Goal: Task Accomplishment & Management: Manage account settings

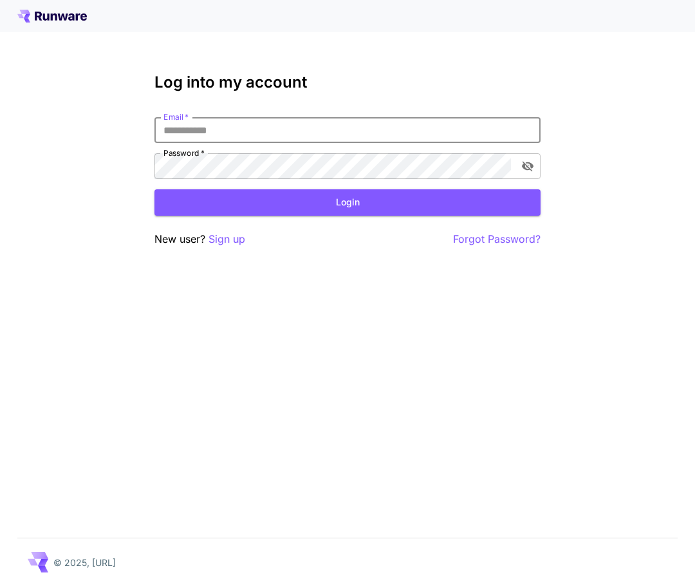
click at [265, 128] on input "Email   *" at bounding box center [348, 130] width 386 height 26
paste input "**********"
type input "**********"
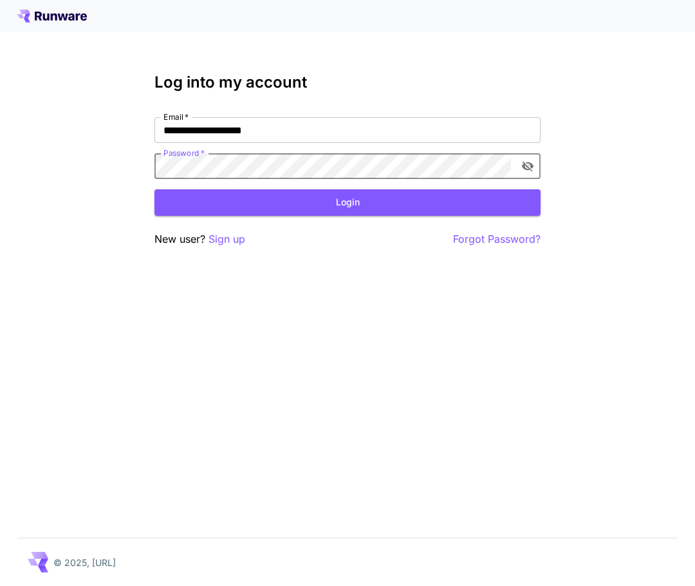
click button "Login" at bounding box center [348, 202] width 386 height 26
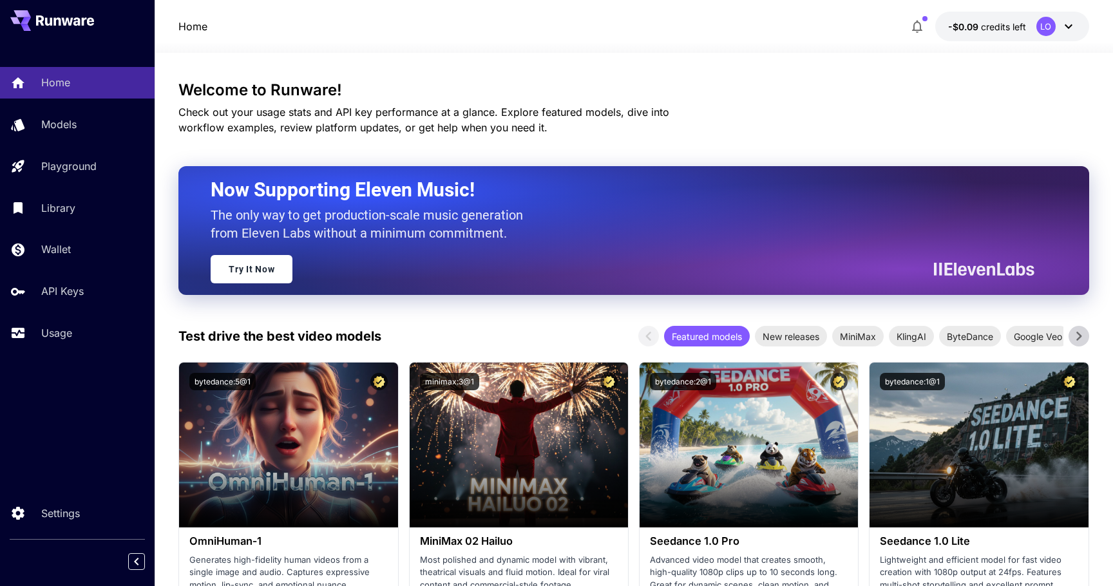
click at [1008, 24] on span "credits left" at bounding box center [1003, 26] width 45 height 11
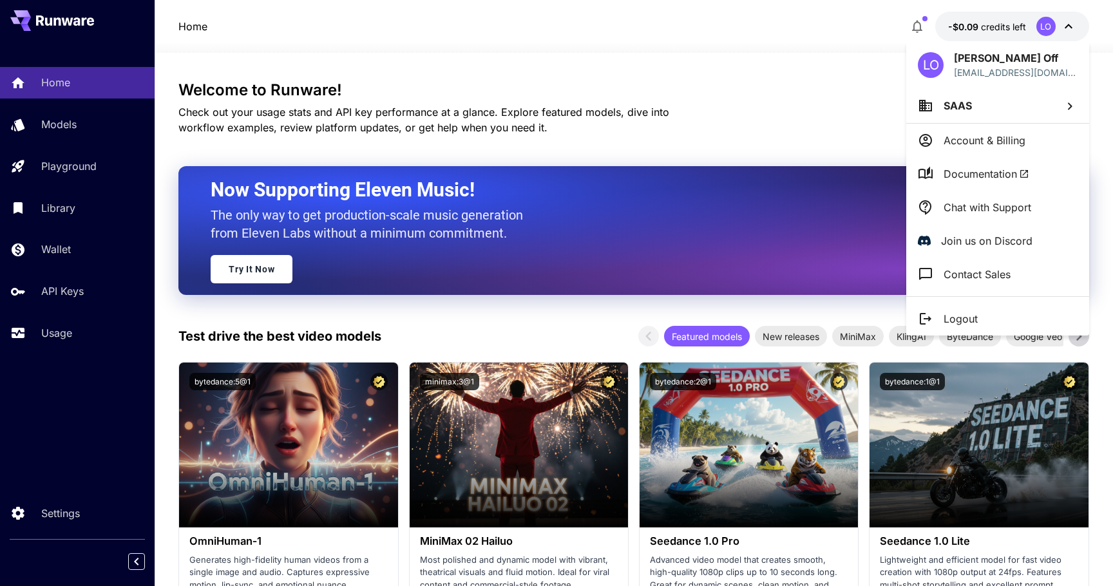
click at [65, 250] on div at bounding box center [556, 293] width 1113 height 586
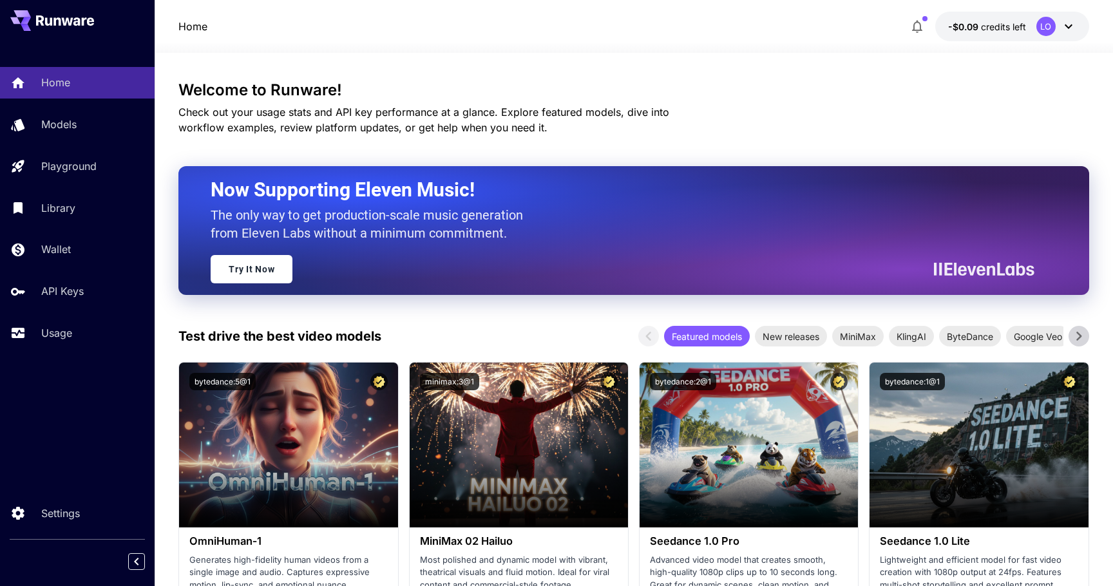
click at [66, 250] on div "LO Louis Off [EMAIL_ADDRESS][DOMAIN_NAME] SAAS Account & Billing Documentation …" at bounding box center [103, 293] width 206 height 586
click at [66, 250] on p "Wallet" at bounding box center [56, 248] width 30 height 15
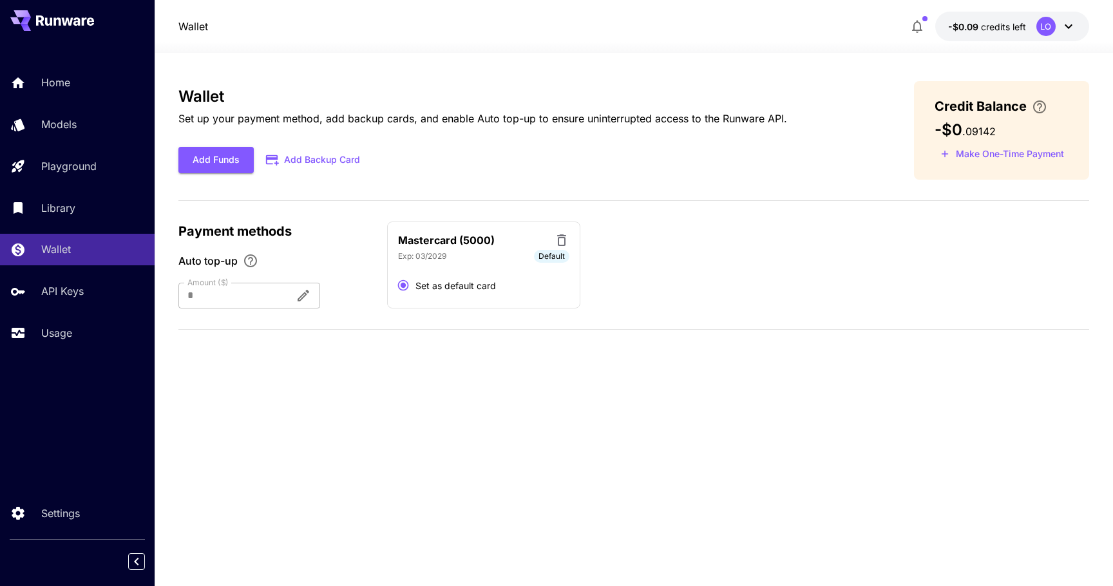
click at [268, 290] on div at bounding box center [231, 296] width 106 height 26
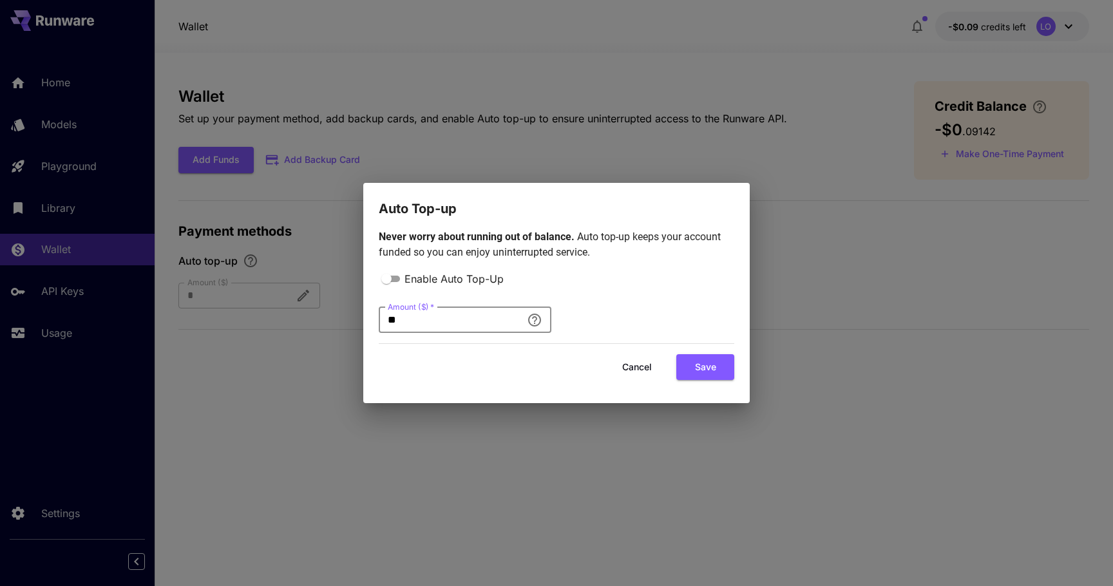
click at [408, 323] on input "**" at bounding box center [450, 320] width 143 height 26
type input "*"
type input "**"
click at [695, 367] on button "Save" at bounding box center [705, 367] width 58 height 26
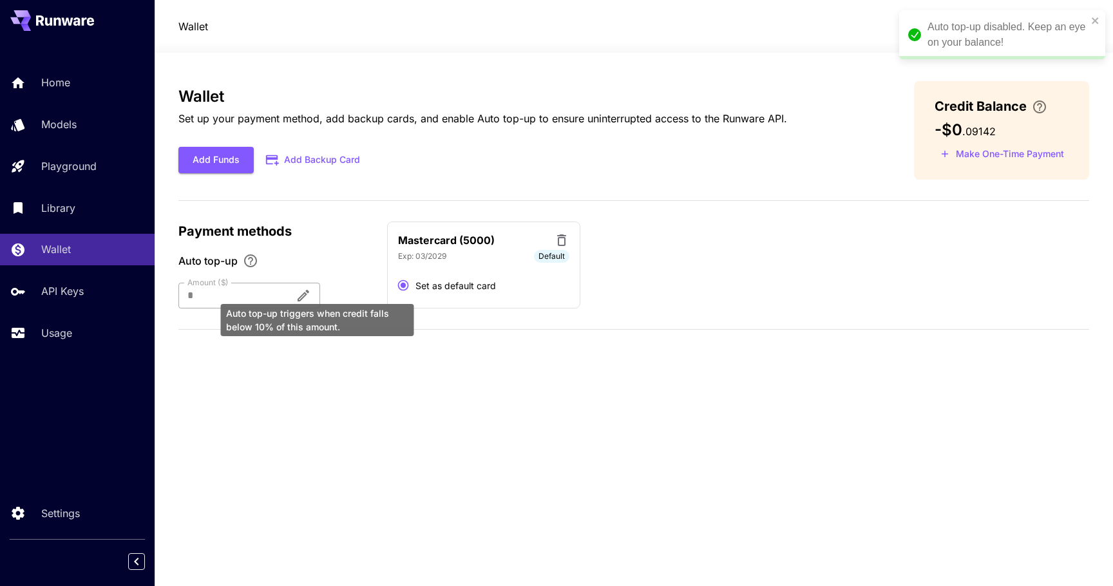
click at [311, 290] on icon "Auto top-up triggers when credit falls below 10% of this amount." at bounding box center [303, 295] width 15 height 15
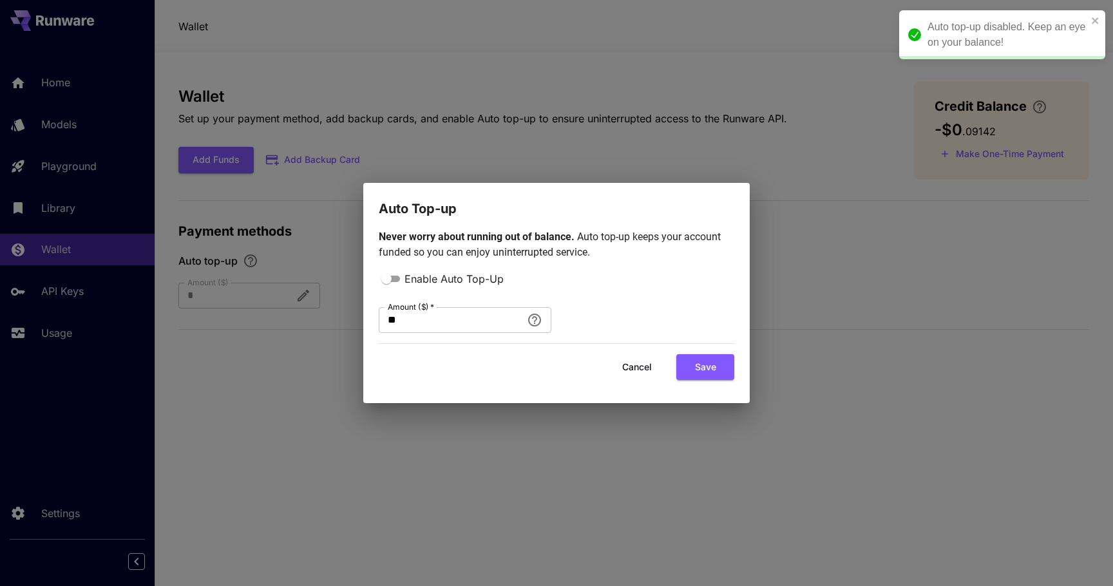
click at [639, 370] on button "Cancel" at bounding box center [637, 367] width 58 height 26
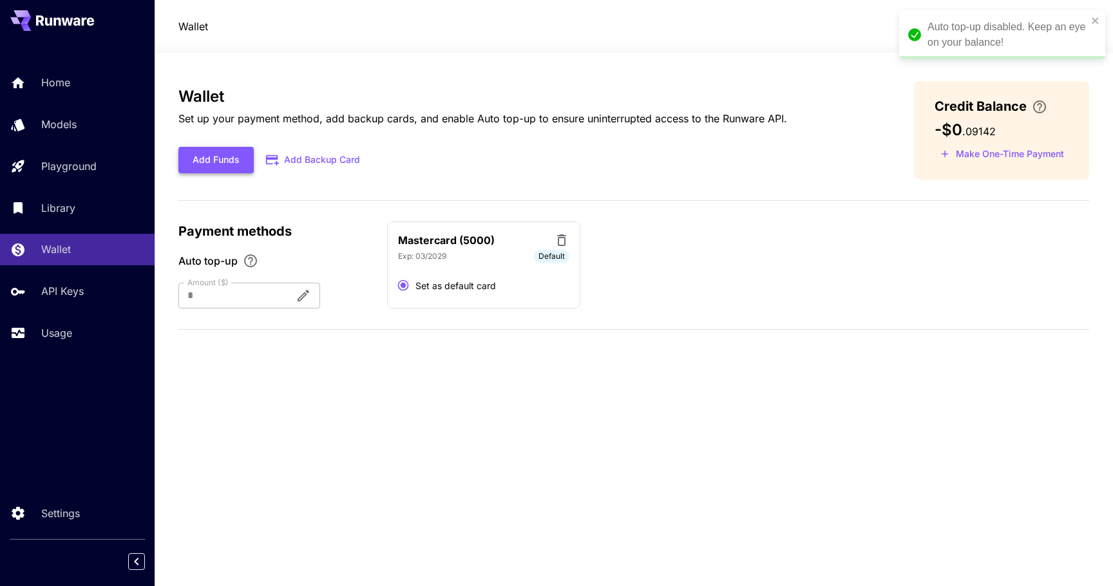
click at [224, 155] on button "Add Funds" at bounding box center [215, 160] width 75 height 26
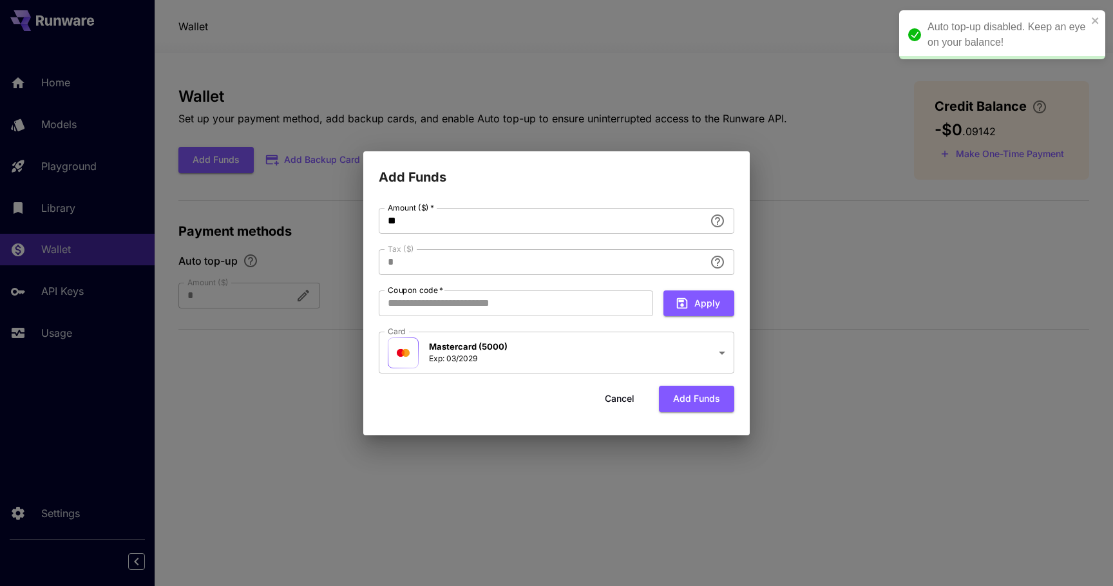
type input "**********"
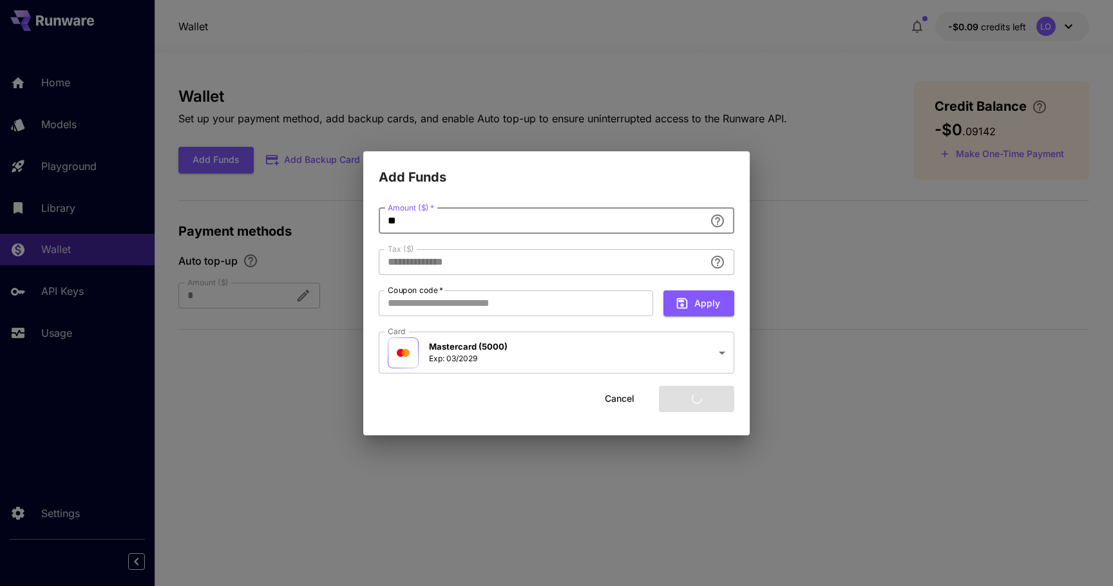
click at [457, 222] on input "**" at bounding box center [542, 221] width 326 height 26
type input "*"
type input "****"
type input "**********"
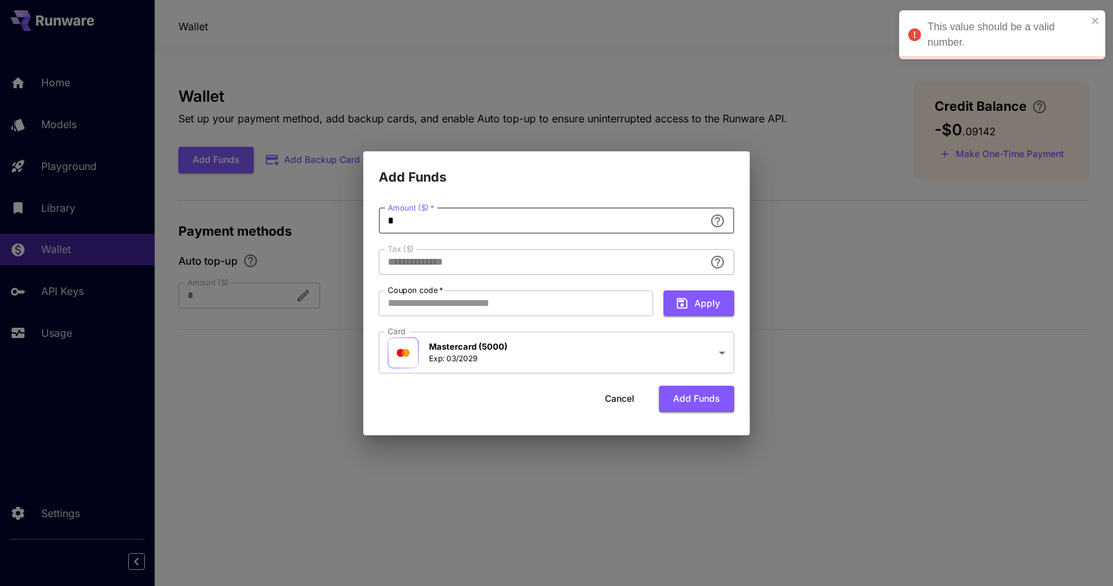
type input "**"
type input "****"
type input "**"
click at [580, 191] on div "**********" at bounding box center [556, 311] width 386 height 248
click at [717, 217] on icon "Add an amount to top up your credit balance." at bounding box center [717, 220] width 13 height 13
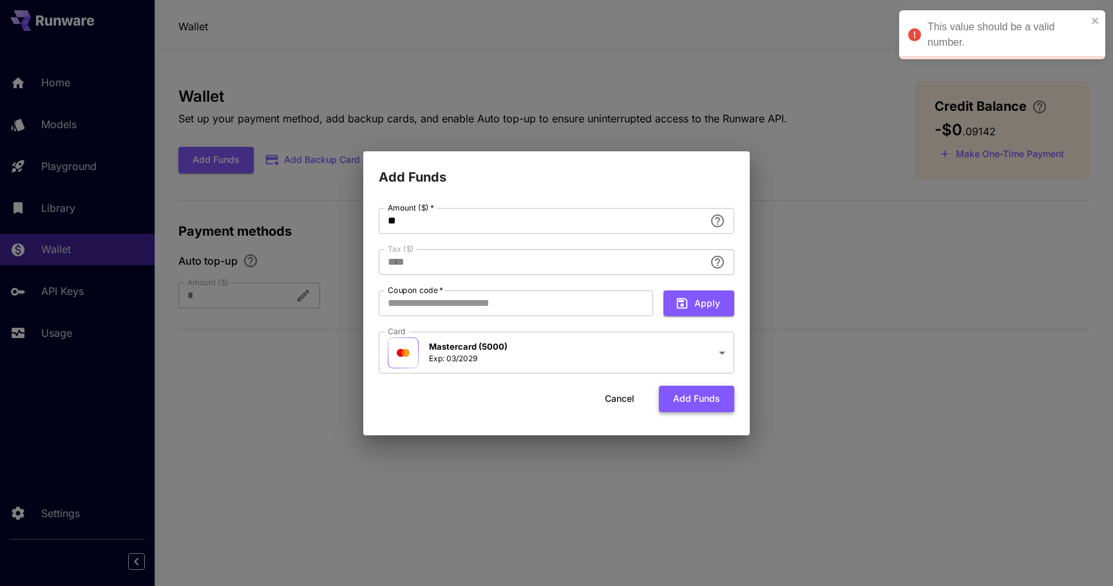
click at [702, 398] on button "Add funds" at bounding box center [696, 399] width 75 height 26
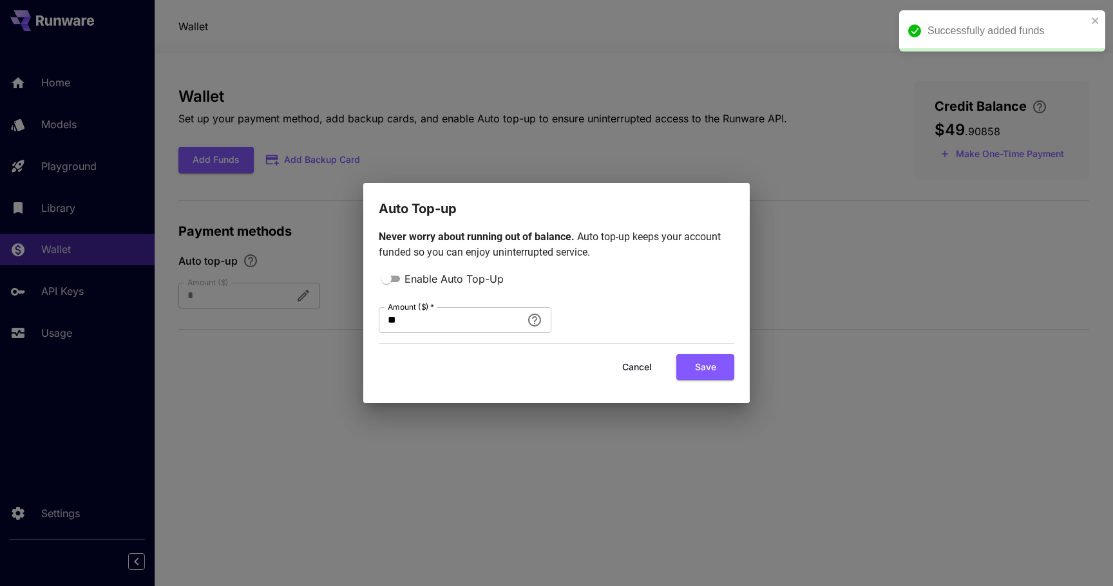
click at [639, 366] on button "Cancel" at bounding box center [637, 367] width 58 height 26
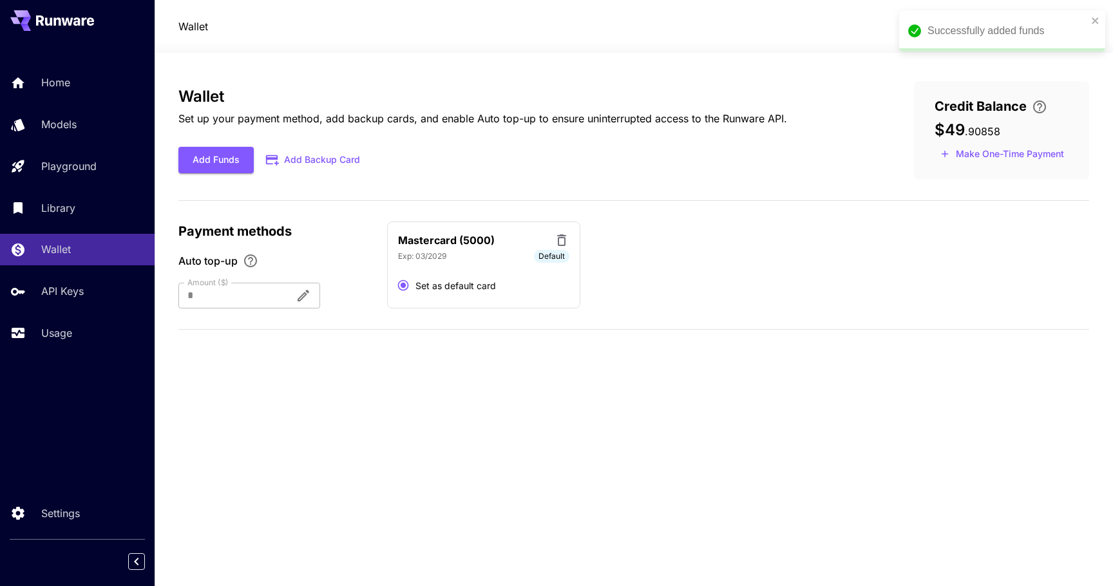
click at [668, 243] on div "Mastercard (5000) Exp: [CREDIT_CARD_DATA] Default Set as default card" at bounding box center [738, 266] width 702 height 88
click at [544, 493] on div "Wallet Set up your payment method, add backup cards, and enable Auto top-up to …" at bounding box center [633, 319] width 911 height 477
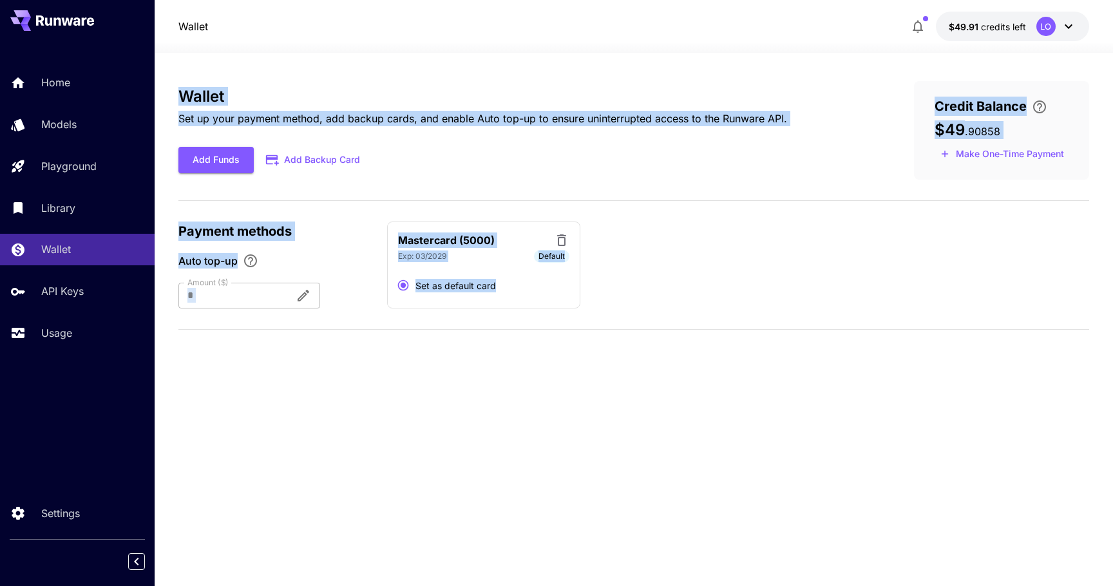
drag, startPoint x: 502, startPoint y: 457, endPoint x: 167, endPoint y: 89, distance: 497.8
click at [167, 89] on section "Wallet Set up your payment method, add backup cards, and enable Auto top-up to …" at bounding box center [634, 319] width 958 height 533
drag, startPoint x: 167, startPoint y: 89, endPoint x: 519, endPoint y: 372, distance: 451.7
click at [519, 372] on section "Wallet Set up your payment method, add backup cards, and enable Auto top-up to …" at bounding box center [634, 319] width 958 height 533
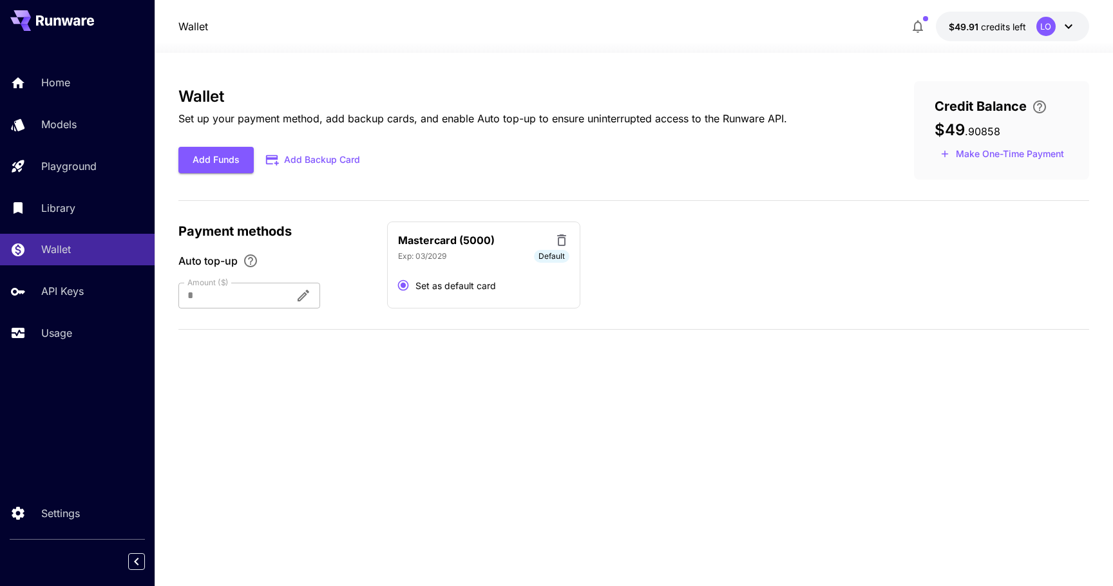
click at [519, 372] on div "Wallet Set up your payment method, add backup cards, and enable Auto top-up to …" at bounding box center [633, 319] width 911 height 477
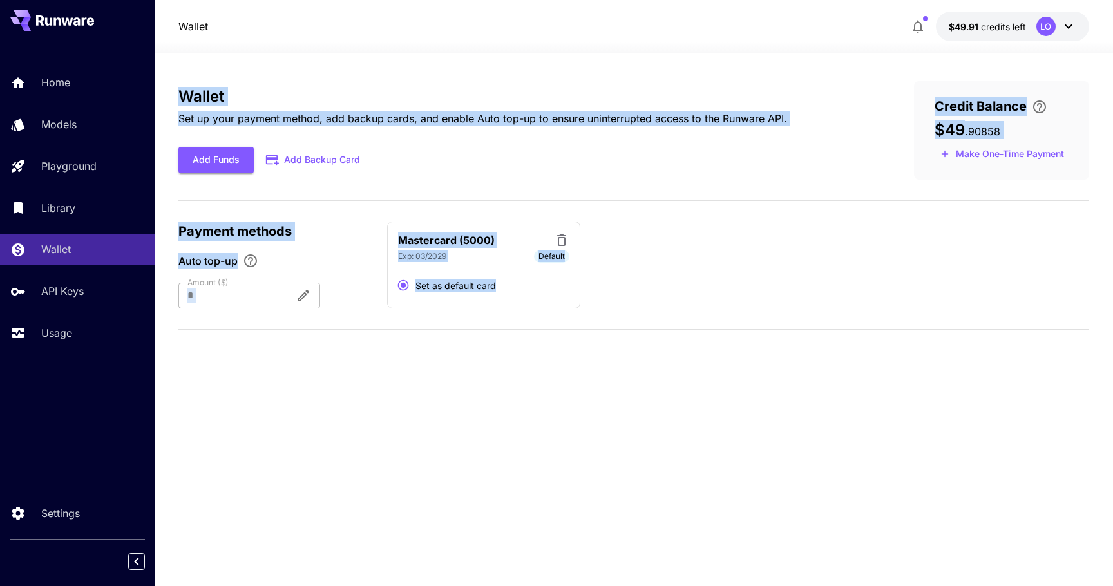
drag, startPoint x: 519, startPoint y: 372, endPoint x: 165, endPoint y: 89, distance: 452.7
click at [165, 89] on section "Wallet Set up your payment method, add backup cards, and enable Auto top-up to …" at bounding box center [634, 319] width 958 height 533
drag, startPoint x: 165, startPoint y: 89, endPoint x: 608, endPoint y: 355, distance: 516.5
click at [608, 355] on section "Wallet Set up your payment method, add backup cards, and enable Auto top-up to …" at bounding box center [634, 319] width 958 height 533
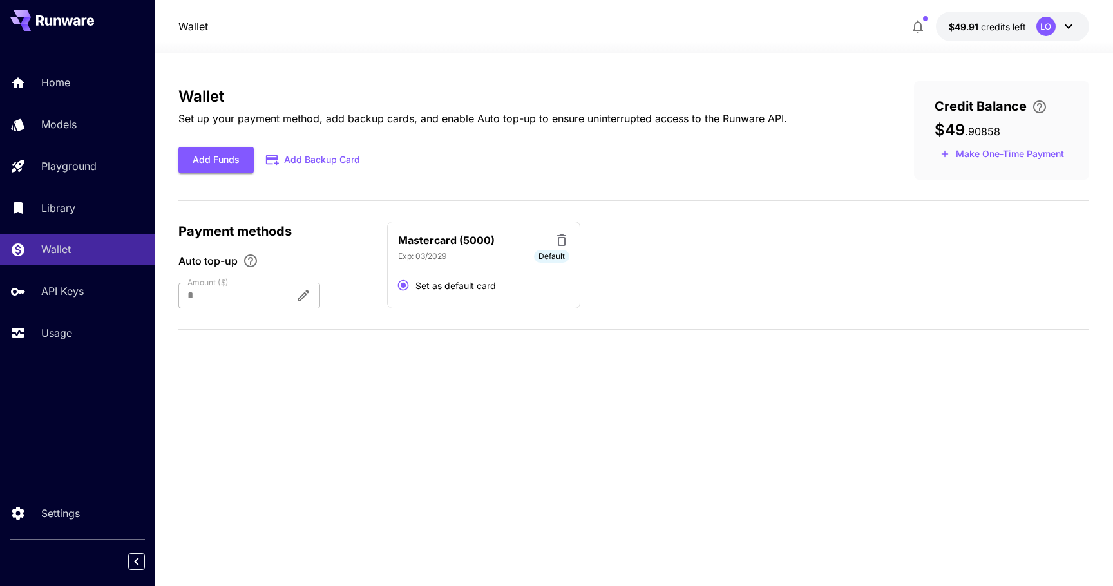
click at [608, 355] on div "Wallet Set up your payment method, add backup cards, and enable Auto top-up to …" at bounding box center [633, 319] width 911 height 477
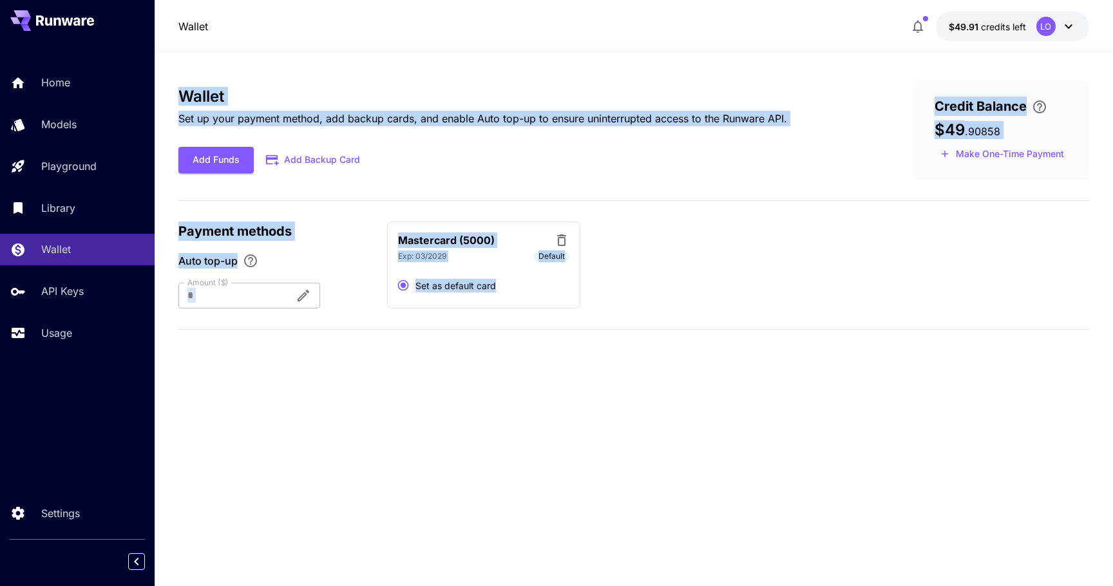
drag, startPoint x: 608, startPoint y: 355, endPoint x: 161, endPoint y: 90, distance: 520.1
click at [161, 90] on section "Wallet Set up your payment method, add backup cards, and enable Auto top-up to …" at bounding box center [634, 319] width 958 height 533
drag, startPoint x: 161, startPoint y: 90, endPoint x: 614, endPoint y: 375, distance: 535.1
click at [614, 375] on section "Wallet Set up your payment method, add backup cards, and enable Auto top-up to …" at bounding box center [634, 319] width 958 height 533
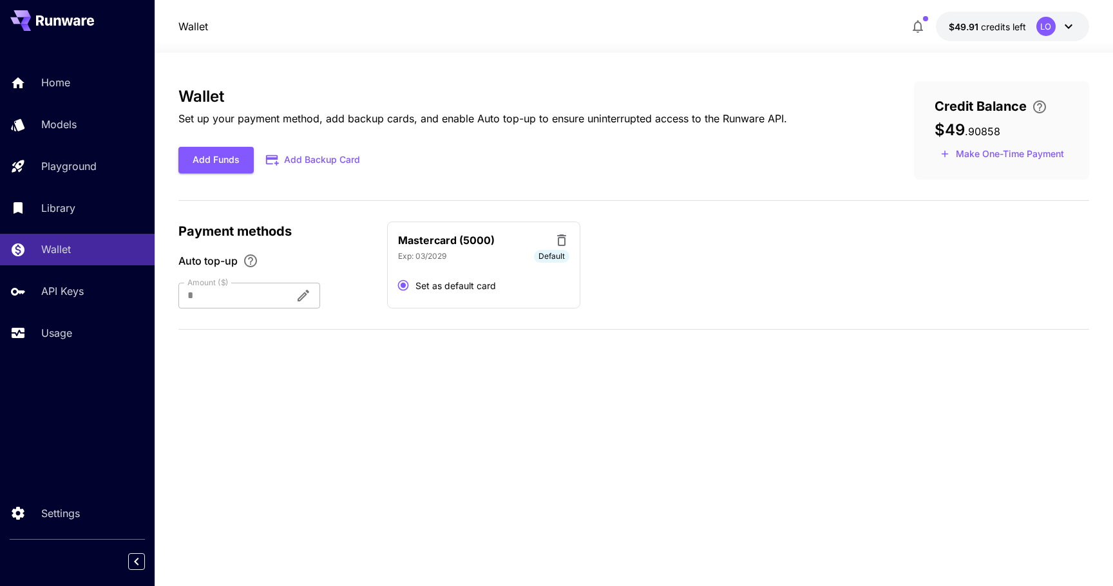
click at [614, 375] on div "Wallet Set up your payment method, add backup cards, and enable Auto top-up to …" at bounding box center [633, 319] width 911 height 477
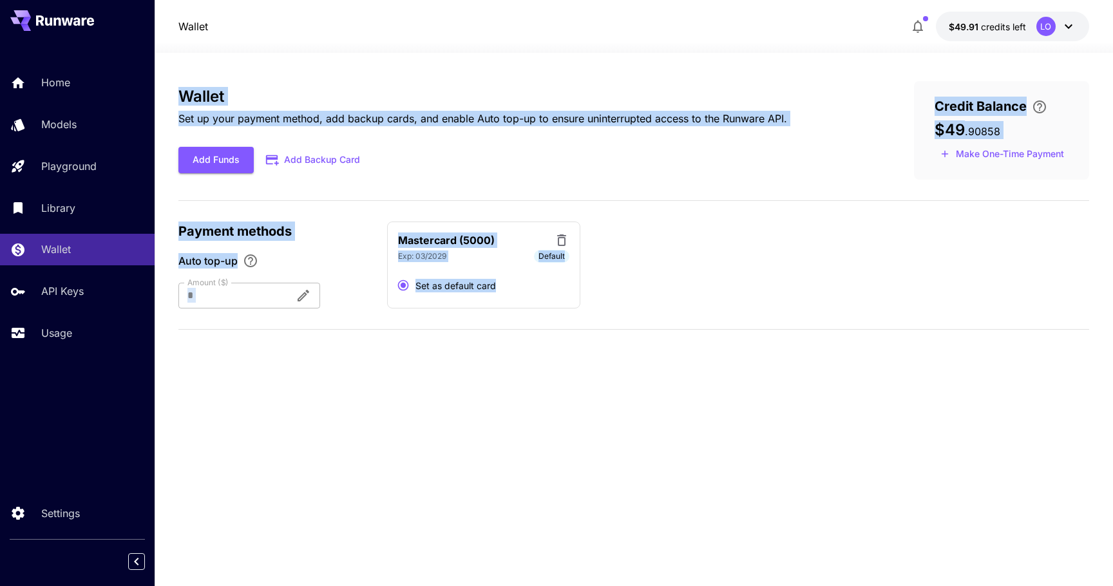
drag, startPoint x: 614, startPoint y: 375, endPoint x: 166, endPoint y: 95, distance: 528.0
click at [166, 95] on section "Wallet Set up your payment method, add backup cards, and enable Auto top-up to …" at bounding box center [634, 319] width 958 height 533
drag, startPoint x: 166, startPoint y: 95, endPoint x: 638, endPoint y: 304, distance: 515.7
click at [638, 304] on section "Wallet Set up your payment method, add backup cards, and enable Auto top-up to …" at bounding box center [634, 319] width 958 height 533
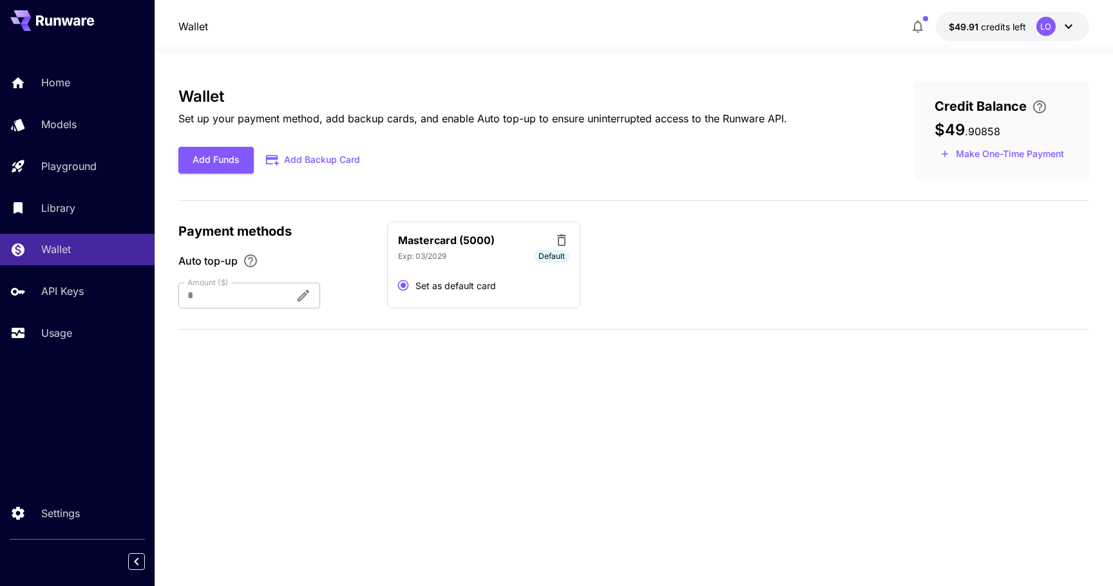
click at [638, 304] on div "Mastercard (5000) Exp: [CREDIT_CARD_DATA] Default Set as default card" at bounding box center [738, 266] width 702 height 88
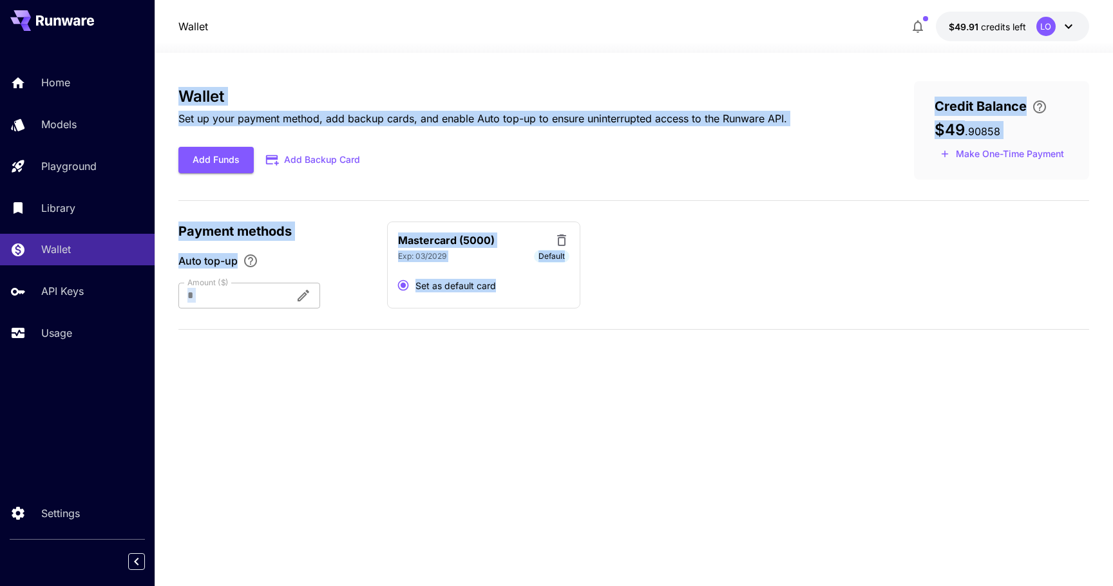
drag, startPoint x: 638, startPoint y: 304, endPoint x: 165, endPoint y: 95, distance: 516.9
click at [165, 95] on section "Wallet Set up your payment method, add backup cards, and enable Auto top-up to …" at bounding box center [634, 319] width 958 height 533
drag, startPoint x: 165, startPoint y: 95, endPoint x: 636, endPoint y: 315, distance: 520.3
click at [636, 315] on section "Wallet Set up your payment method, add backup cards, and enable Auto top-up to …" at bounding box center [634, 319] width 958 height 533
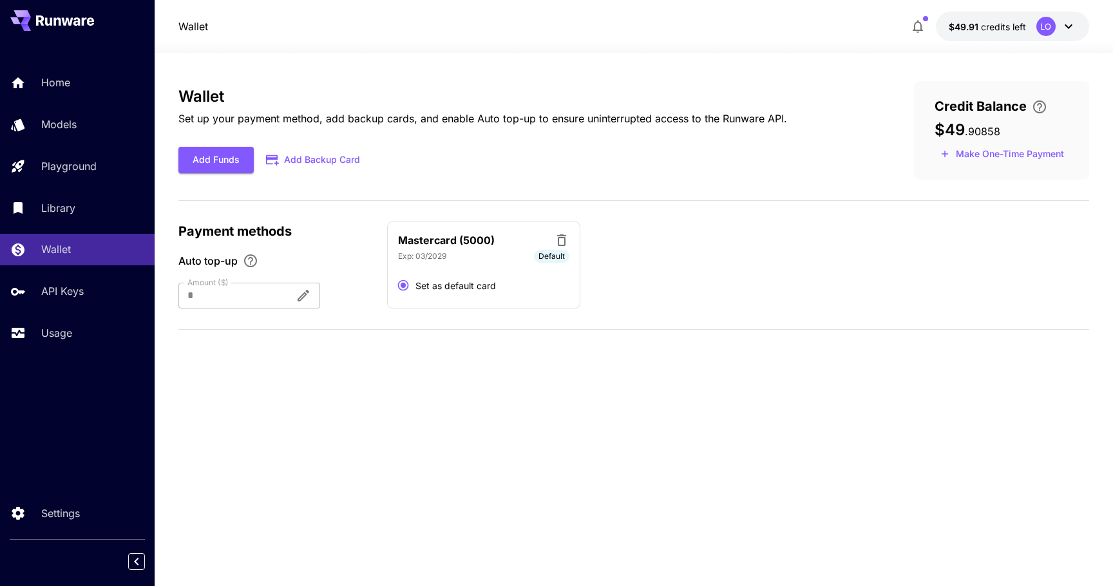
click at [636, 315] on div "Wallet Set up your payment method, add backup cards, and enable Auto top-up to …" at bounding box center [633, 210] width 911 height 259
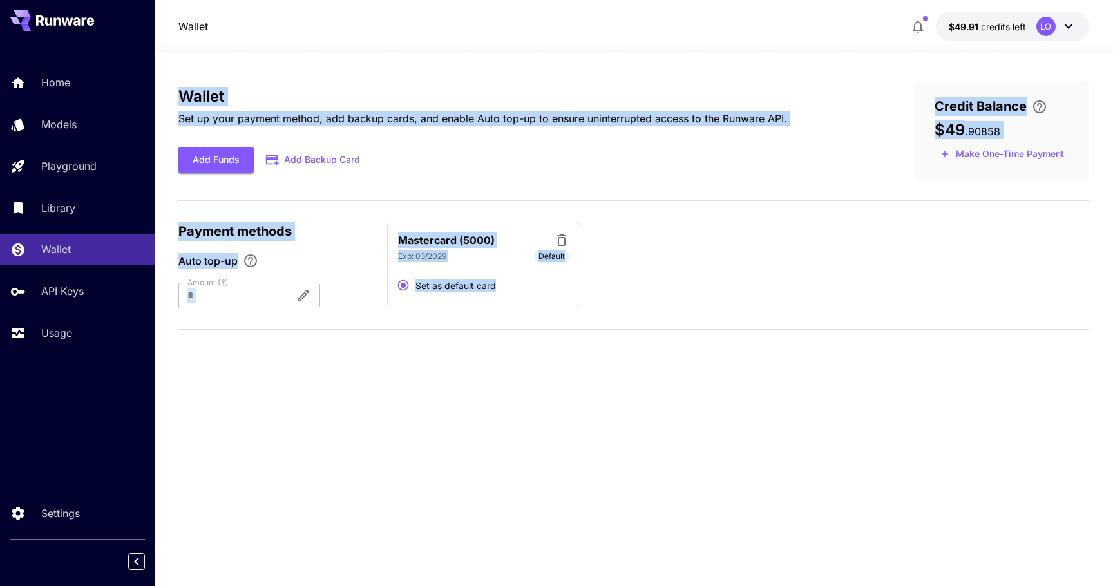
drag, startPoint x: 636, startPoint y: 315, endPoint x: 172, endPoint y: 96, distance: 513.3
click at [172, 96] on section "Wallet Set up your payment method, add backup cards, and enable Auto top-up to …" at bounding box center [634, 319] width 958 height 533
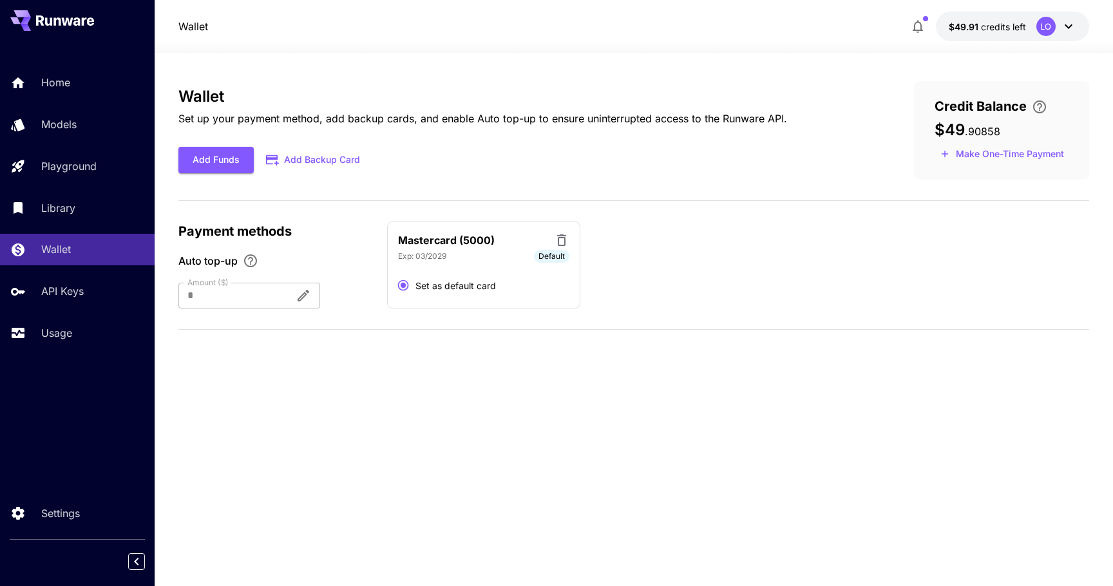
click at [172, 96] on section "Wallet Set up your payment method, add backup cards, and enable Auto top-up to …" at bounding box center [634, 319] width 958 height 533
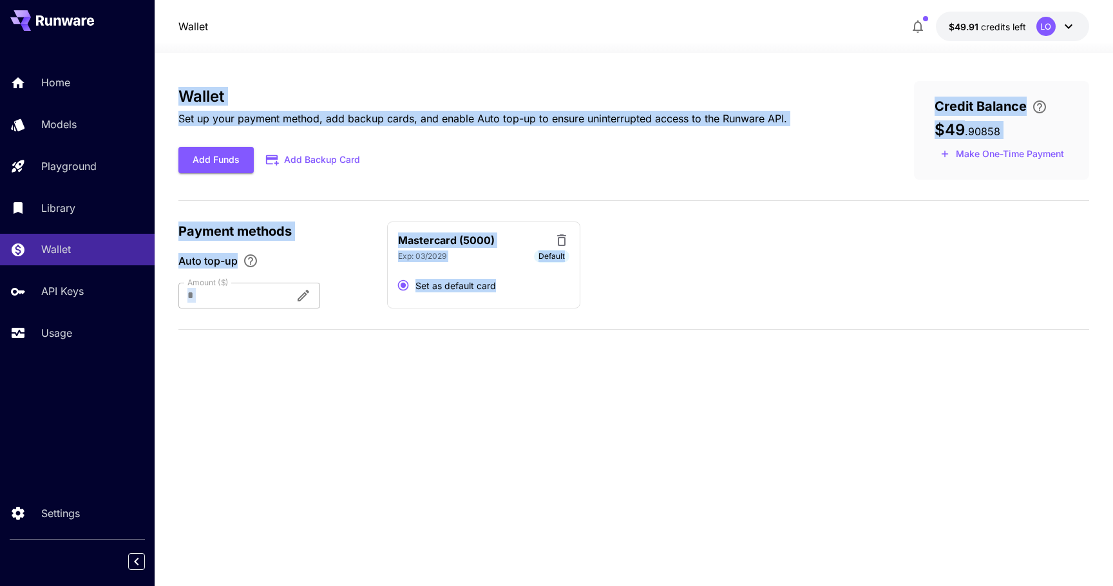
drag, startPoint x: 172, startPoint y: 96, endPoint x: 621, endPoint y: 294, distance: 491.0
click at [623, 294] on section "Wallet Set up your payment method, add backup cards, and enable Auto top-up to …" at bounding box center [634, 319] width 958 height 533
click at [621, 294] on div "Mastercard (5000) Exp: [CREDIT_CARD_DATA] Default Set as default card" at bounding box center [738, 266] width 702 height 88
drag, startPoint x: 621, startPoint y: 294, endPoint x: 165, endPoint y: 87, distance: 501.2
click at [165, 87] on section "Wallet Set up your payment method, add backup cards, and enable Auto top-up to …" at bounding box center [634, 319] width 958 height 533
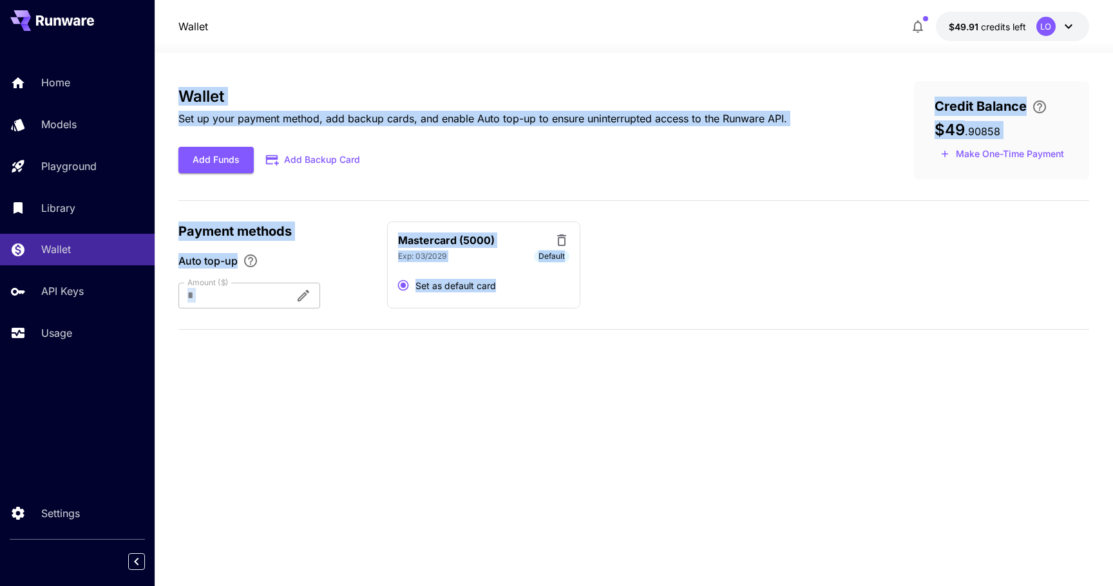
click at [165, 87] on section "Wallet Set up your payment method, add backup cards, and enable Auto top-up to …" at bounding box center [634, 319] width 958 height 533
drag, startPoint x: 165, startPoint y: 87, endPoint x: 690, endPoint y: 319, distance: 573.7
click at [690, 319] on section "Wallet Set up your payment method, add backup cards, and enable Auto top-up to …" at bounding box center [634, 319] width 958 height 533
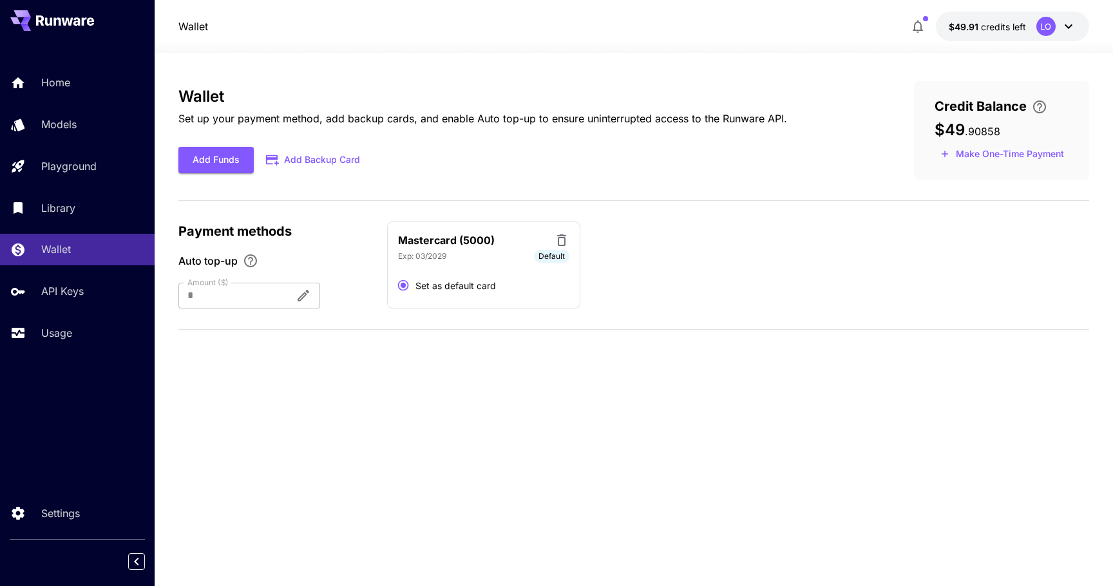
click at [690, 319] on div "Wallet Set up your payment method, add backup cards, and enable Auto top-up to …" at bounding box center [633, 210] width 911 height 259
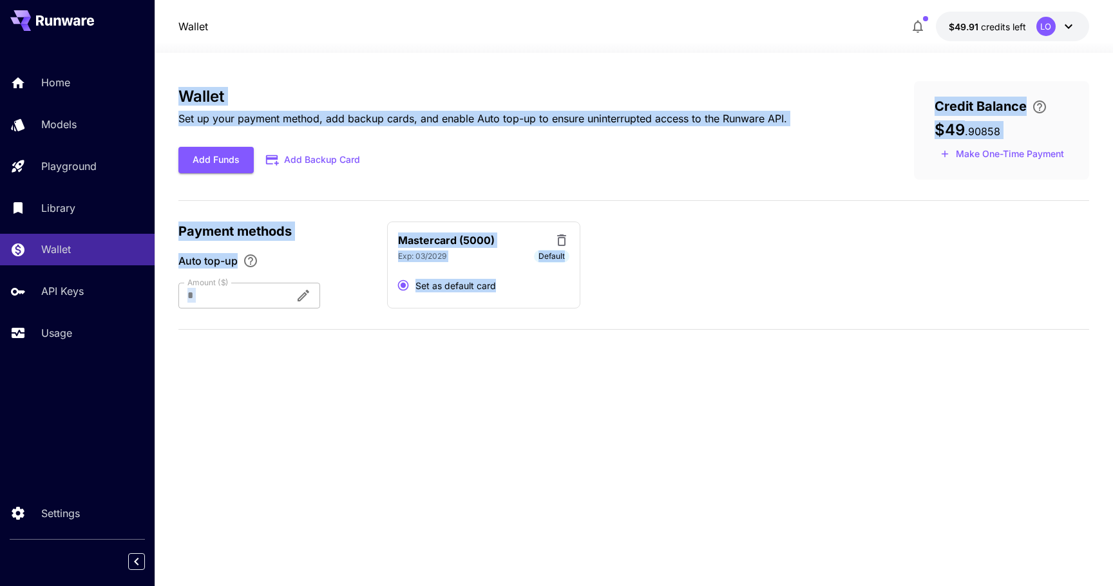
drag, startPoint x: 690, startPoint y: 319, endPoint x: 167, endPoint y: 97, distance: 568.1
click at [167, 97] on section "Wallet Set up your payment method, add backup cards, and enable Auto top-up to …" at bounding box center [634, 319] width 958 height 533
drag, startPoint x: 167, startPoint y: 97, endPoint x: 661, endPoint y: 313, distance: 539.8
click at [661, 313] on section "Wallet Set up your payment method, add backup cards, and enable Auto top-up to …" at bounding box center [634, 319] width 958 height 533
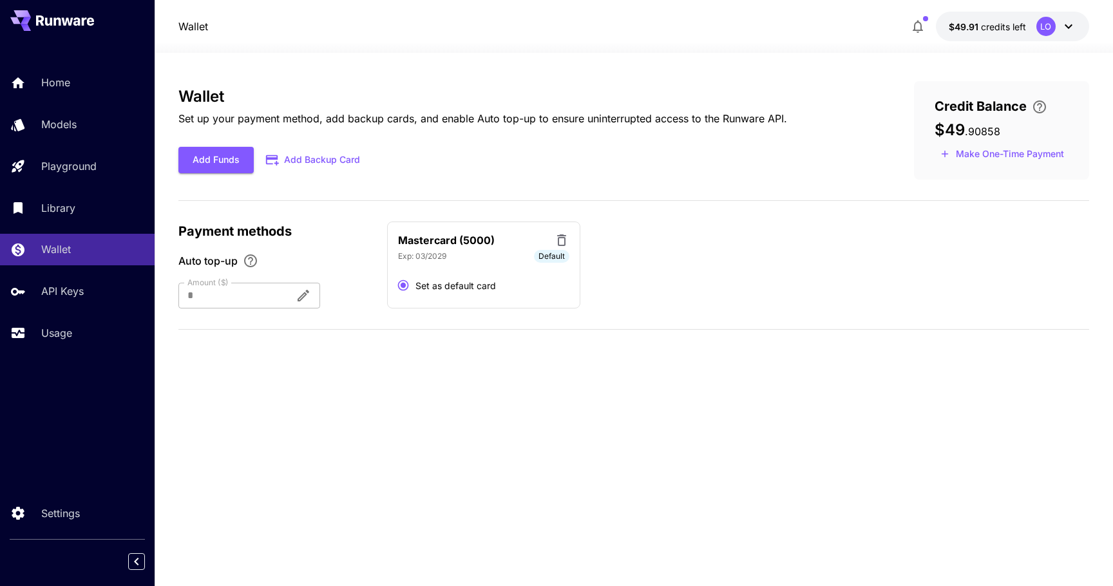
click at [661, 313] on div "Wallet Set up your payment method, add backup cards, and enable Auto top-up to …" at bounding box center [633, 210] width 911 height 259
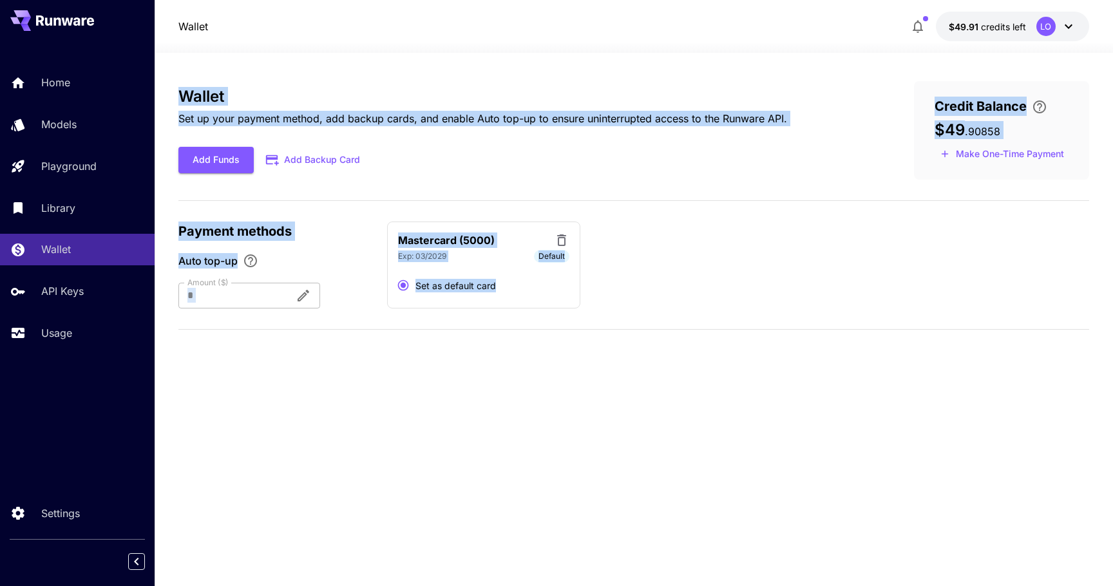
drag, startPoint x: 661, startPoint y: 313, endPoint x: 167, endPoint y: 90, distance: 542.4
click at [167, 90] on section "Wallet Set up your payment method, add backup cards, and enable Auto top-up to …" at bounding box center [634, 319] width 958 height 533
drag, startPoint x: 167, startPoint y: 90, endPoint x: 646, endPoint y: 292, distance: 519.8
click at [646, 292] on section "Wallet Set up your payment method, add backup cards, and enable Auto top-up to …" at bounding box center [634, 319] width 958 height 533
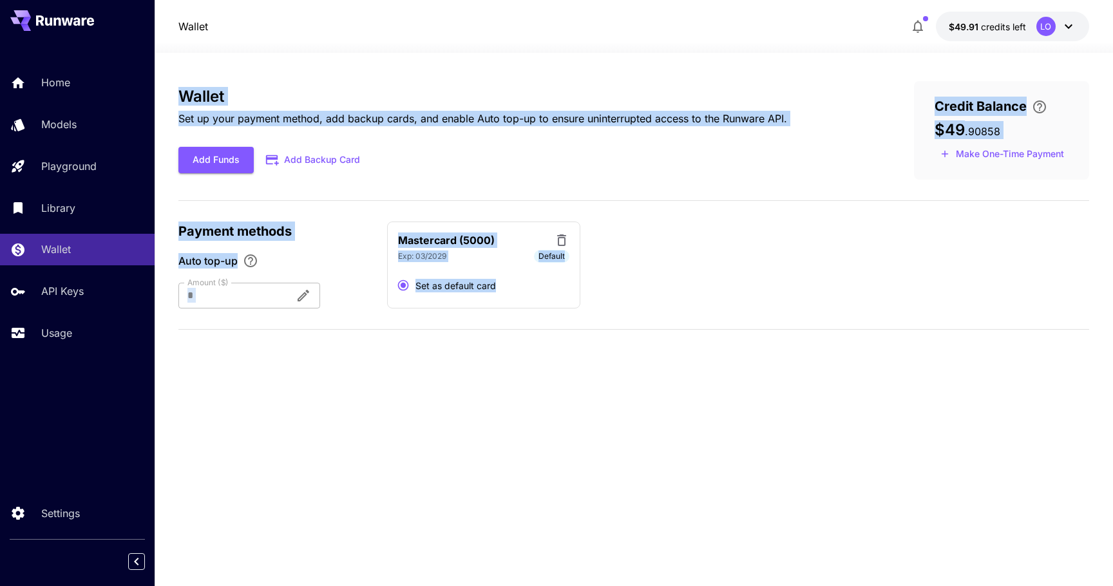
click at [646, 292] on div "Mastercard (5000) Exp: [CREDIT_CARD_DATA] Default Set as default card" at bounding box center [738, 266] width 702 height 88
drag, startPoint x: 646, startPoint y: 292, endPoint x: 162, endPoint y: 97, distance: 521.3
click at [162, 97] on section "Wallet Set up your payment method, add backup cards, and enable Auto top-up to …" at bounding box center [634, 319] width 958 height 533
drag, startPoint x: 567, startPoint y: 361, endPoint x: 170, endPoint y: 94, distance: 478.5
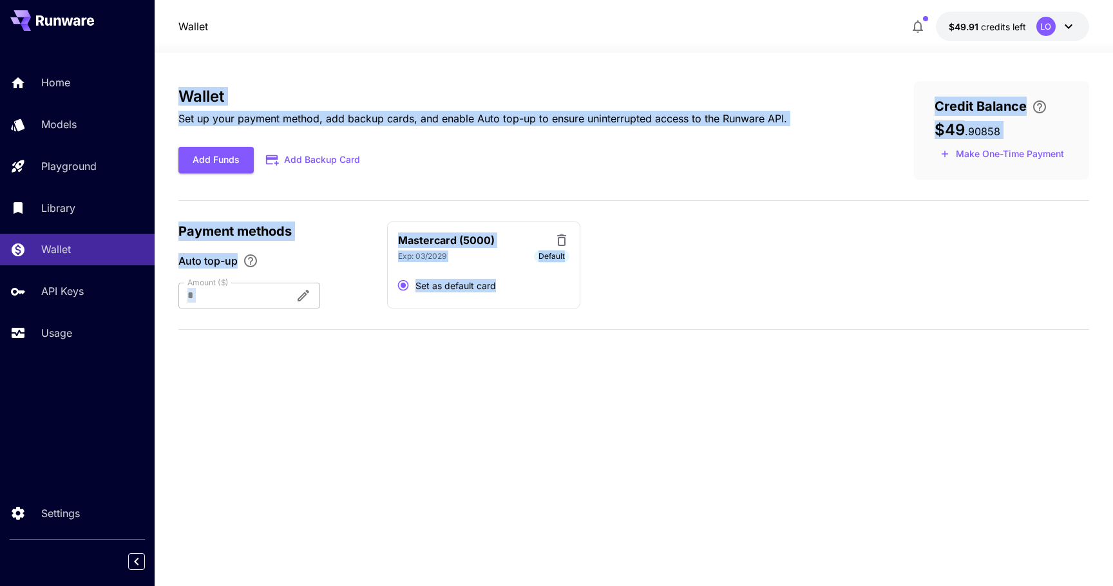
click at [170, 94] on section "Wallet Set up your payment method, add backup cards, and enable Auto top-up to …" at bounding box center [634, 319] width 958 height 533
drag, startPoint x: 170, startPoint y: 94, endPoint x: 572, endPoint y: 321, distance: 461.9
click at [572, 321] on section "Wallet Set up your payment method, add backup cards, and enable Auto top-up to …" at bounding box center [634, 319] width 958 height 533
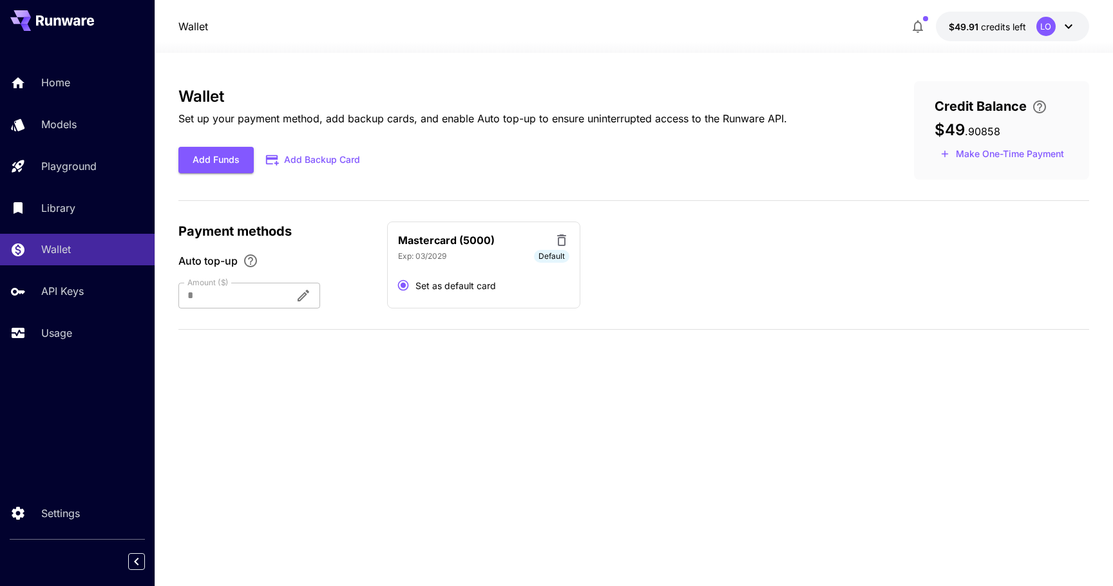
click at [572, 321] on div "Wallet Set up your payment method, add backup cards, and enable Auto top-up to …" at bounding box center [633, 210] width 911 height 259
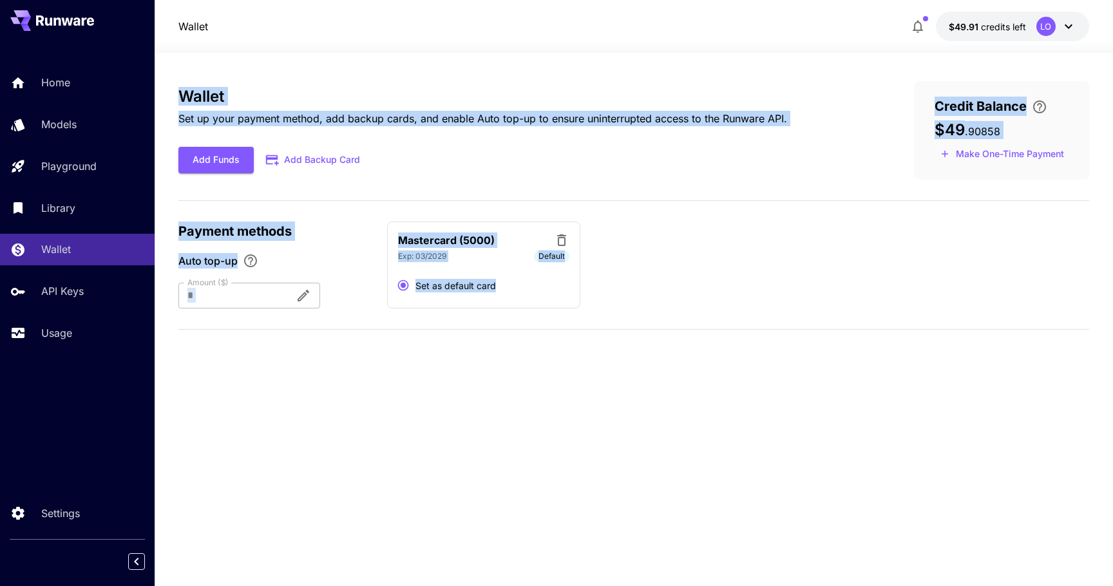
drag, startPoint x: 572, startPoint y: 321, endPoint x: 164, endPoint y: 91, distance: 469.1
click at [164, 91] on section "Wallet Set up your payment method, add backup cards, and enable Auto top-up to …" at bounding box center [634, 319] width 958 height 533
drag, startPoint x: 164, startPoint y: 91, endPoint x: 555, endPoint y: 321, distance: 454.0
click at [555, 321] on section "Wallet Set up your payment method, add backup cards, and enable Auto top-up to …" at bounding box center [634, 319] width 958 height 533
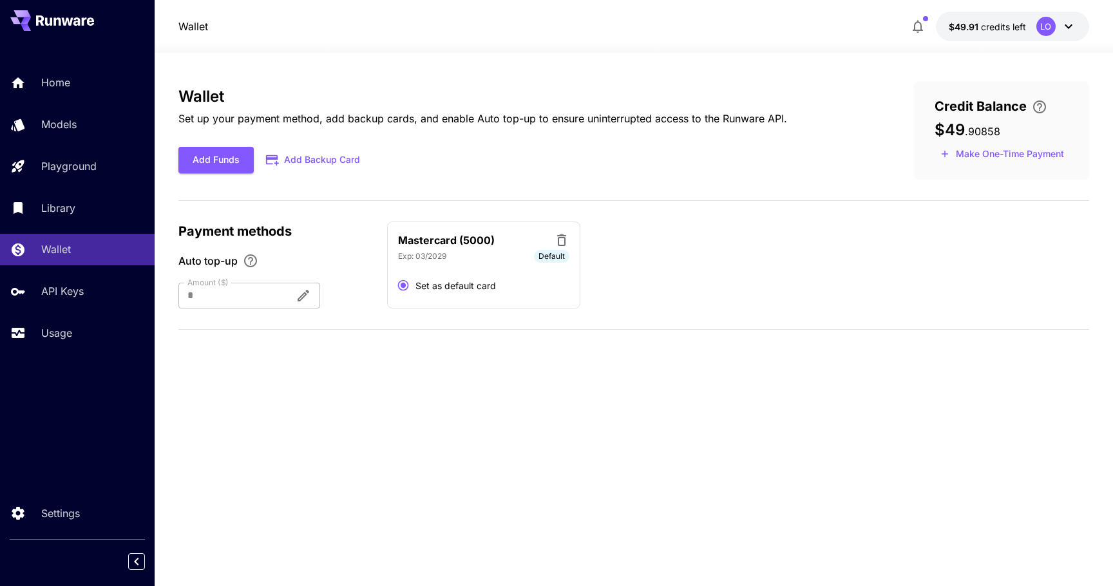
click at [555, 321] on div "Wallet Set up your payment method, add backup cards, and enable Auto top-up to …" at bounding box center [633, 210] width 911 height 259
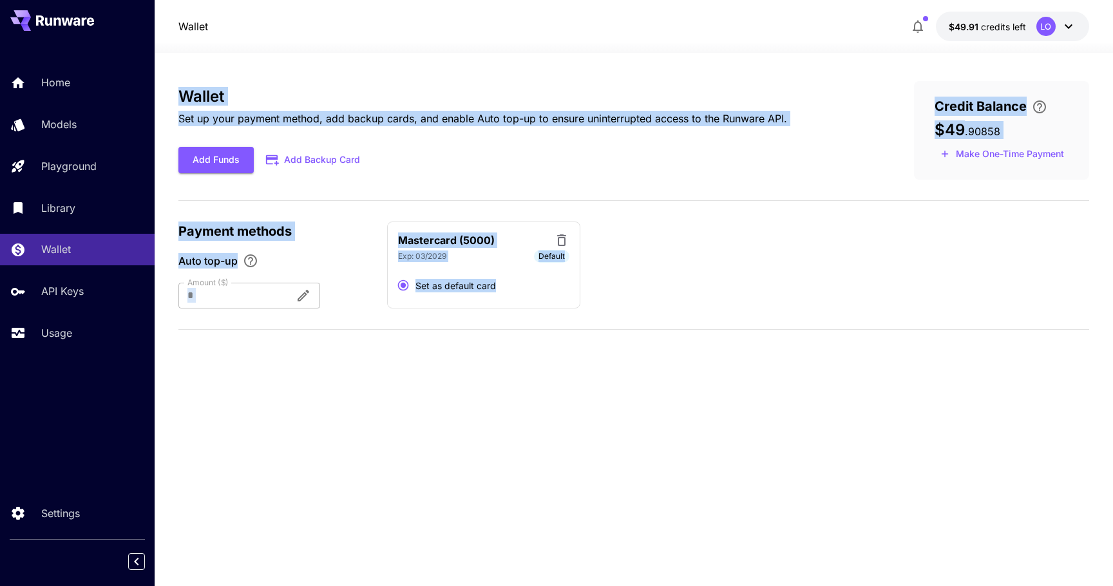
drag, startPoint x: 555, startPoint y: 321, endPoint x: 163, endPoint y: 88, distance: 455.9
click at [163, 88] on section "Wallet Set up your payment method, add backup cards, and enable Auto top-up to …" at bounding box center [634, 319] width 958 height 533
drag, startPoint x: 163, startPoint y: 88, endPoint x: 525, endPoint y: 321, distance: 430.1
click at [525, 321] on section "Wallet Set up your payment method, add backup cards, and enable Auto top-up to …" at bounding box center [634, 319] width 958 height 533
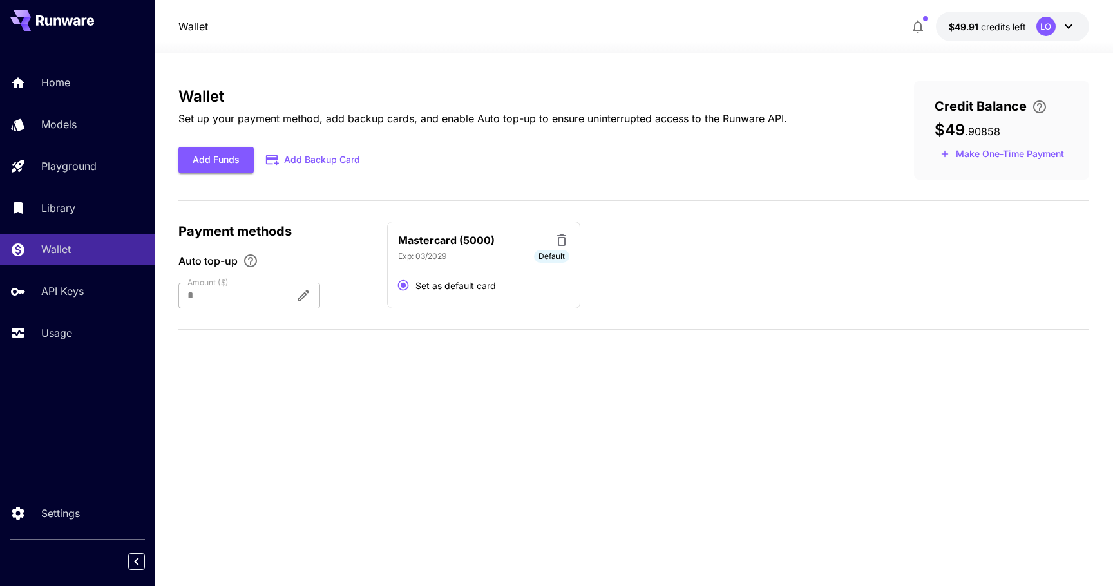
click at [525, 321] on div "Wallet Set up your payment method, add backup cards, and enable Auto top-up to …" at bounding box center [633, 210] width 911 height 259
click at [171, 96] on section "Wallet Set up your payment method, add backup cards, and enable Auto top-up to …" at bounding box center [634, 319] width 958 height 533
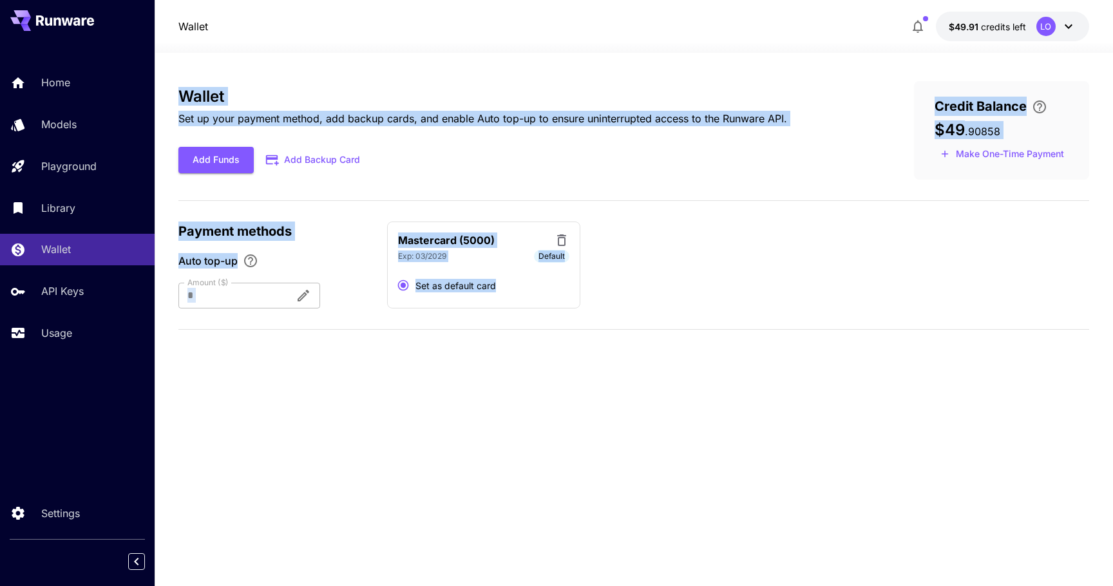
drag, startPoint x: 171, startPoint y: 96, endPoint x: 517, endPoint y: 318, distance: 411.0
click at [517, 318] on section "Wallet Set up your payment method, add backup cards, and enable Auto top-up to …" at bounding box center [634, 319] width 958 height 533
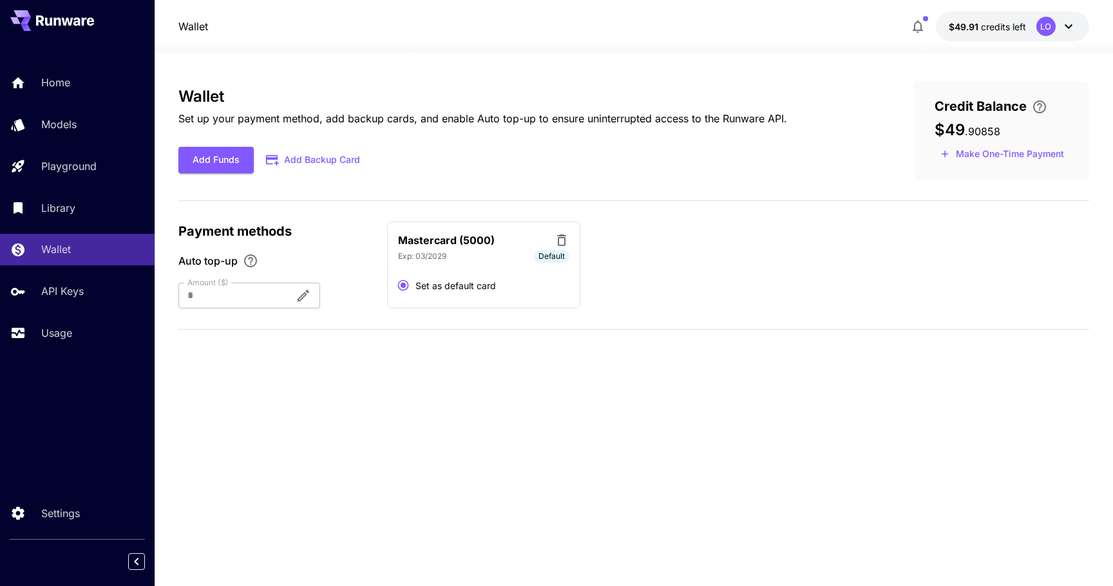
click at [517, 318] on div "Wallet Set up your payment method, add backup cards, and enable Auto top-up to …" at bounding box center [633, 210] width 911 height 259
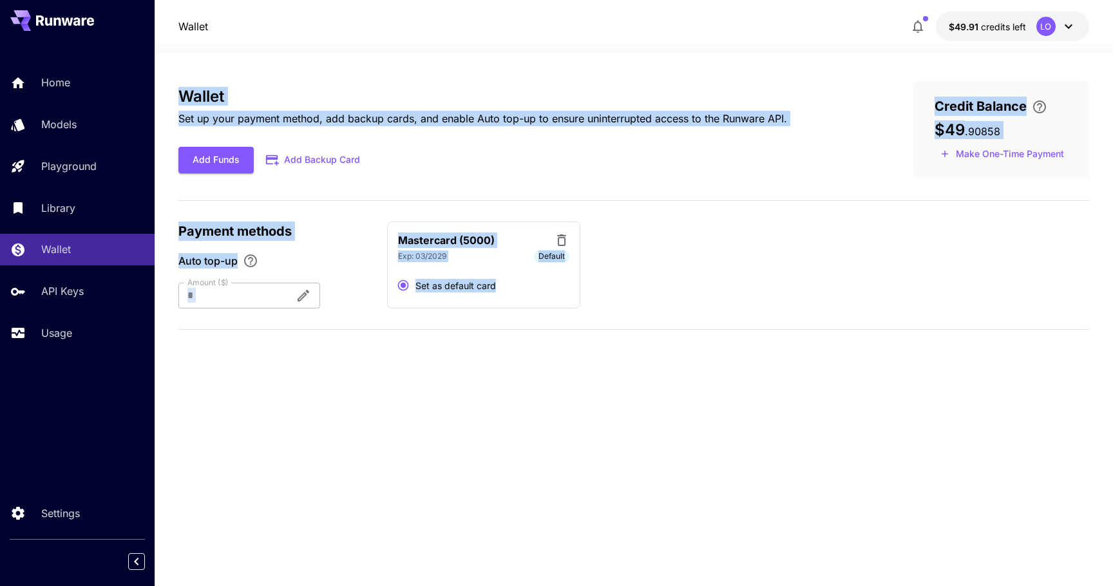
drag, startPoint x: 517, startPoint y: 318, endPoint x: 172, endPoint y: 85, distance: 416.5
click at [172, 86] on section "Wallet Set up your payment method, add backup cards, and enable Auto top-up to …" at bounding box center [634, 319] width 958 height 533
click at [172, 85] on section "Wallet Set up your payment method, add backup cards, and enable Auto top-up to …" at bounding box center [634, 319] width 958 height 533
drag, startPoint x: 167, startPoint y: 92, endPoint x: 517, endPoint y: 314, distance: 413.9
click at [517, 313] on section "Wallet Set up your payment method, add backup cards, and enable Auto top-up to …" at bounding box center [634, 319] width 958 height 533
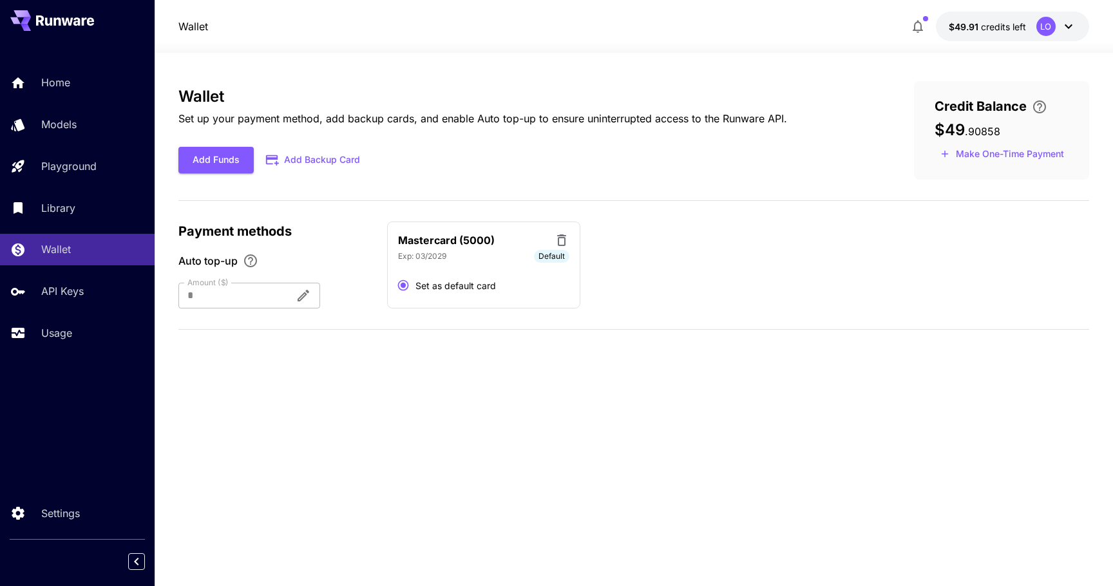
click at [517, 314] on div "Wallet Set up your payment method, add backup cards, and enable Auto top-up to …" at bounding box center [633, 210] width 911 height 259
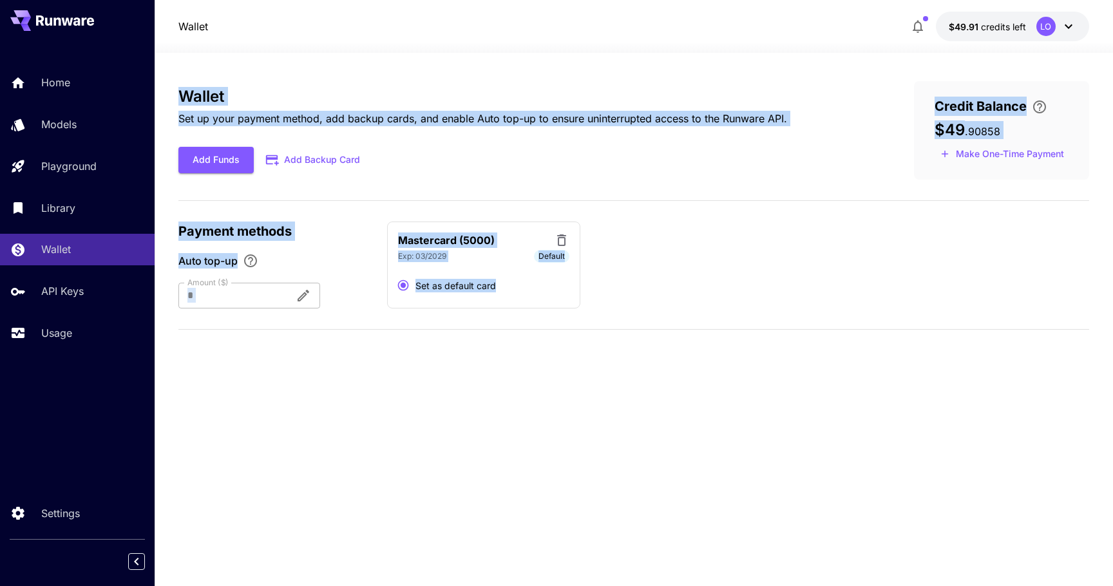
drag, startPoint x: 517, startPoint y: 314, endPoint x: 162, endPoint y: 98, distance: 415.8
click at [162, 98] on section "Wallet Set up your payment method, add backup cards, and enable Auto top-up to …" at bounding box center [634, 319] width 958 height 533
drag, startPoint x: 162, startPoint y: 98, endPoint x: 523, endPoint y: 328, distance: 428.2
click at [523, 327] on section "Wallet Set up your payment method, add backup cards, and enable Auto top-up to …" at bounding box center [634, 319] width 958 height 533
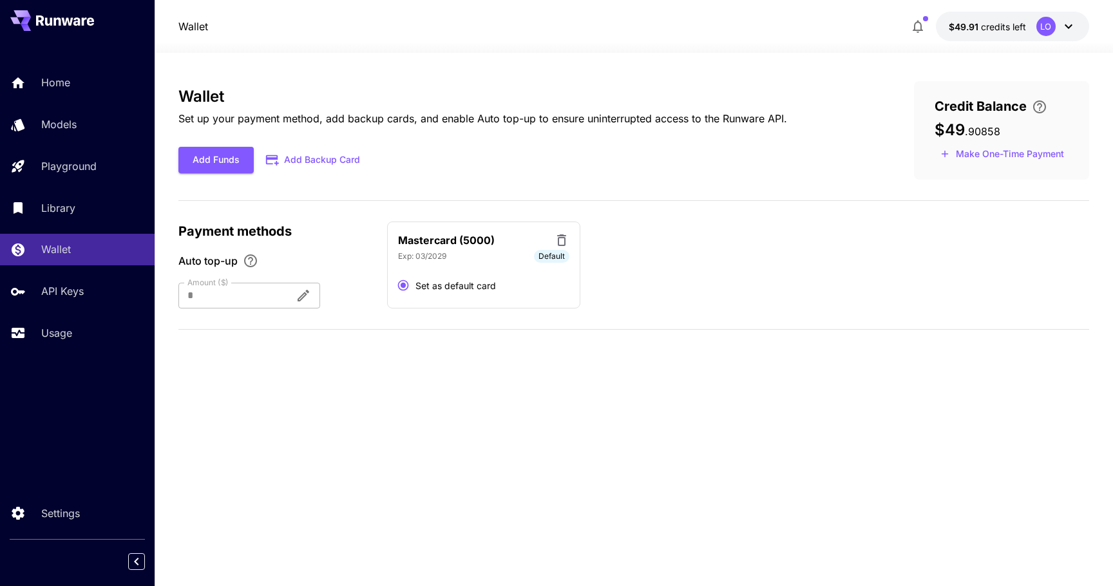
click at [523, 328] on div "Wallet Set up your payment method, add backup cards, and enable Auto top-up to …" at bounding box center [633, 210] width 911 height 259
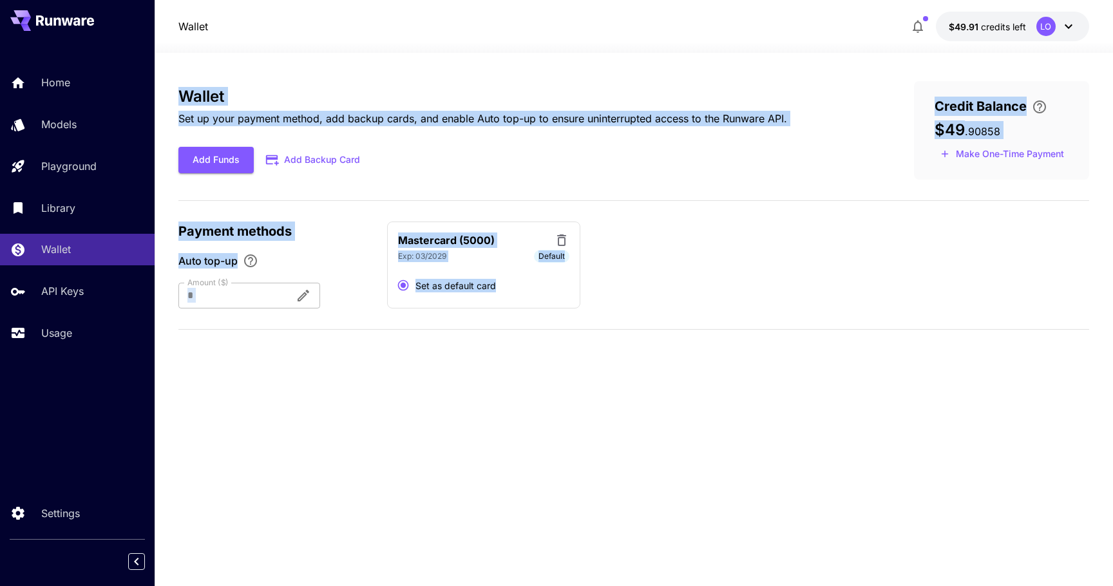
drag, startPoint x: 523, startPoint y: 328, endPoint x: 169, endPoint y: 97, distance: 422.1
click at [169, 97] on section "Wallet Set up your payment method, add backup cards, and enable Auto top-up to …" at bounding box center [634, 319] width 958 height 533
drag, startPoint x: 169, startPoint y: 97, endPoint x: 522, endPoint y: 315, distance: 414.6
click at [522, 315] on section "Wallet Set up your payment method, add backup cards, and enable Auto top-up to …" at bounding box center [634, 319] width 958 height 533
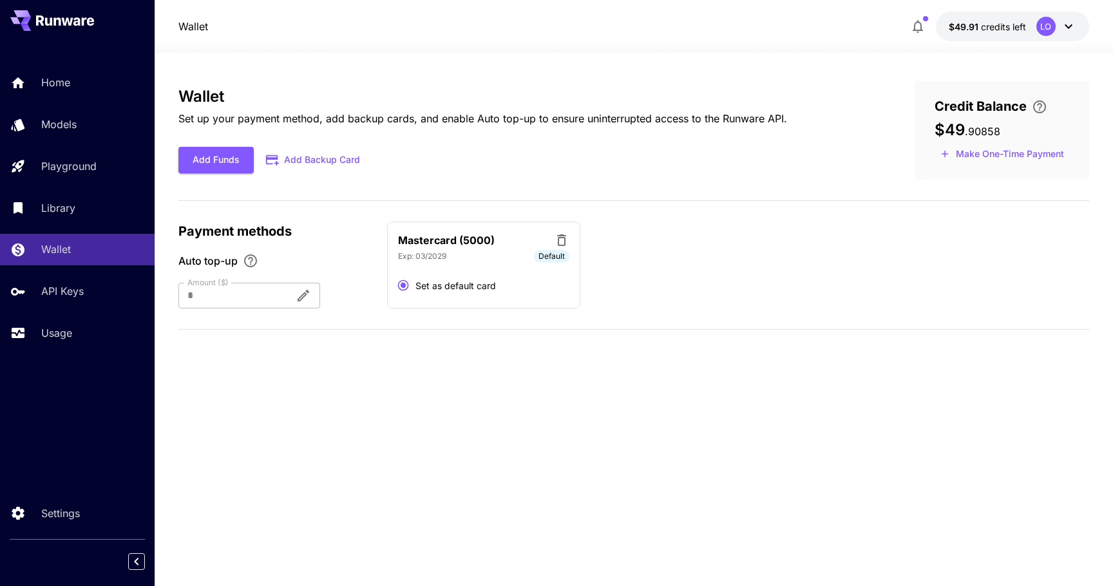
click at [522, 315] on div "Wallet Set up your payment method, add backup cards, and enable Auto top-up to …" at bounding box center [633, 210] width 911 height 259
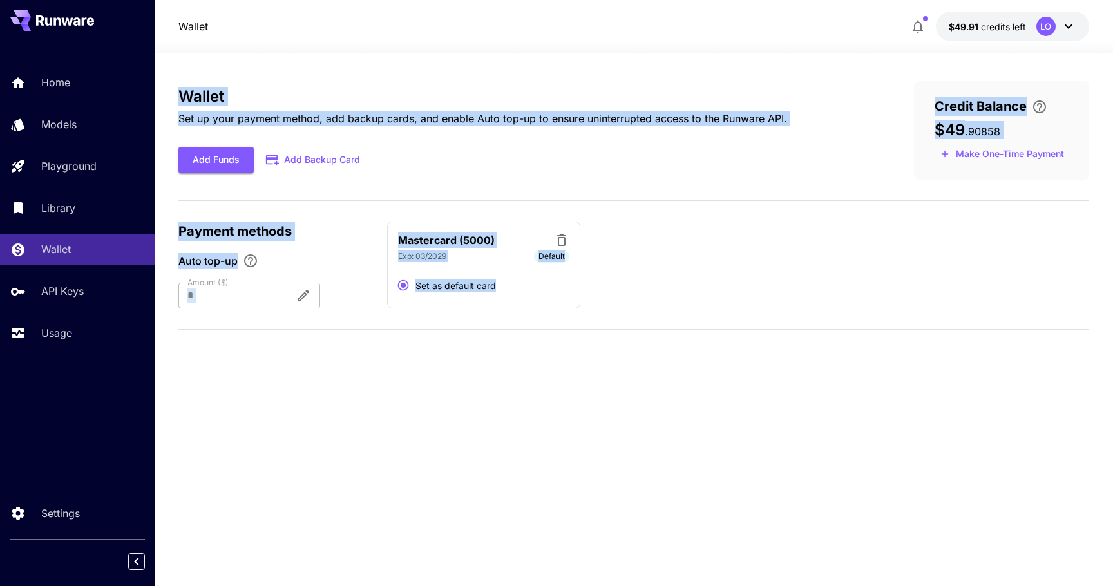
drag, startPoint x: 522, startPoint y: 315, endPoint x: 163, endPoint y: 90, distance: 423.8
click at [163, 90] on section "Wallet Set up your payment method, add backup cards, and enable Auto top-up to …" at bounding box center [634, 319] width 958 height 533
drag, startPoint x: 163, startPoint y: 90, endPoint x: 522, endPoint y: 317, distance: 424.7
click at [522, 317] on section "Wallet Set up your payment method, add backup cards, and enable Auto top-up to …" at bounding box center [634, 319] width 958 height 533
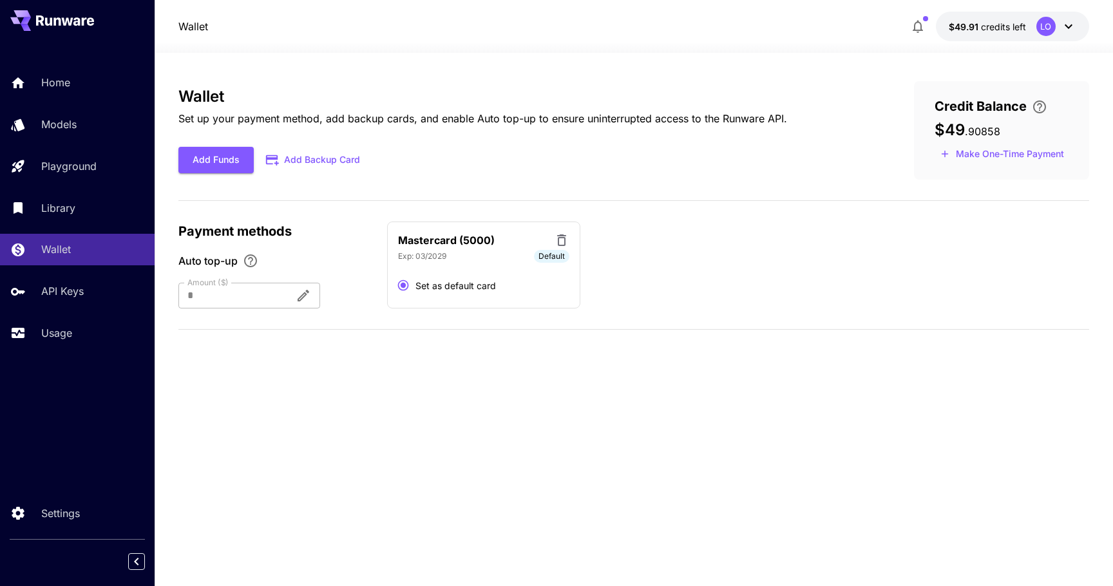
click at [520, 319] on div "Wallet Set up your payment method, add backup cards, and enable Auto top-up to …" at bounding box center [633, 210] width 911 height 259
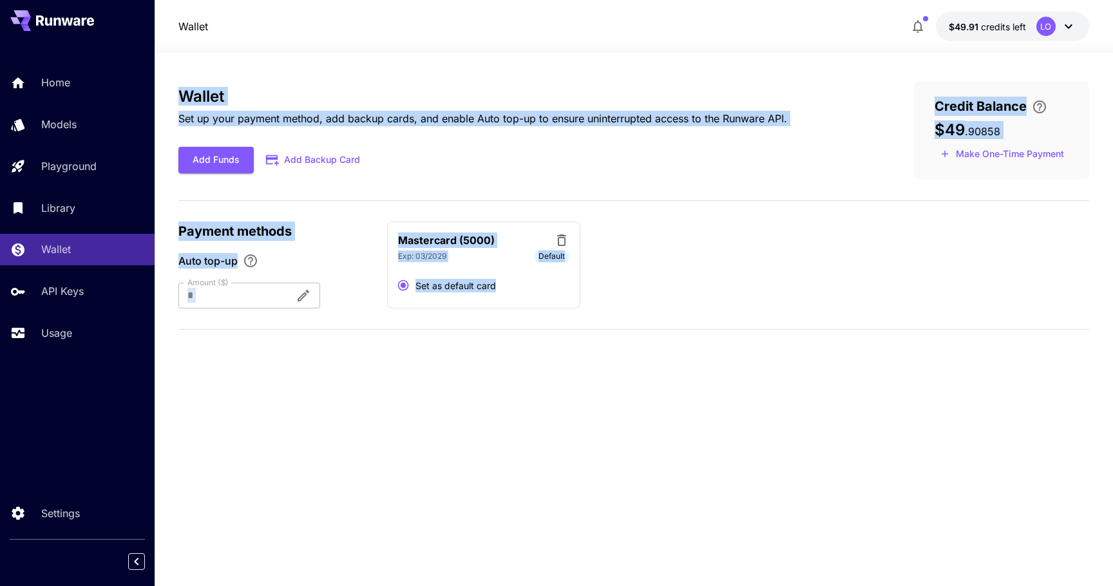
drag, startPoint x: 520, startPoint y: 319, endPoint x: 168, endPoint y: 95, distance: 417.3
click at [168, 95] on section "Wallet Set up your payment method, add backup cards, and enable Auto top-up to …" at bounding box center [634, 319] width 958 height 533
drag, startPoint x: 168, startPoint y: 95, endPoint x: 515, endPoint y: 318, distance: 412.8
click at [515, 318] on section "Wallet Set up your payment method, add backup cards, and enable Auto top-up to …" at bounding box center [634, 319] width 958 height 533
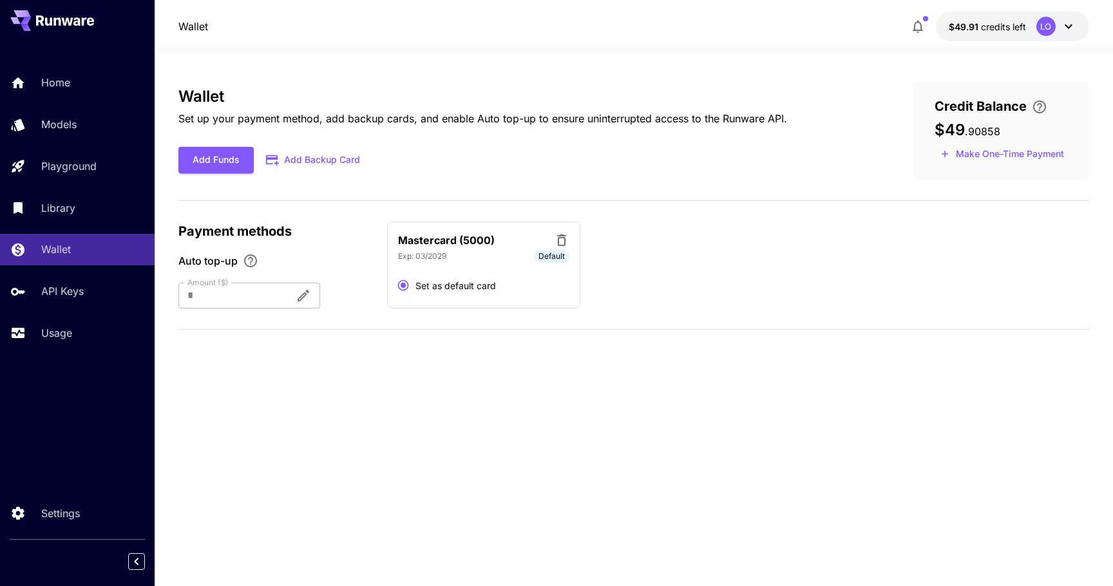
click at [515, 318] on div "Wallet Set up your payment method, add backup cards, and enable Auto top-up to …" at bounding box center [633, 210] width 911 height 259
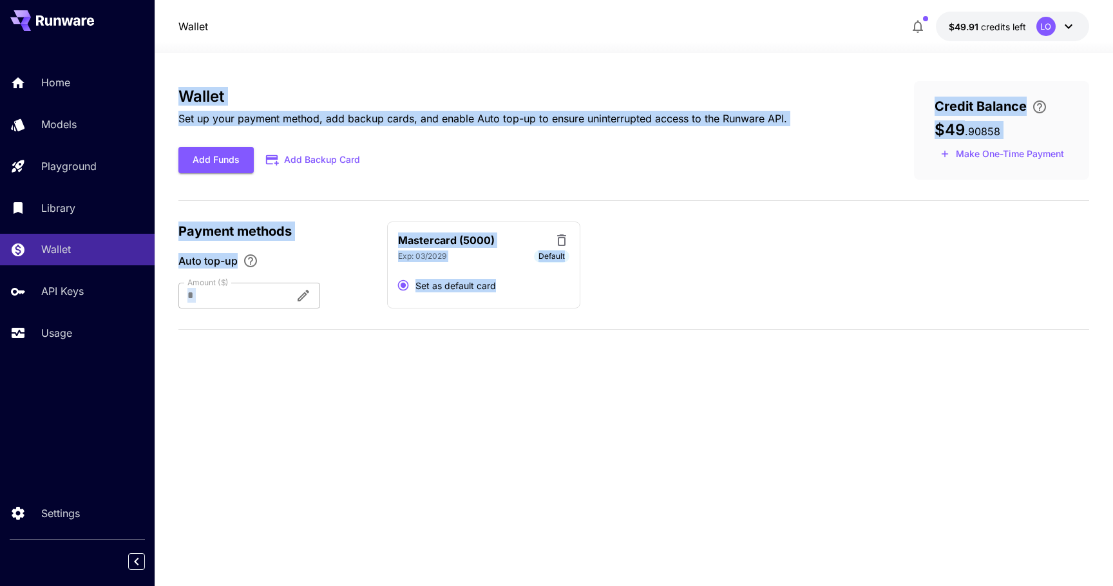
drag, startPoint x: 515, startPoint y: 318, endPoint x: 172, endPoint y: 95, distance: 409.6
click at [172, 95] on section "Wallet Set up your payment method, add backup cards, and enable Auto top-up to …" at bounding box center [634, 319] width 958 height 533
drag, startPoint x: 528, startPoint y: 322, endPoint x: 168, endPoint y: 96, distance: 425.1
click at [168, 96] on section "Wallet Set up your payment method, add backup cards, and enable Auto top-up to …" at bounding box center [634, 319] width 958 height 533
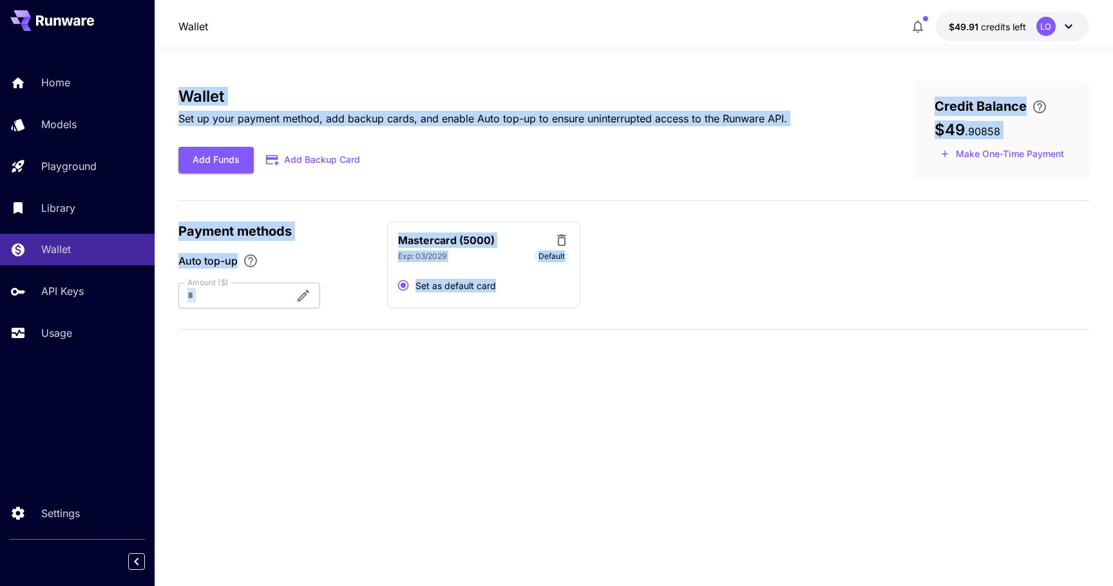
click at [168, 96] on section "Wallet Set up your payment method, add backup cards, and enable Auto top-up to …" at bounding box center [634, 319] width 958 height 533
drag, startPoint x: 168, startPoint y: 96, endPoint x: 508, endPoint y: 315, distance: 404.4
click at [508, 315] on section "Wallet Set up your payment method, add backup cards, and enable Auto top-up to …" at bounding box center [634, 319] width 958 height 533
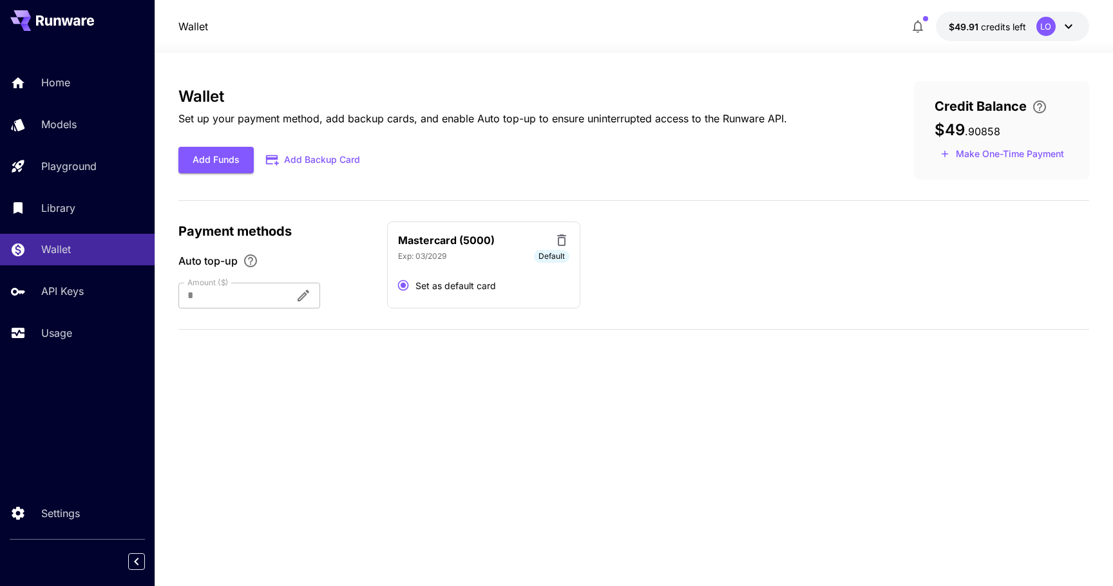
click at [508, 315] on div "Wallet Set up your payment method, add backup cards, and enable Auto top-up to …" at bounding box center [633, 210] width 911 height 259
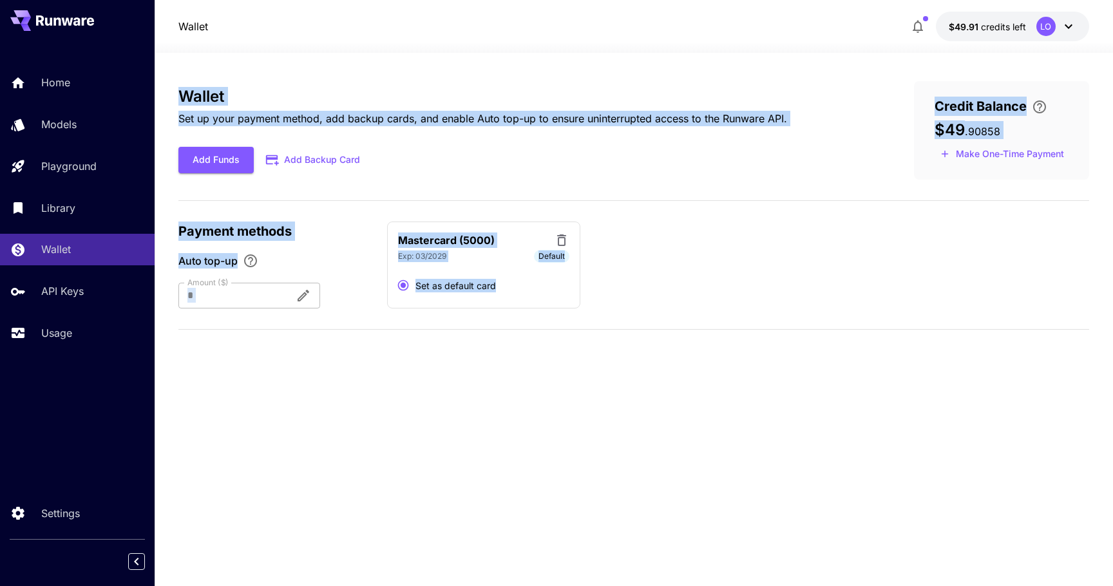
drag, startPoint x: 508, startPoint y: 315, endPoint x: 159, endPoint y: 92, distance: 414.1
click at [159, 92] on section "Wallet Set up your payment method, add backup cards, and enable Auto top-up to …" at bounding box center [634, 319] width 958 height 533
drag, startPoint x: 159, startPoint y: 92, endPoint x: 518, endPoint y: 320, distance: 425.0
click at [518, 320] on section "Wallet Set up your payment method, add backup cards, and enable Auto top-up to …" at bounding box center [634, 319] width 958 height 533
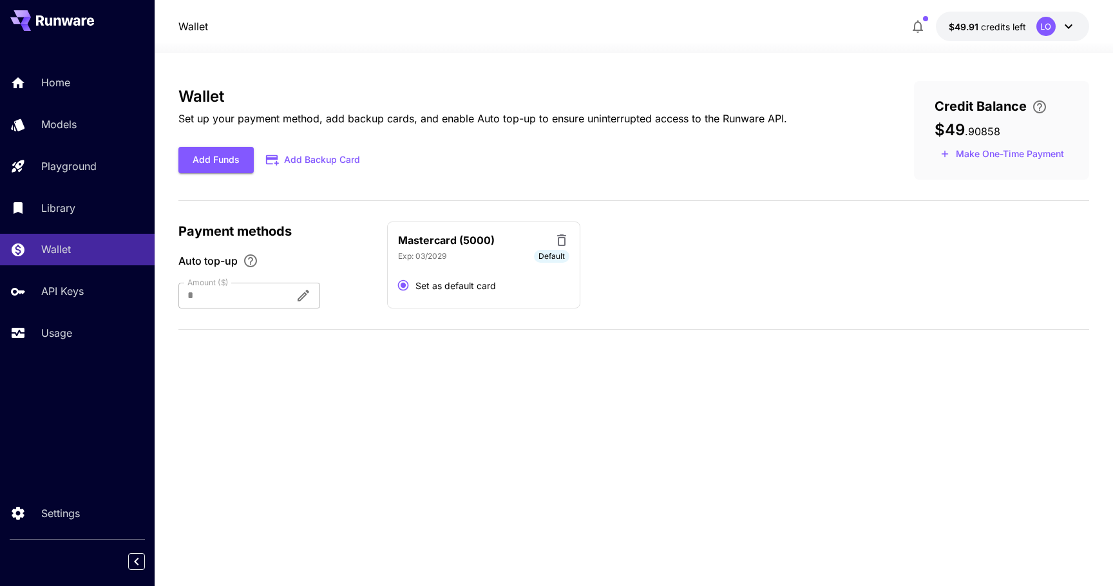
click at [518, 320] on div "Wallet Set up your payment method, add backup cards, and enable Auto top-up to …" at bounding box center [633, 210] width 911 height 259
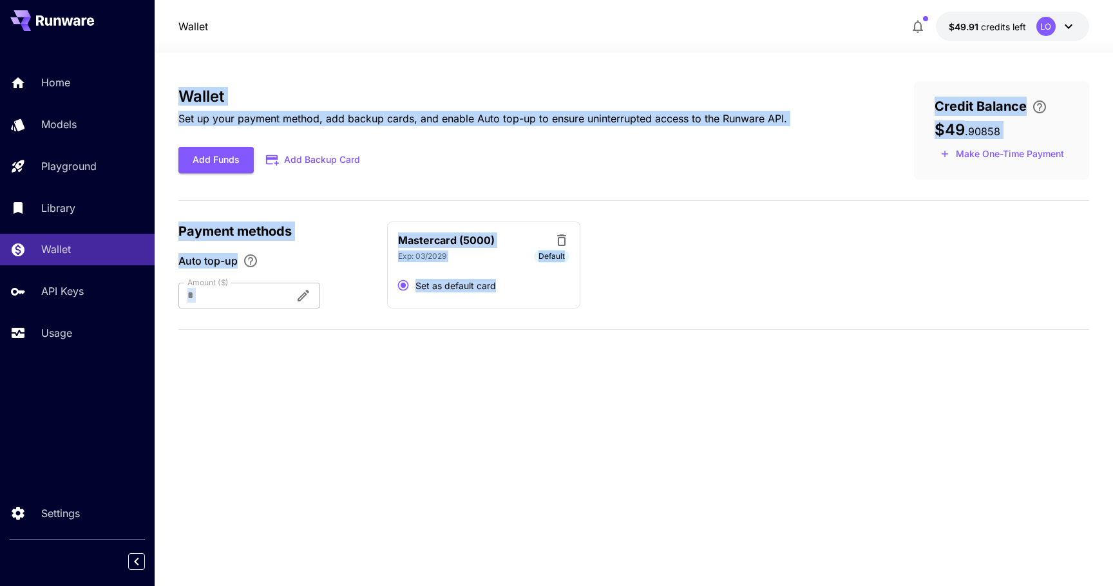
drag
click at [172, 101] on section "Wallet Set up your payment method, add backup cards, and enable Auto top-up to …" at bounding box center [634, 319] width 958 height 533
click at [517, 314] on section "Wallet Set up your payment method, add backup cards, and enable Auto top-up to …" at bounding box center [634, 319] width 958 height 533
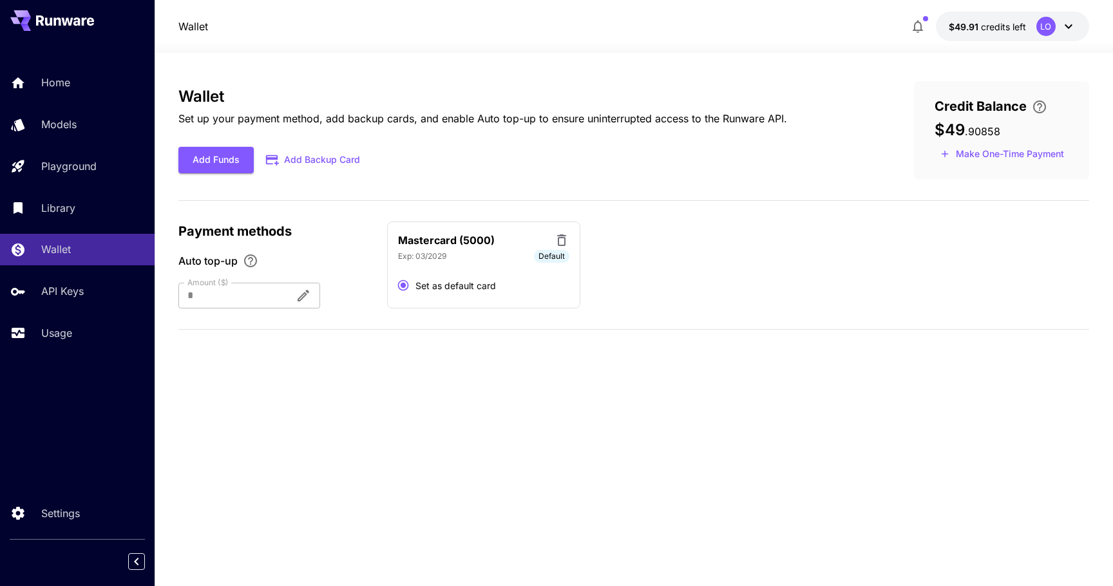
click at [516, 317] on div "Wallet Set up your payment method, add backup cards, and enable Auto top-up to …" at bounding box center [633, 210] width 911 height 259
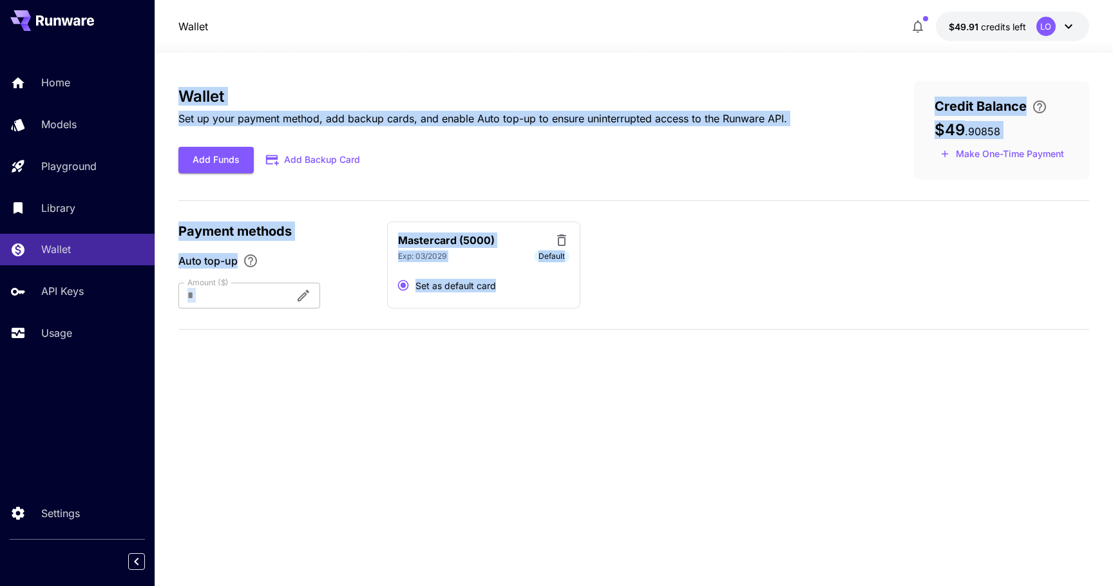
click at [169, 96] on section "Wallet Set up your payment method, add backup cards, and enable Auto top-up to …" at bounding box center [634, 319] width 958 height 533
drag, startPoint x: 169, startPoint y: 96, endPoint x: 521, endPoint y: 311, distance: 412.2
click at [521, 311] on section "Wallet Set up your payment method, add backup cards, and enable Auto top-up to …" at bounding box center [634, 319] width 958 height 533
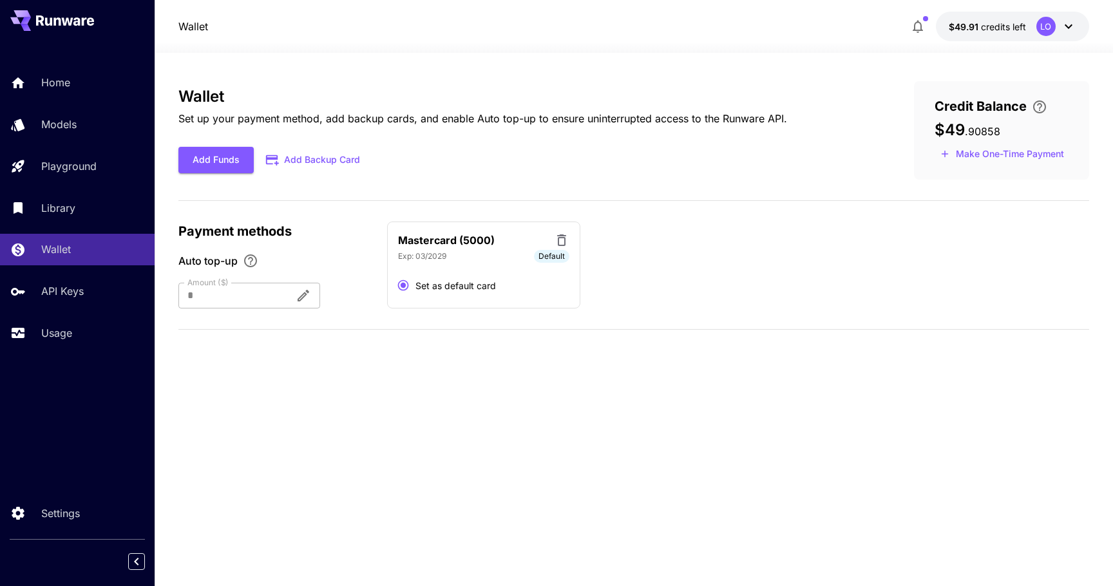
click at [521, 312] on div "Wallet Set up your payment method, add backup cards, and enable Auto top-up to …" at bounding box center [633, 210] width 911 height 259
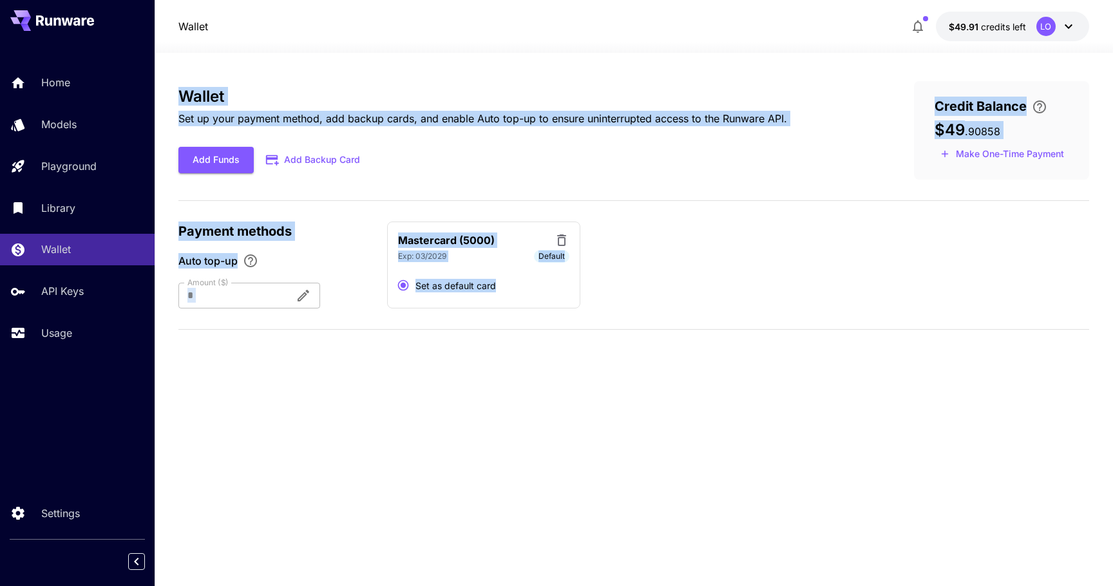
drag, startPoint x: 521, startPoint y: 312, endPoint x: 167, endPoint y: 85, distance: 420.0
click at [167, 85] on section "Wallet Set up your payment method, add backup cards, and enable Auto top-up to …" at bounding box center [634, 319] width 958 height 533
click at [167, 86] on section "Wallet Set up your payment method, add backup cards, and enable Auto top-up to …" at bounding box center [634, 319] width 958 height 533
drag, startPoint x: 167, startPoint y: 86, endPoint x: 525, endPoint y: 325, distance: 430.8
click at [525, 325] on section "Wallet Set up your payment method, add backup cards, and enable Auto top-up to …" at bounding box center [634, 319] width 958 height 533
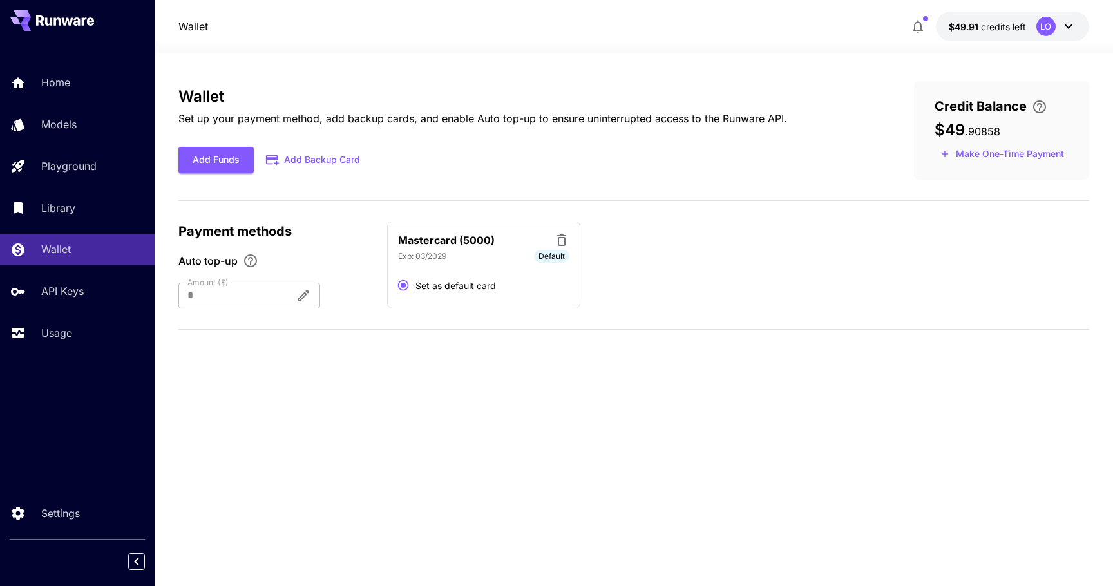
click at [525, 325] on div "Wallet Set up your payment method, add backup cards, and enable Auto top-up to …" at bounding box center [633, 210] width 911 height 259
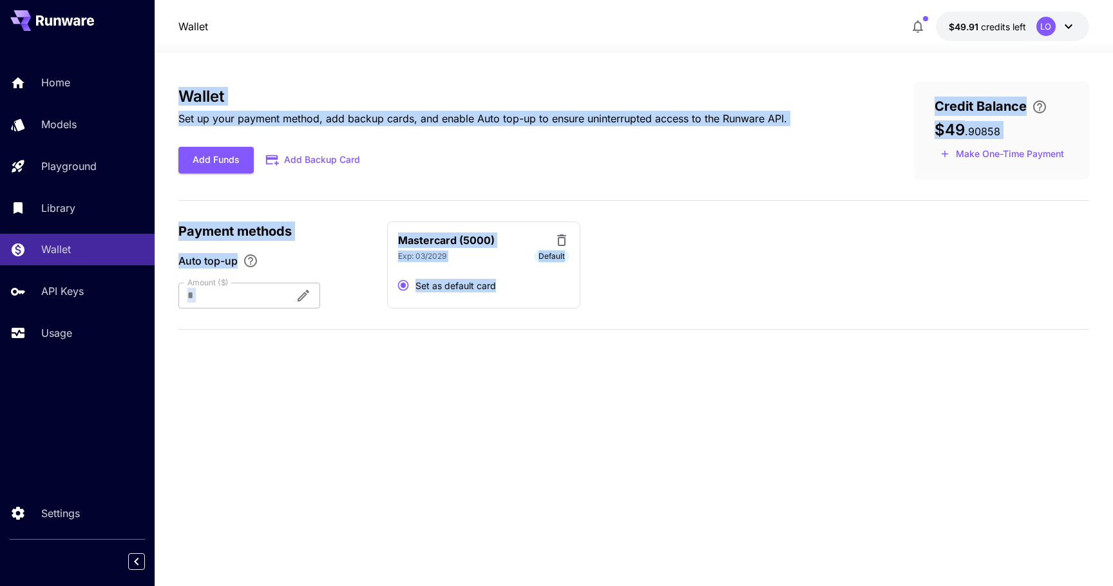
drag, startPoint x: 525, startPoint y: 325, endPoint x: 168, endPoint y: 95, distance: 425.0
click at [168, 95] on section "Wallet Set up your payment method, add backup cards, and enable Auto top-up to …" at bounding box center [634, 319] width 958 height 533
drag, startPoint x: 168, startPoint y: 95, endPoint x: 522, endPoint y: 321, distance: 420.2
click at [522, 321] on section "Wallet Set up your payment method, add backup cards, and enable Auto top-up to …" at bounding box center [634, 319] width 958 height 533
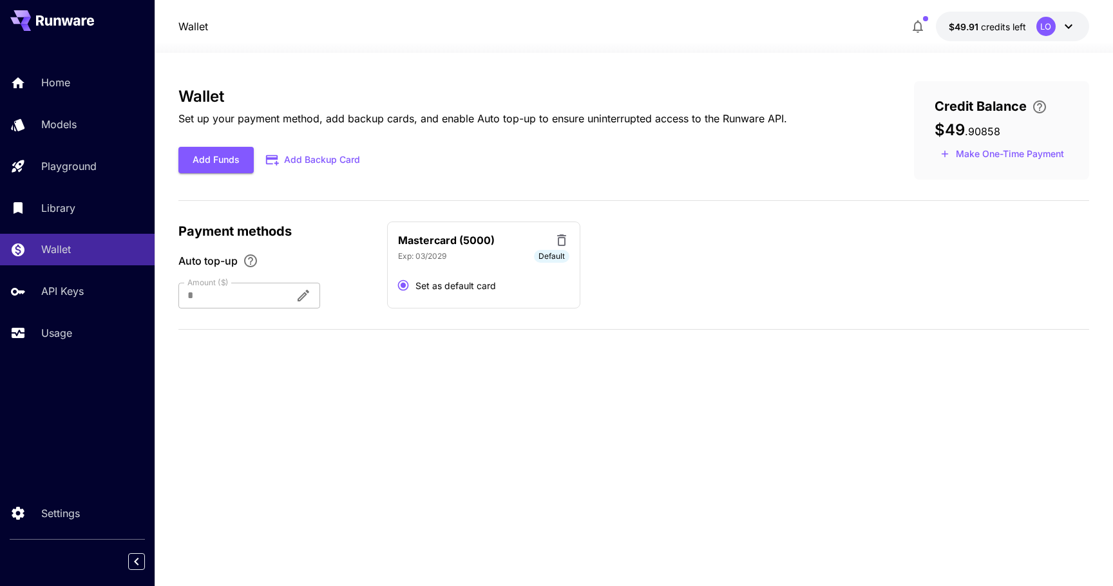
click at [522, 321] on div "Wallet Set up your payment method, add backup cards, and enable Auto top-up to …" at bounding box center [633, 210] width 911 height 259
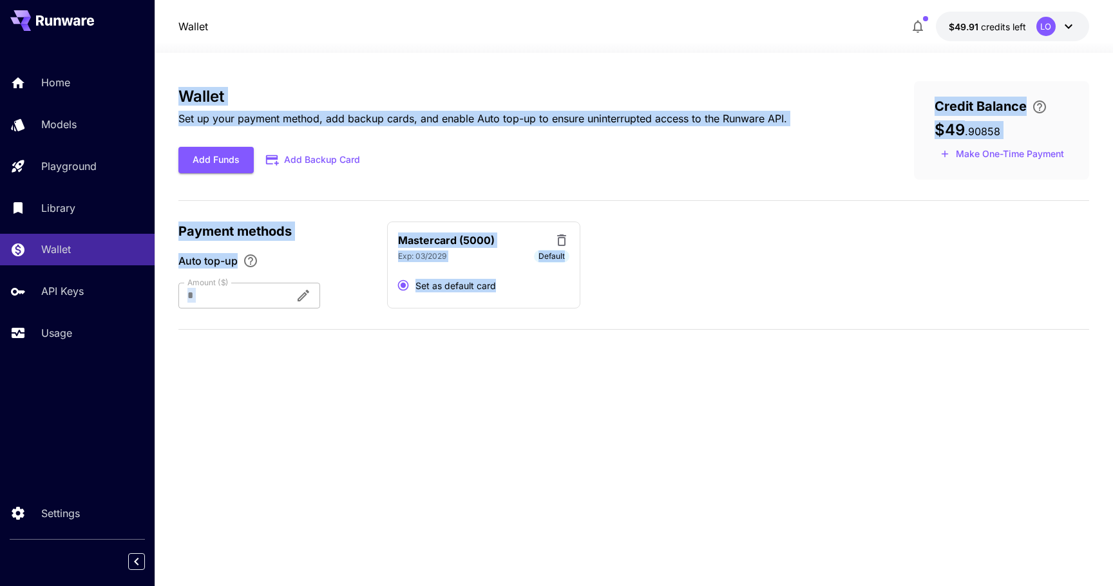
click at [169, 100] on section "Wallet Set up your payment method, add backup cards, and enable Auto top-up to …" at bounding box center [634, 319] width 958 height 533
click at [168, 100] on section "Wallet Set up your payment method, add backup cards, and enable Auto top-up to …" at bounding box center [634, 319] width 958 height 533
click at [523, 318] on section "Wallet Set up your payment method, add backup cards, and enable Auto top-up to …" at bounding box center [634, 319] width 958 height 533
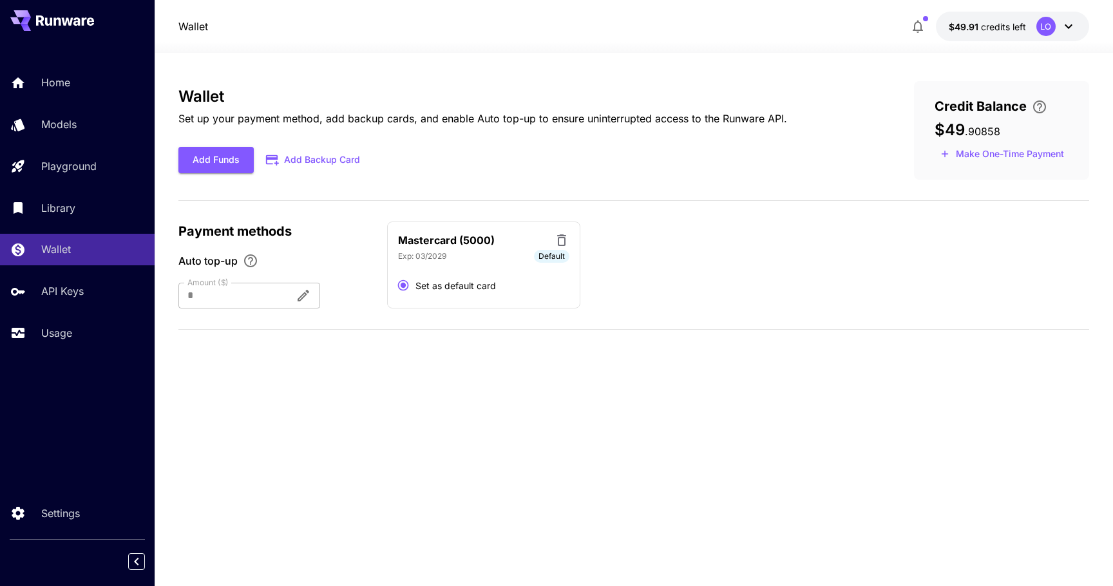
click at [523, 318] on div "Wallet Set up your payment method, add backup cards, and enable Auto top-up to …" at bounding box center [633, 210] width 911 height 259
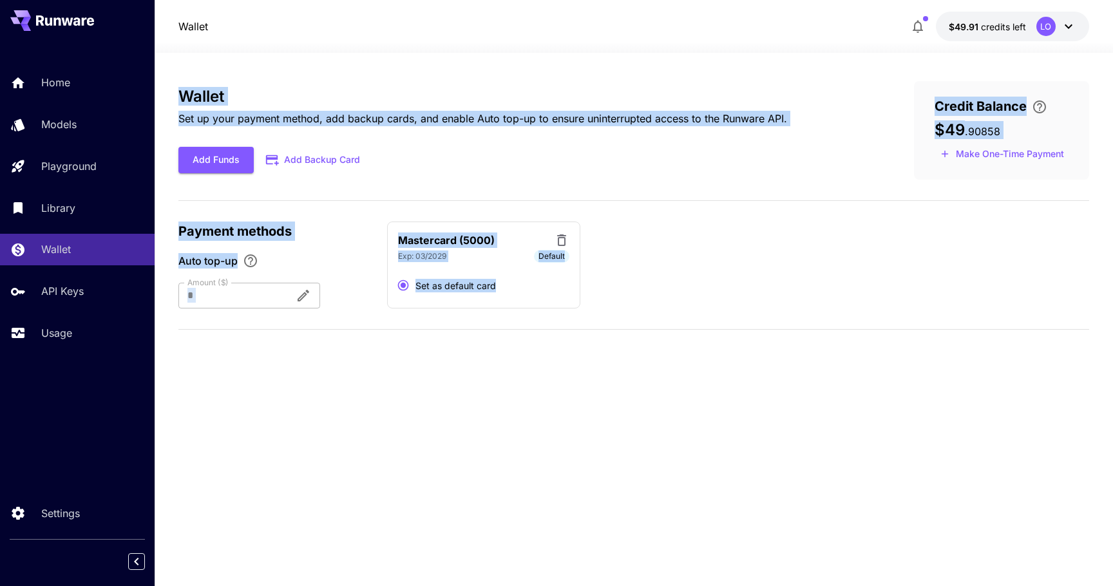
click at [171, 97] on section "Wallet Set up your payment method, add backup cards, and enable Auto top-up to …" at bounding box center [634, 319] width 958 height 533
click at [525, 317] on section "Wallet Set up your payment method, add backup cards, and enable Auto top-up to …" at bounding box center [634, 319] width 958 height 533
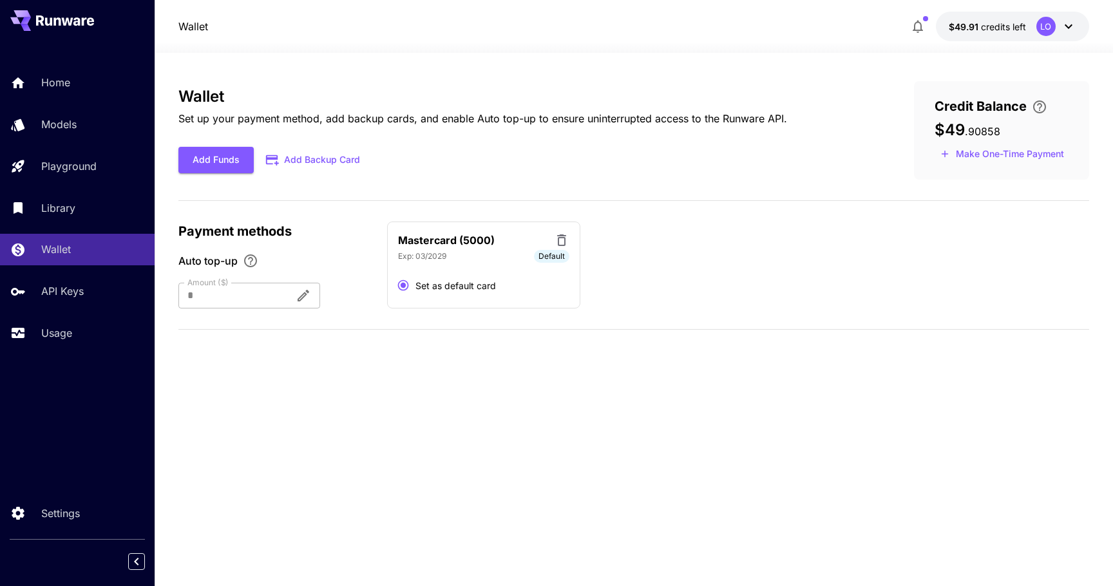
click at [525, 317] on div "Wallet Set up your payment method, add backup cards, and enable Auto top-up to …" at bounding box center [633, 210] width 911 height 259
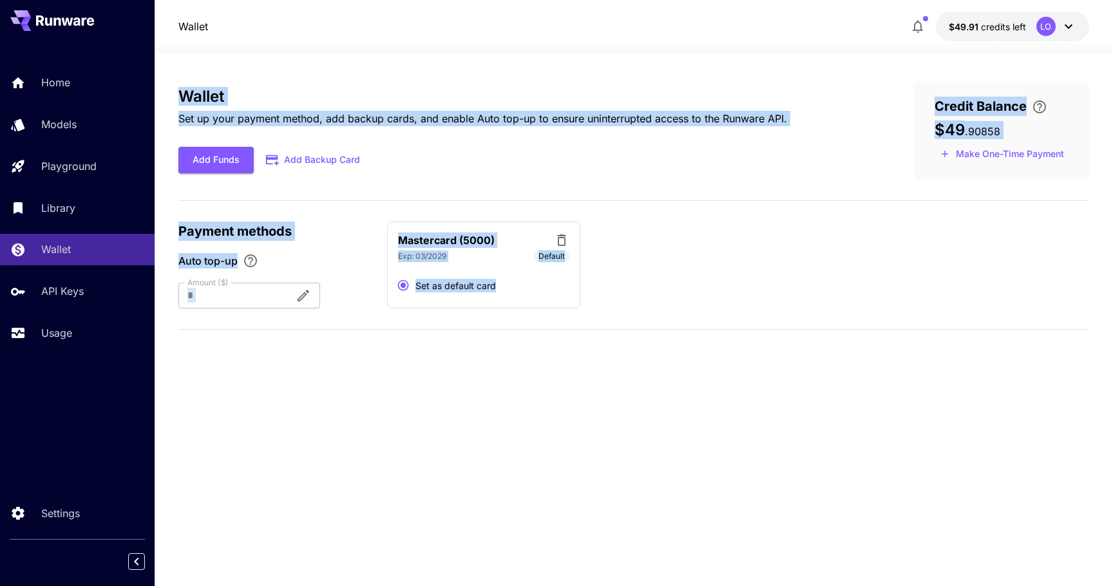
drag, startPoint x: 525, startPoint y: 317, endPoint x: 162, endPoint y: 88, distance: 428.9
click at [164, 88] on section "Wallet Set up your payment method, add backup cards, and enable Auto top-up to …" at bounding box center [634, 319] width 958 height 533
click at [162, 88] on section "Wallet Set up your payment method, add backup cards, and enable Auto top-up to …" at bounding box center [634, 319] width 958 height 533
drag, startPoint x: 162, startPoint y: 88, endPoint x: 516, endPoint y: 334, distance: 431.1
click at [516, 334] on section "Wallet Set up your payment method, add backup cards, and enable Auto top-up to …" at bounding box center [634, 319] width 958 height 533
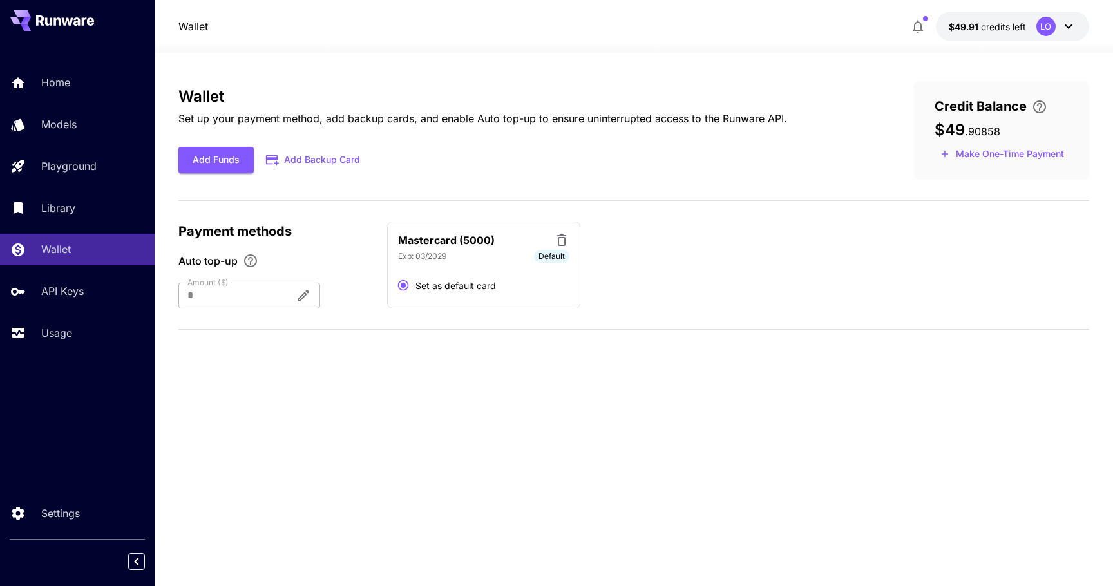
click at [516, 334] on div "Wallet Set up your payment method, add backup cards, and enable Auto top-up to …" at bounding box center [633, 210] width 911 height 259
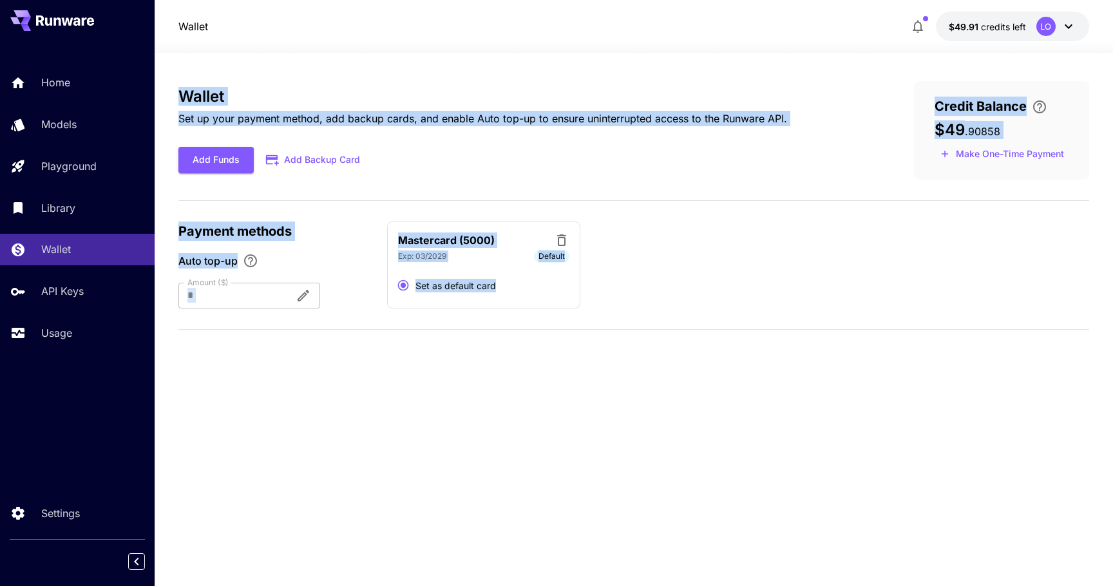
drag, startPoint x: 516, startPoint y: 334, endPoint x: 176, endPoint y: 93, distance: 417.0
click at [176, 93] on section "Wallet Set up your payment method, add backup cards, and enable Auto top-up to …" at bounding box center [634, 319] width 958 height 533
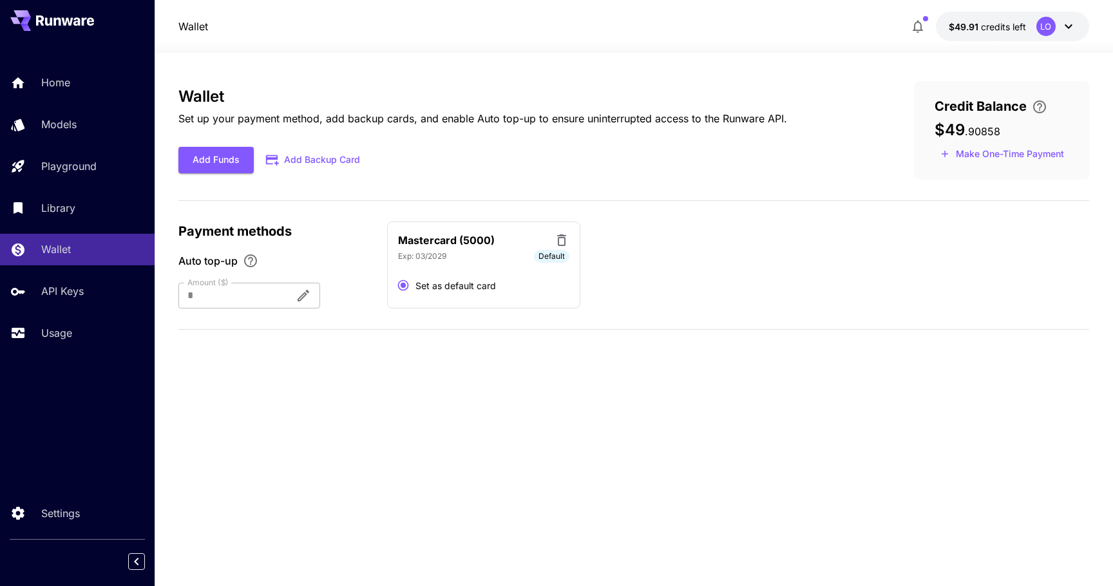
click at [167, 93] on section "Wallet Set up your payment method, add backup cards, and enable Auto top-up to …" at bounding box center [634, 319] width 958 height 533
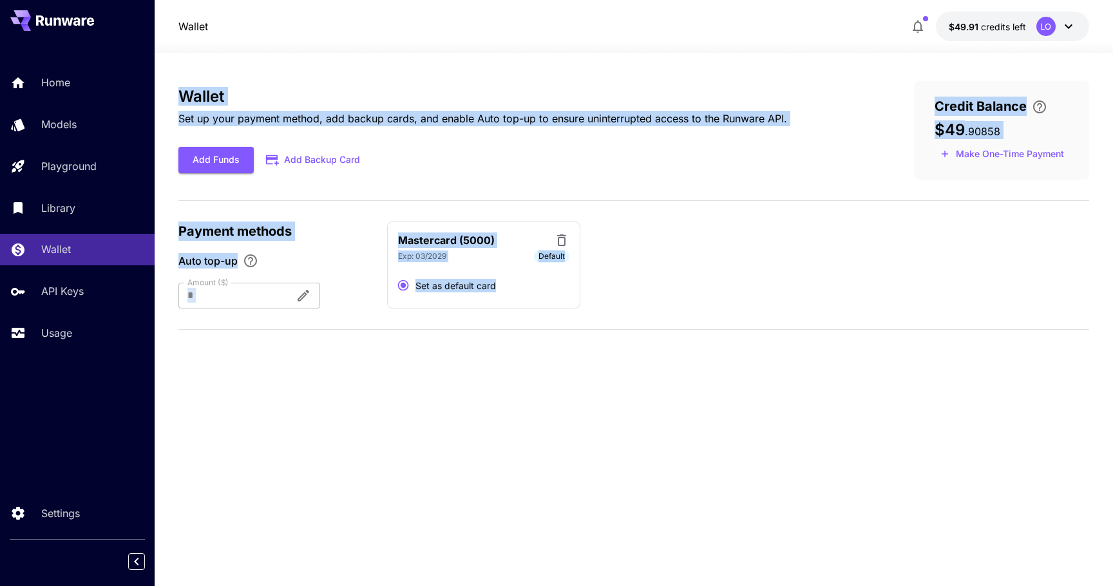
drag, startPoint x: 162, startPoint y: 93, endPoint x: 520, endPoint y: 316, distance: 422.6
click at [520, 316] on section "Wallet Set up your payment method, add backup cards, and enable Auto top-up to …" at bounding box center [634, 319] width 958 height 533
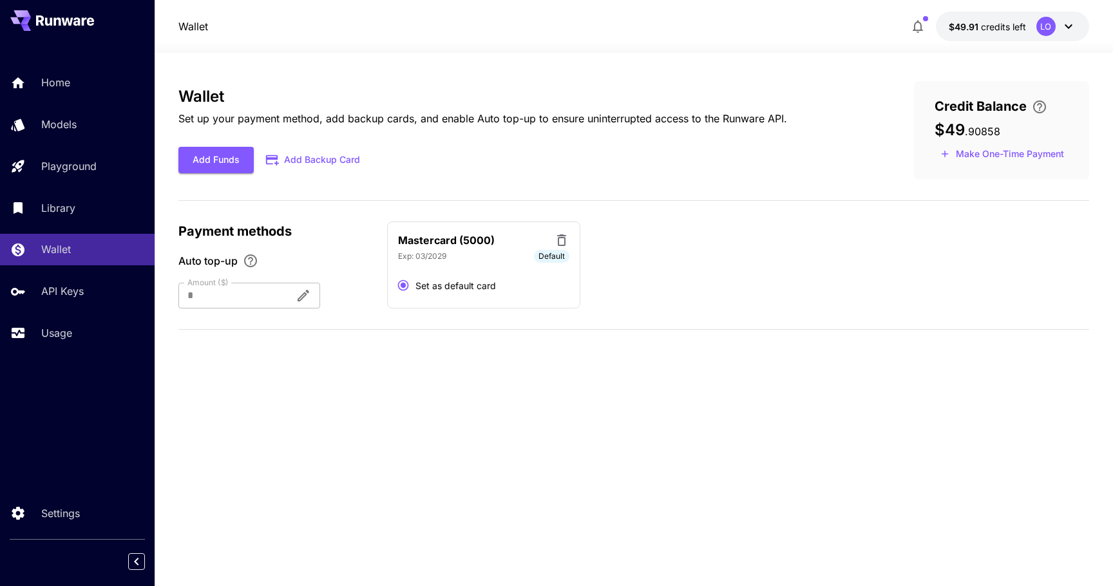
click at [520, 316] on div "Wallet Set up your payment method, add backup cards, and enable Auto top-up to …" at bounding box center [633, 210] width 911 height 259
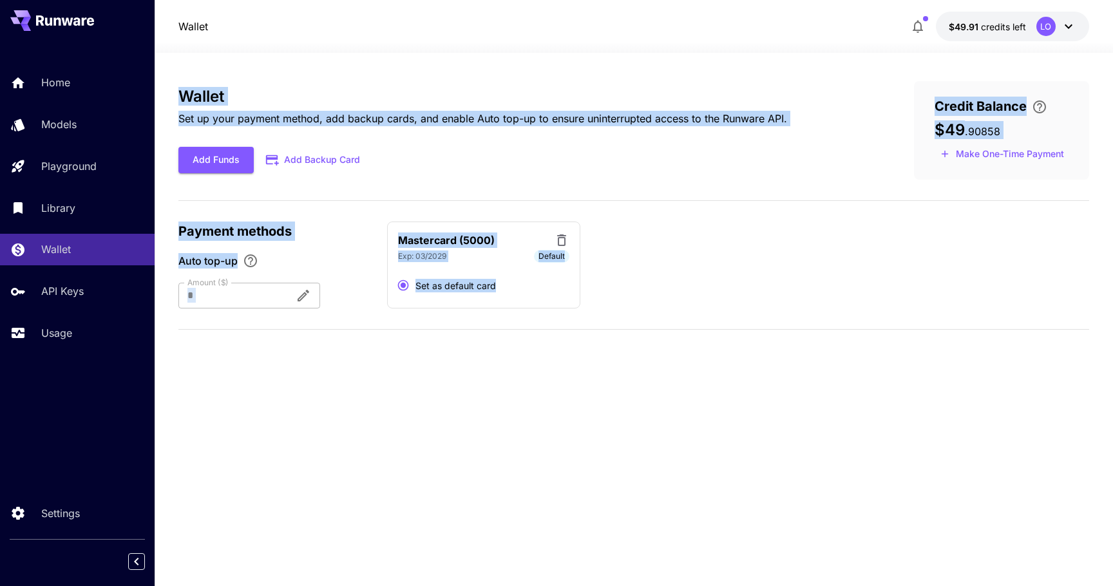
drag, startPoint x: 520, startPoint y: 316, endPoint x: 167, endPoint y: 95, distance: 417.2
click at [167, 95] on section "Wallet Set up your payment method, add backup cards, and enable Auto top-up to …" at bounding box center [634, 319] width 958 height 533
drag, startPoint x: 167, startPoint y: 95, endPoint x: 535, endPoint y: 316, distance: 429.5
click at [535, 316] on section "Wallet Set up your payment method, add backup cards, and enable Auto top-up to …" at bounding box center [634, 319] width 958 height 533
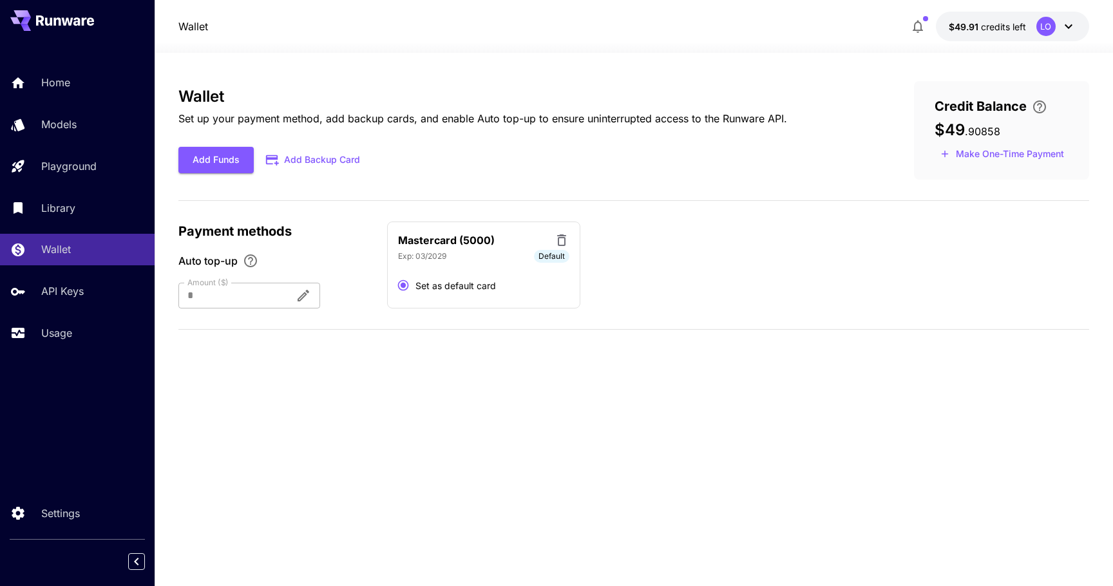
click at [530, 314] on div "Wallet Set up your payment method, add backup cards, and enable Auto top-up to …" at bounding box center [633, 210] width 911 height 259
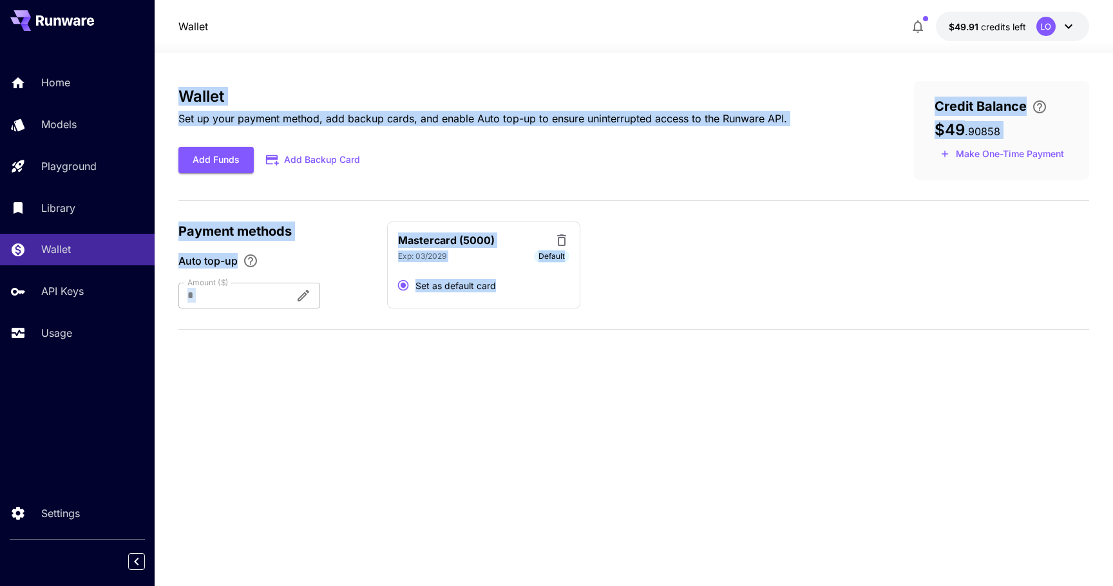
drag, startPoint x: 530, startPoint y: 314, endPoint x: 173, endPoint y: 97, distance: 417.8
click at [173, 98] on section "Wallet Set up your payment method, add backup cards, and enable Auto top-up to …" at bounding box center [634, 319] width 958 height 533
click at [173, 97] on section "Wallet Set up your payment method, add backup cards, and enable Auto top-up to …" at bounding box center [634, 319] width 958 height 533
drag, startPoint x: 173, startPoint y: 97, endPoint x: 530, endPoint y: 321, distance: 421.8
click at [530, 321] on section "Wallet Set up your payment method, add backup cards, and enable Auto top-up to …" at bounding box center [634, 319] width 958 height 533
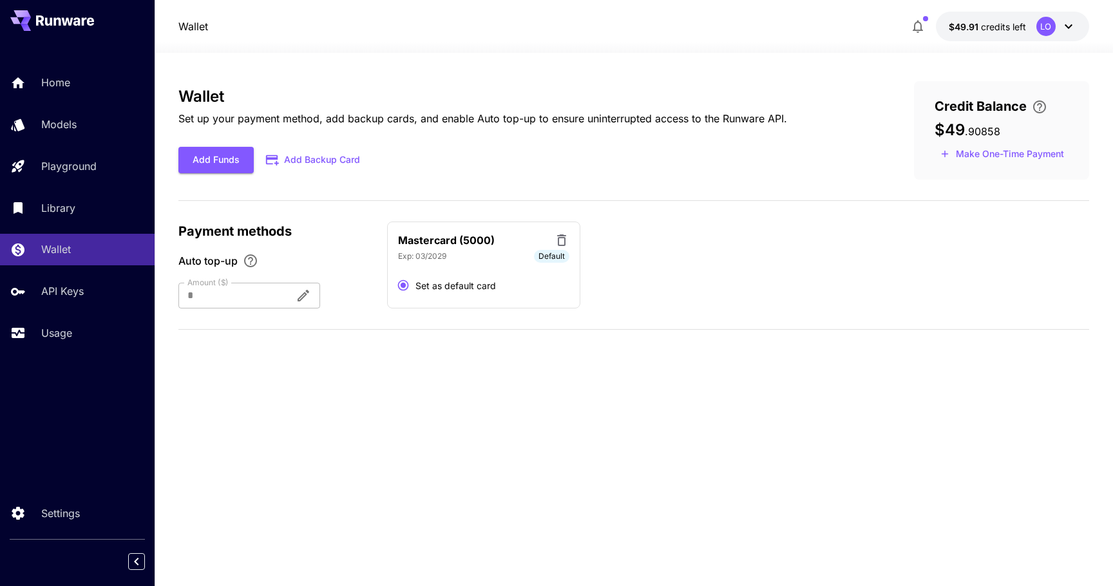
click at [530, 321] on div "Wallet Set up your payment method, add backup cards, and enable Auto top-up to …" at bounding box center [633, 210] width 911 height 259
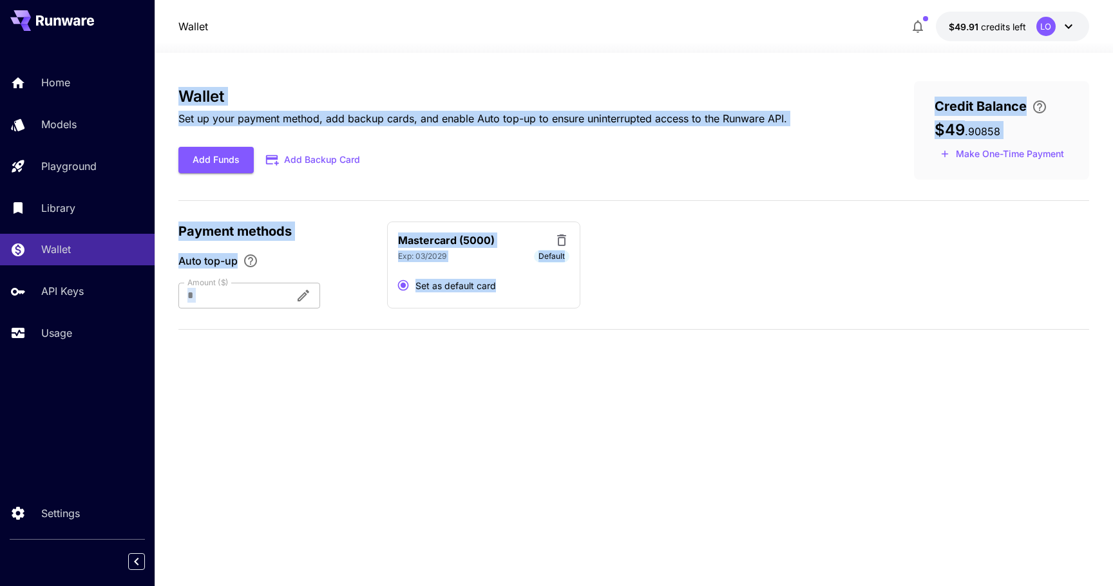
drag, startPoint x: 530, startPoint y: 321, endPoint x: 168, endPoint y: 94, distance: 427.4
click at [168, 94] on section "Wallet Set up your payment method, add backup cards, and enable Auto top-up to …" at bounding box center [634, 319] width 958 height 533
drag, startPoint x: 520, startPoint y: 319, endPoint x: 171, endPoint y: 91, distance: 417.1
click at [171, 91] on section "Wallet Set up your payment method, add backup cards, and enable Auto top-up to …" at bounding box center [634, 319] width 958 height 533
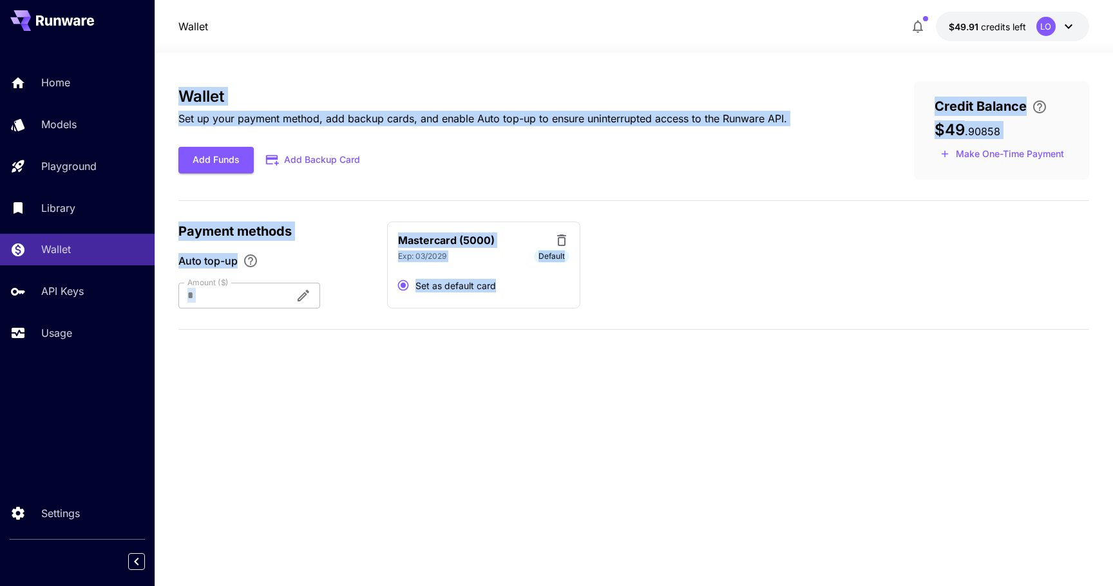
click at [171, 91] on section "Wallet Set up your payment method, add backup cards, and enable Auto top-up to …" at bounding box center [634, 319] width 958 height 533
drag, startPoint x: 171, startPoint y: 91, endPoint x: 515, endPoint y: 318, distance: 411.9
click at [515, 318] on section "Wallet Set up your payment method, add backup cards, and enable Auto top-up to …" at bounding box center [634, 319] width 958 height 533
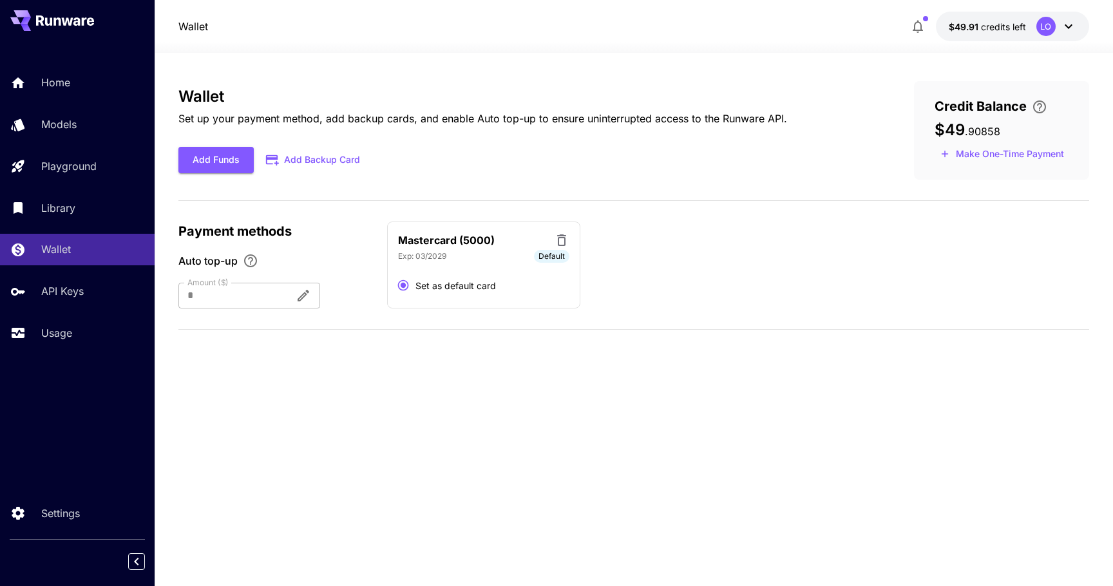
click at [515, 318] on div "Wallet Set up your payment method, add backup cards, and enable Auto top-up to …" at bounding box center [633, 210] width 911 height 259
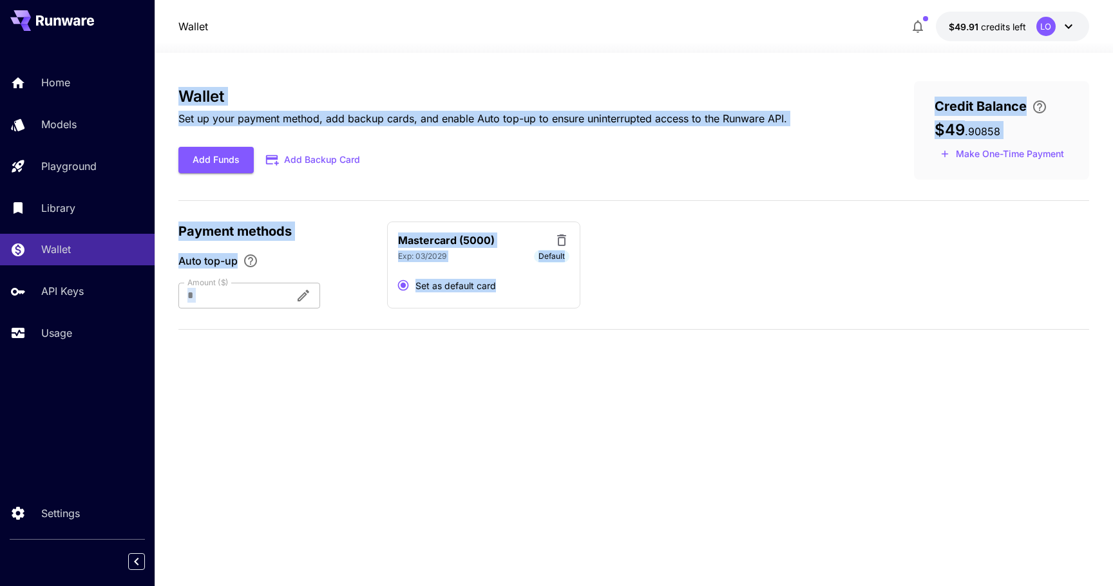
drag, startPoint x: 515, startPoint y: 318, endPoint x: 170, endPoint y: 99, distance: 408.2
click at [170, 99] on section "Wallet Set up your payment method, add backup cards, and enable Auto top-up to …" at bounding box center [634, 319] width 958 height 533
drag, startPoint x: 170, startPoint y: 99, endPoint x: 523, endPoint y: 318, distance: 415.3
click at [523, 318] on section "Wallet Set up your payment method, add backup cards, and enable Auto top-up to …" at bounding box center [634, 319] width 958 height 533
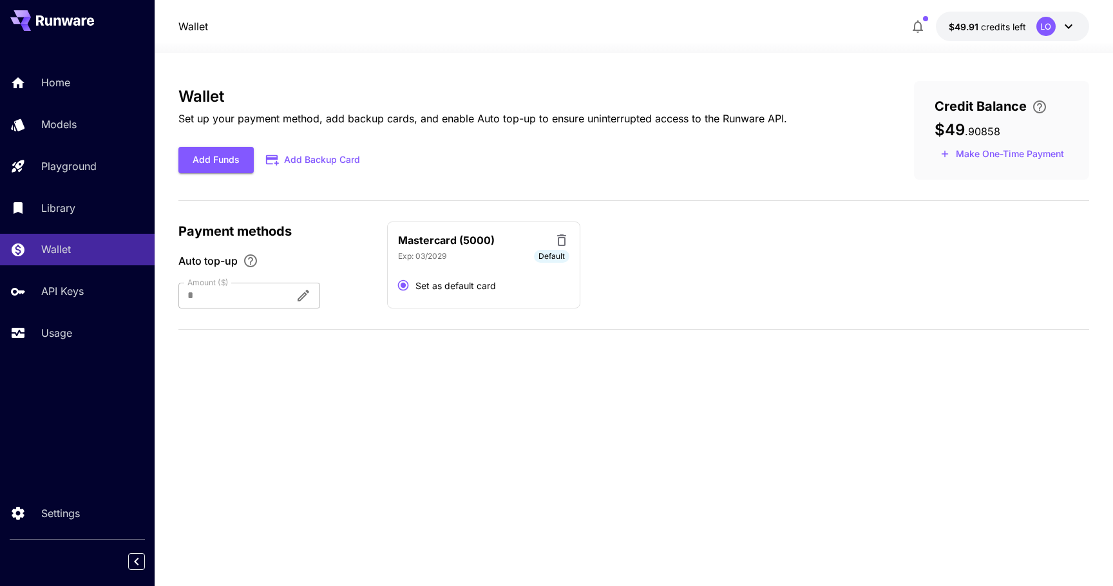
click at [523, 318] on div "Wallet Set up your payment method, add backup cards, and enable Auto top-up to …" at bounding box center [633, 210] width 911 height 259
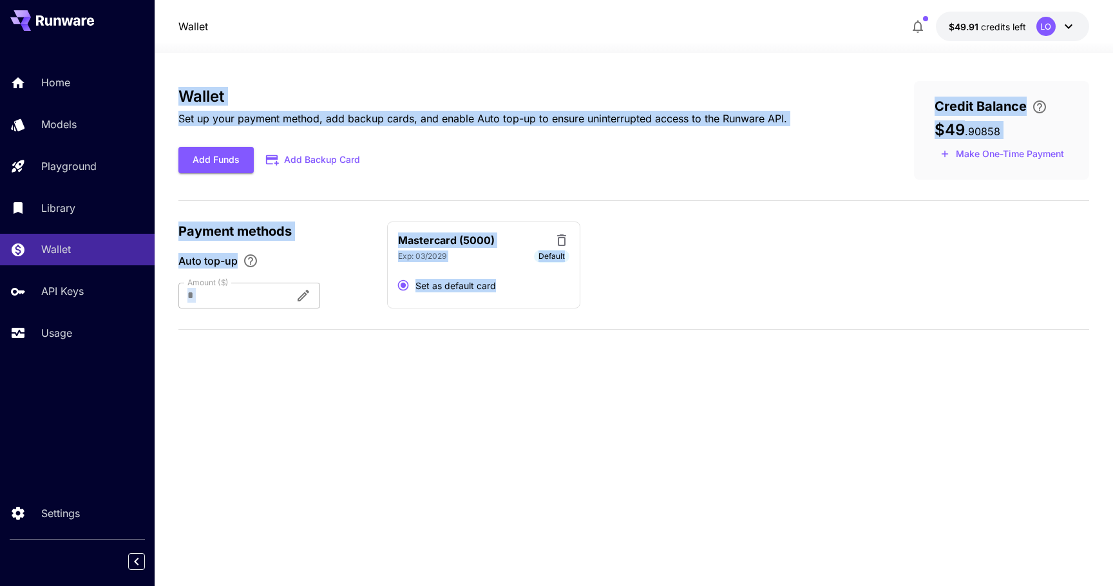
drag, startPoint x: 523, startPoint y: 318, endPoint x: 165, endPoint y: 95, distance: 421.5
click at [165, 95] on section "Wallet Set up your payment method, add backup cards, and enable Auto top-up to …" at bounding box center [634, 319] width 958 height 533
drag, startPoint x: 165, startPoint y: 95, endPoint x: 526, endPoint y: 315, distance: 422.5
click at [526, 315] on section "Wallet Set up your payment method, add backup cards, and enable Auto top-up to …" at bounding box center [634, 319] width 958 height 533
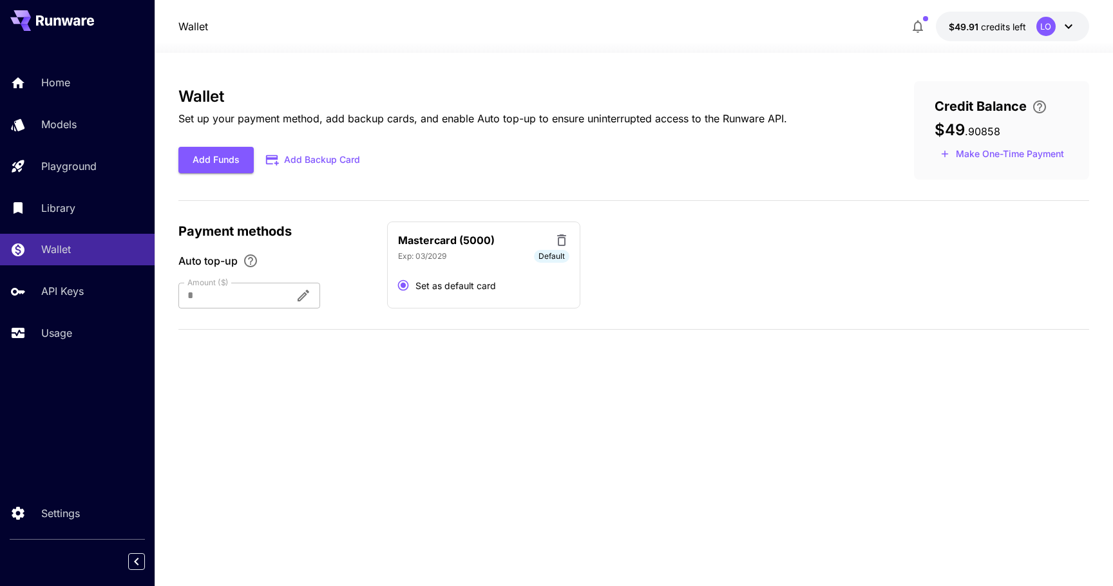
click at [526, 315] on div "Wallet Set up your payment method, add backup cards, and enable Auto top-up to …" at bounding box center [633, 210] width 911 height 259
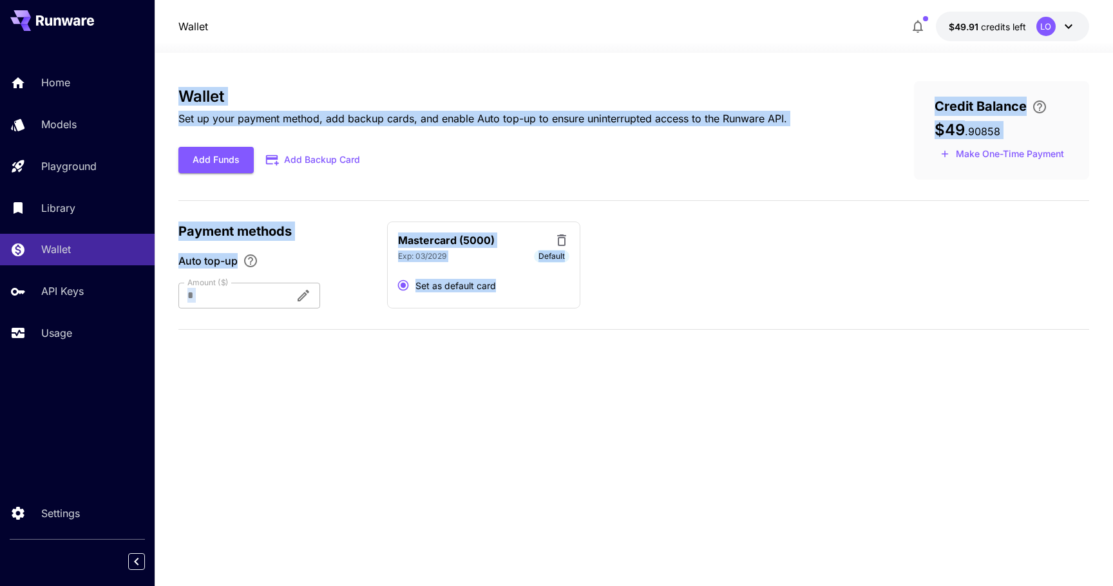
drag, startPoint x: 526, startPoint y: 315, endPoint x: 171, endPoint y: 95, distance: 417.6
click at [171, 95] on section "Wallet Set up your payment method, add backup cards, and enable Auto top-up to …" at bounding box center [634, 319] width 958 height 533
drag, startPoint x: 404, startPoint y: 135, endPoint x: 545, endPoint y: 320, distance: 232.5
click at [545, 320] on section "Wallet Set up your payment method, add backup cards, and enable Auto top-up to …" at bounding box center [634, 319] width 958 height 533
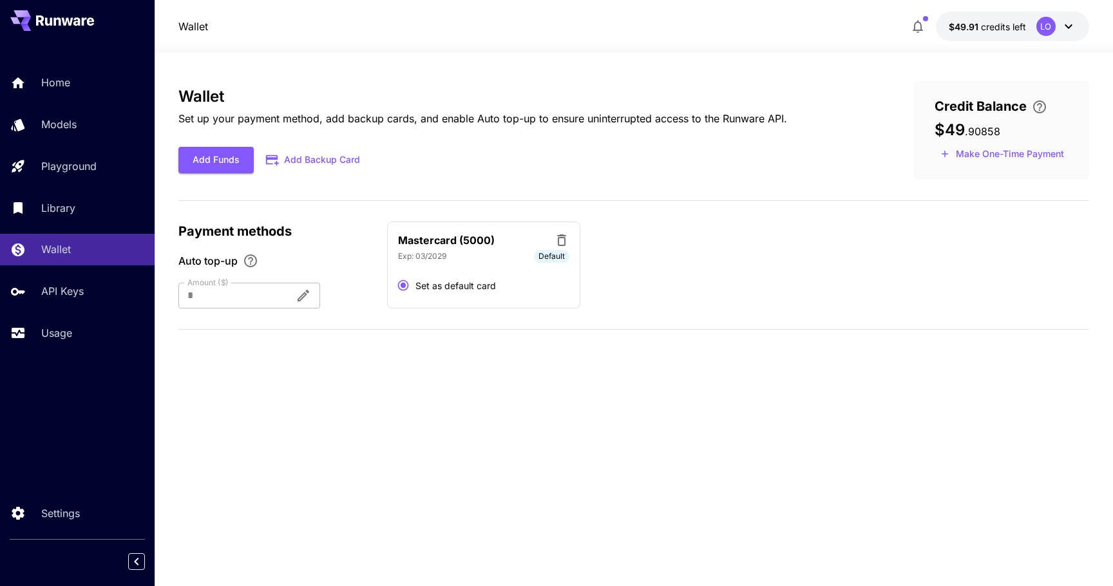
click at [545, 320] on div "Wallet Set up your payment method, add backup cards, and enable Auto top-up to …" at bounding box center [633, 210] width 911 height 259
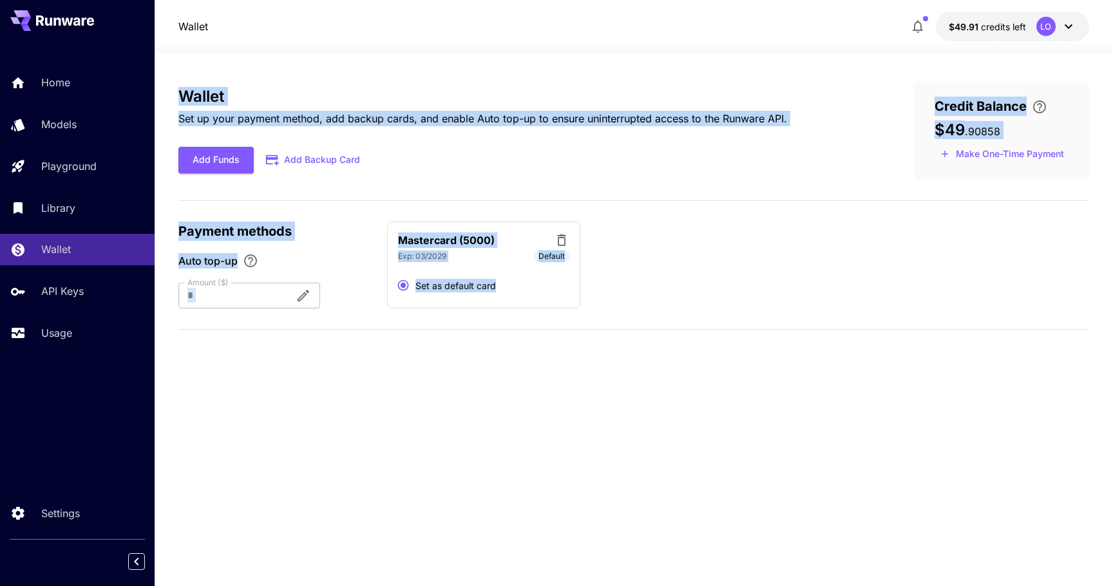
drag, startPoint x: 545, startPoint y: 320, endPoint x: 162, endPoint y: 84, distance: 450.2
click at [162, 84] on section "Wallet Set up your payment method, add backup cards, and enable Auto top-up to …" at bounding box center [634, 319] width 958 height 533
drag, startPoint x: 161, startPoint y: 76, endPoint x: 531, endPoint y: 319, distance: 442.6
click at [531, 318] on section "Wallet Set up your payment method, add backup cards, and enable Auto top-up to …" at bounding box center [634, 319] width 958 height 533
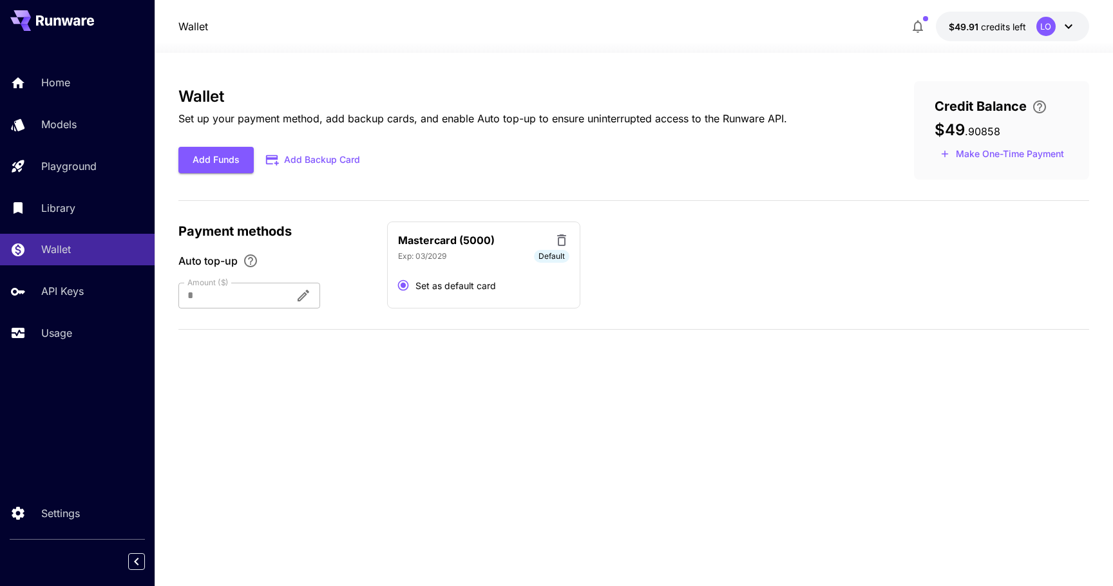
click at [531, 319] on div "Wallet Set up your payment method, add backup cards, and enable Auto top-up to …" at bounding box center [633, 210] width 911 height 259
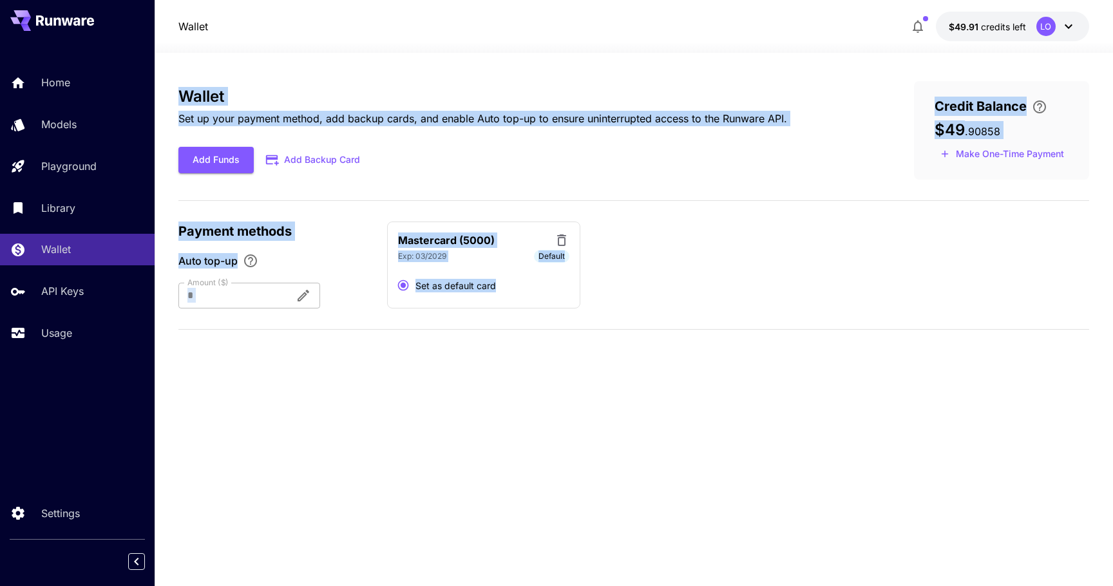
drag, startPoint x: 531, startPoint y: 319, endPoint x: 169, endPoint y: 95, distance: 425.7
click at [169, 95] on section "Wallet Set up your payment method, add backup cards, and enable Auto top-up to …" at bounding box center [634, 319] width 958 height 533
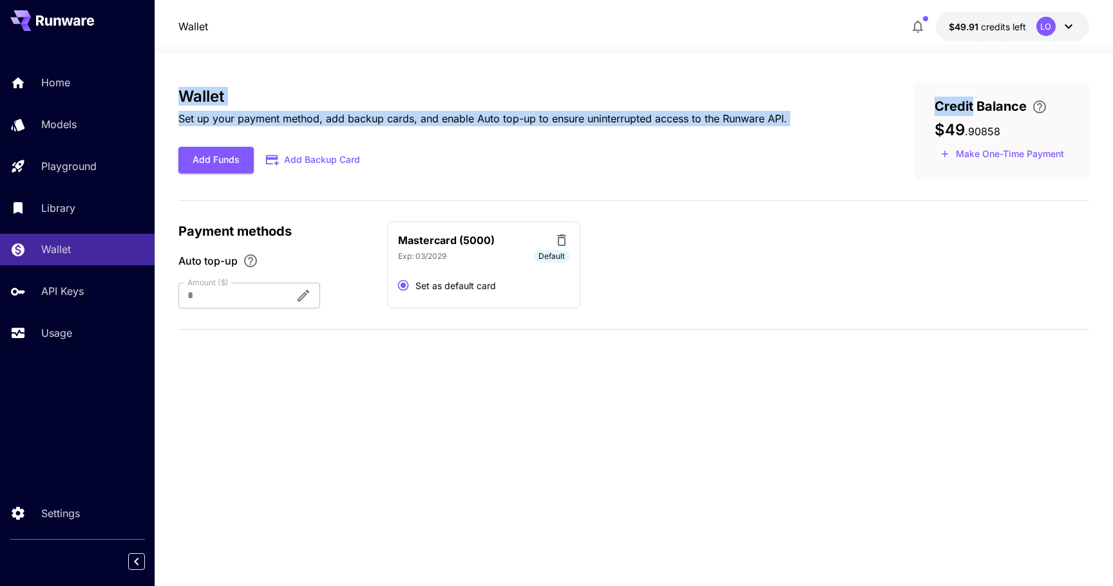
drag, startPoint x: 169, startPoint y: 95, endPoint x: 389, endPoint y: 170, distance: 232.6
click at [389, 170] on section "Wallet Set up your payment method, add backup cards, and enable Auto top-up to …" at bounding box center [634, 319] width 958 height 533
click at [389, 170] on div "Add Funds Add Backup Card" at bounding box center [482, 160] width 609 height 26
drag, startPoint x: 389, startPoint y: 170, endPoint x: 170, endPoint y: 95, distance: 231.3
click at [170, 95] on section "Wallet Set up your payment method, add backup cards, and enable Auto top-up to …" at bounding box center [634, 319] width 958 height 533
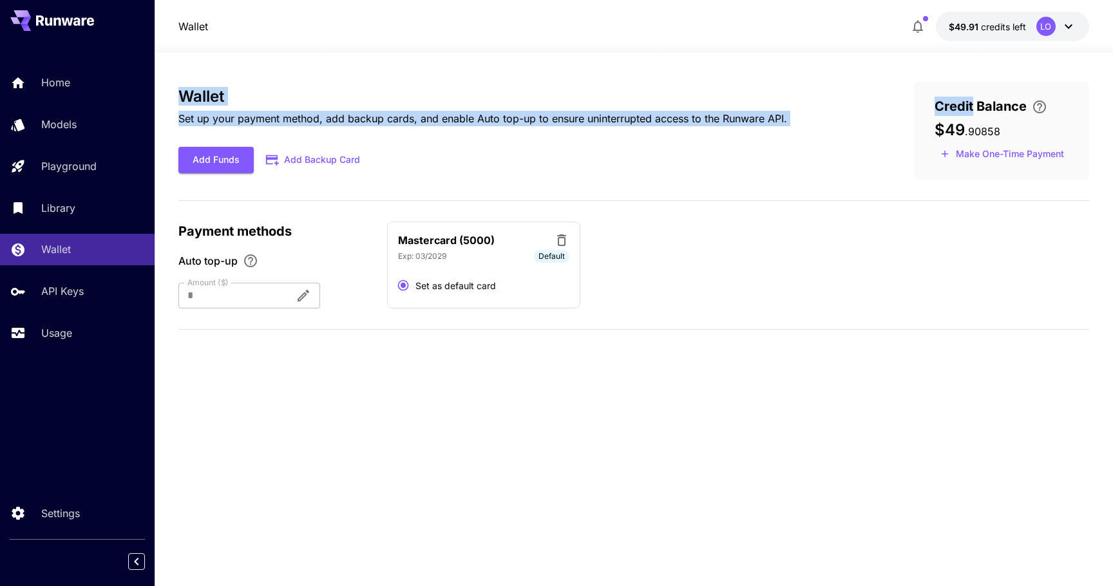
click at [170, 95] on section "Wallet Set up your payment method, add backup cards, and enable Auto top-up to …" at bounding box center [634, 319] width 958 height 533
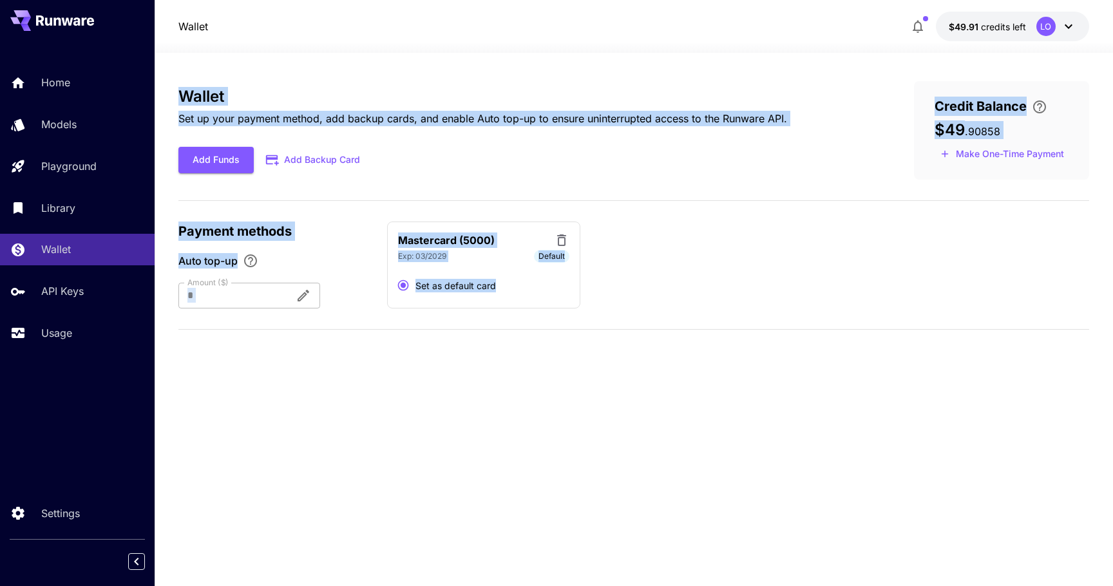
drag, startPoint x: 424, startPoint y: 239, endPoint x: 585, endPoint y: 350, distance: 195.8
click at [585, 350] on section "Wallet Set up your payment method, add backup cards, and enable Auto top-up to …" at bounding box center [634, 319] width 958 height 533
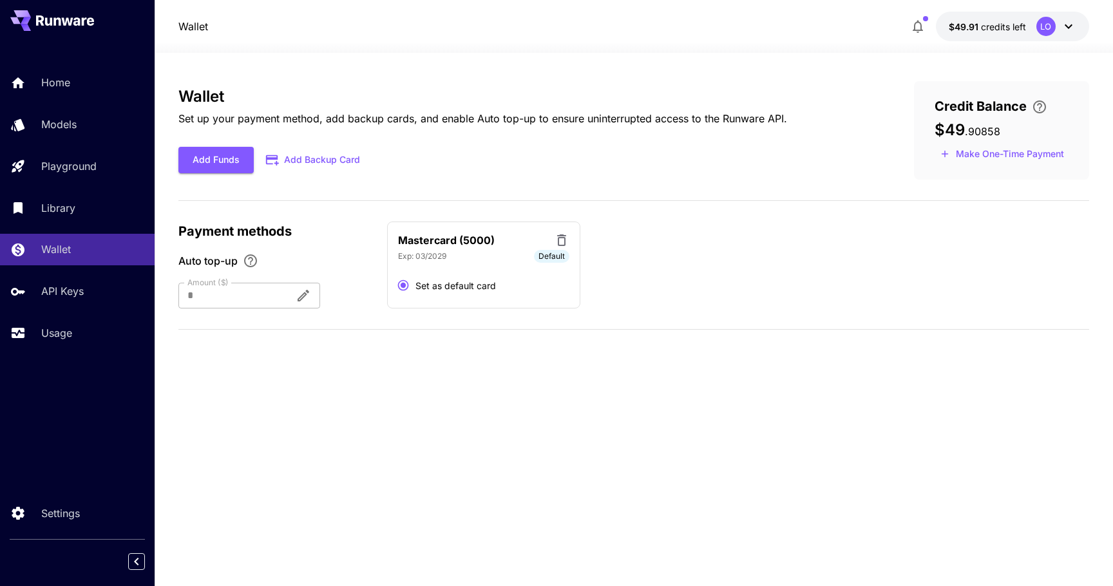
click at [585, 350] on div "Wallet Set up your payment method, add backup cards, and enable Auto top-up to …" at bounding box center [633, 319] width 911 height 477
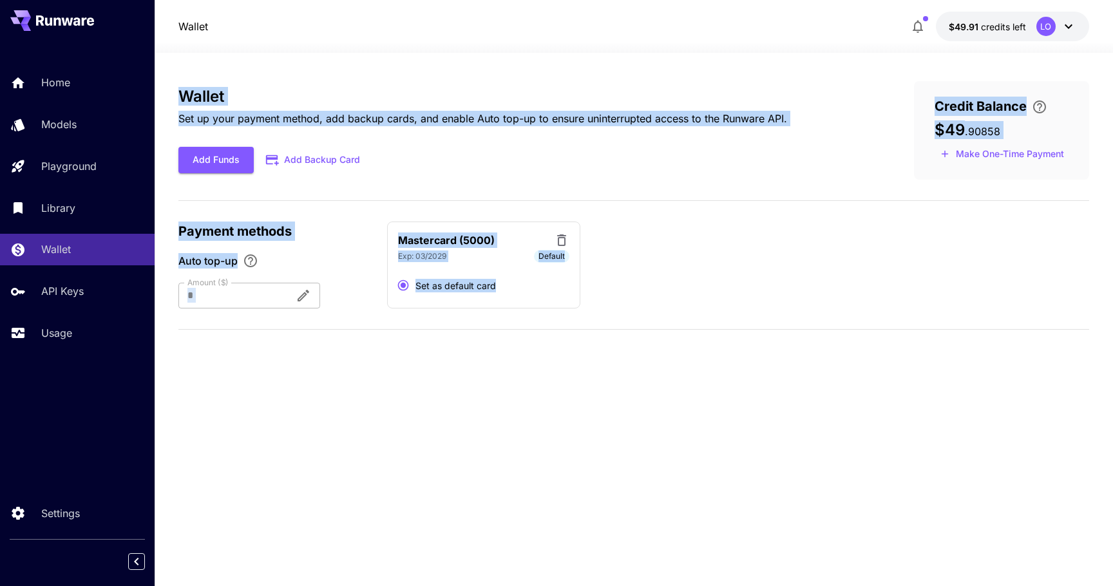
drag, startPoint x: 585, startPoint y: 350, endPoint x: 167, endPoint y: 91, distance: 491.9
click at [167, 91] on section "Wallet Set up your payment method, add backup cards, and enable Auto top-up to …" at bounding box center [634, 319] width 958 height 533
drag, startPoint x: 167, startPoint y: 91, endPoint x: 619, endPoint y: 310, distance: 502.0
click at [619, 310] on section "Wallet Set up your payment method, add backup cards, and enable Auto top-up to …" at bounding box center [634, 319] width 958 height 533
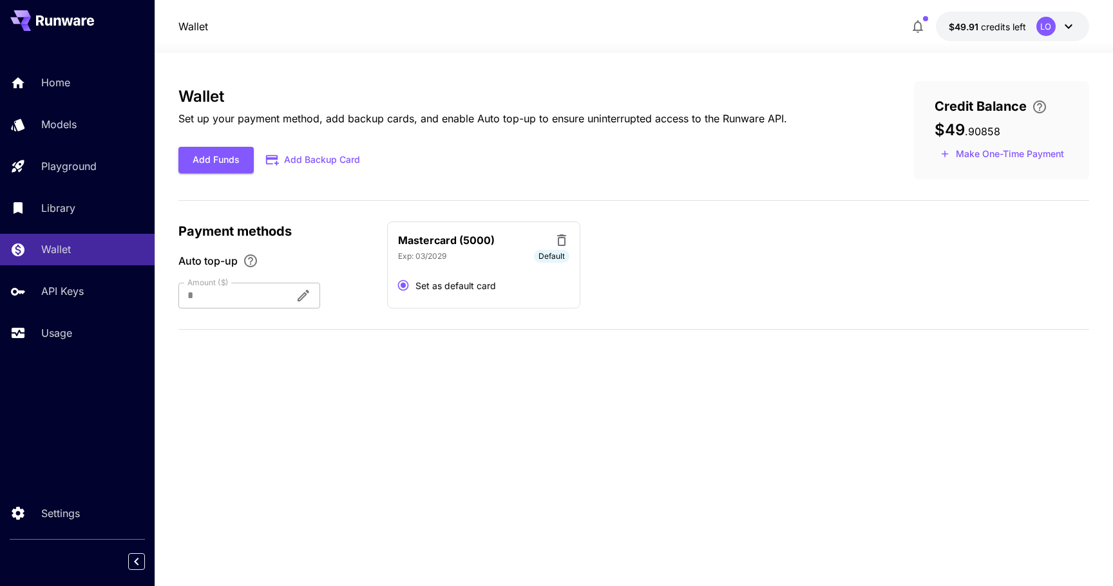
click at [619, 310] on div "Wallet Set up your payment method, add backup cards, and enable Auto top-up to …" at bounding box center [633, 210] width 911 height 259
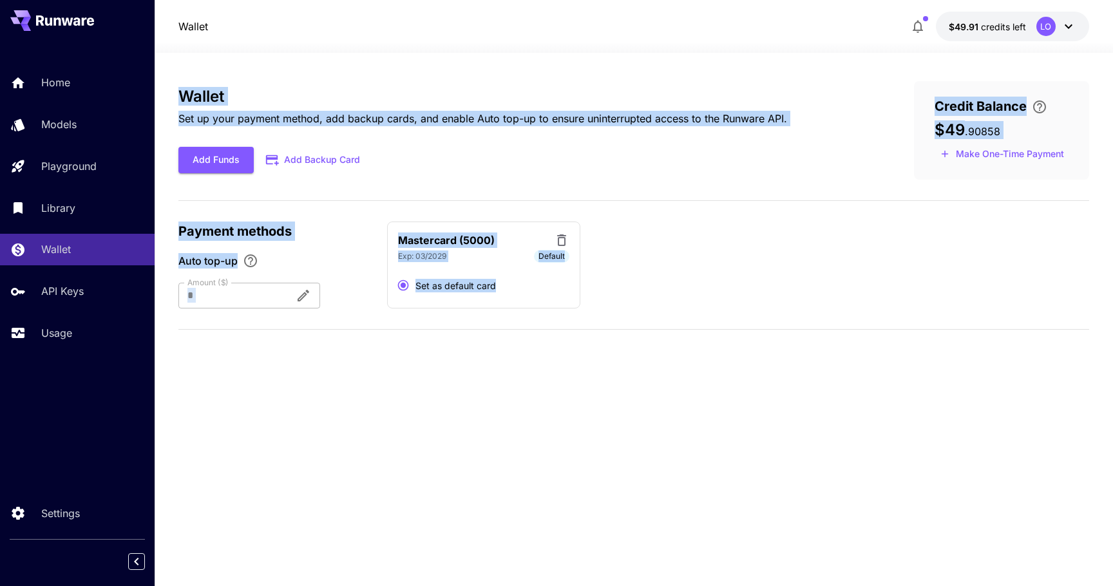
drag, startPoint x: 619, startPoint y: 310, endPoint x: 164, endPoint y: 88, distance: 506.3
click at [165, 88] on section "Wallet Set up your payment method, add backup cards, and enable Auto top-up to …" at bounding box center [634, 319] width 958 height 533
